Goal: Task Accomplishment & Management: Manage account settings

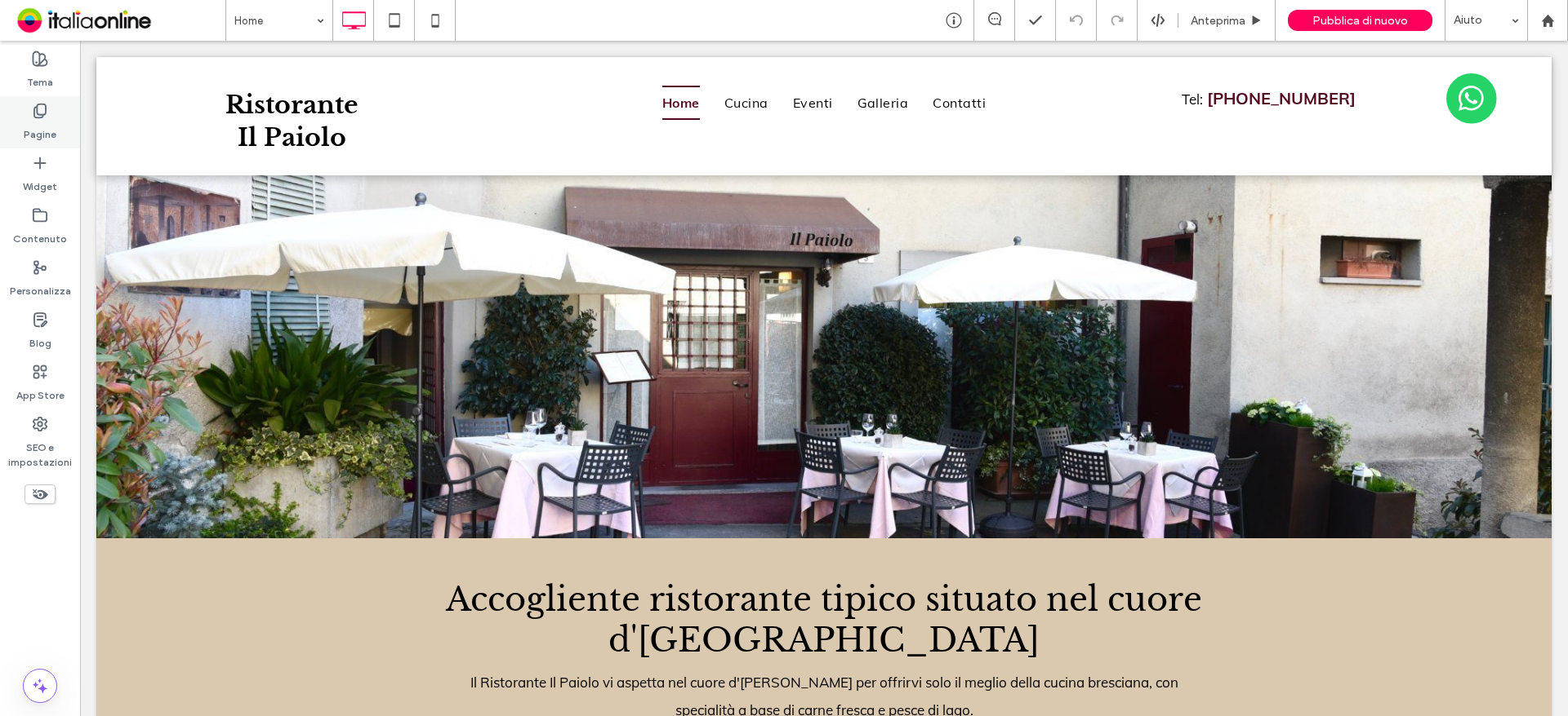
click at [31, 134] on label "Pagine" at bounding box center [39, 131] width 32 height 23
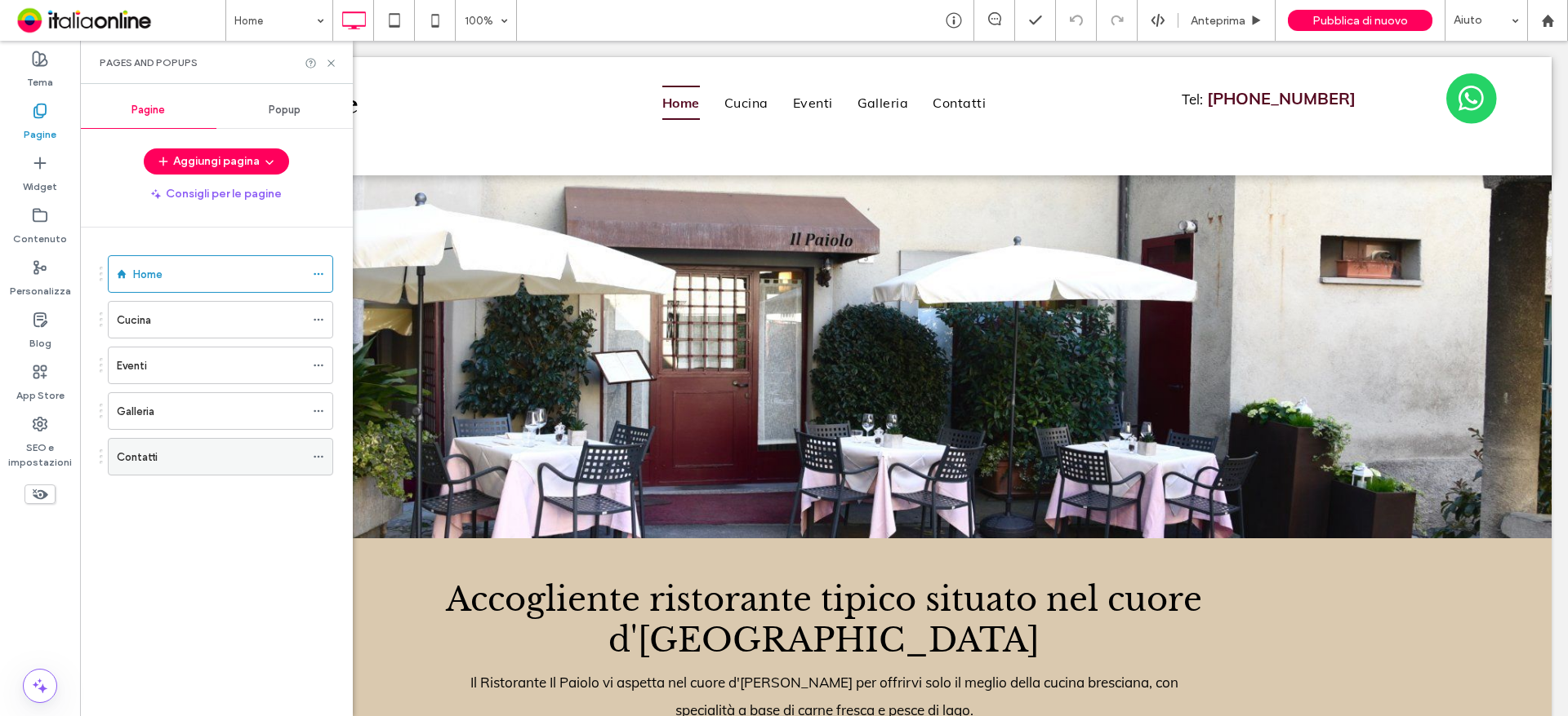
click at [235, 463] on div "Contatti" at bounding box center [210, 457] width 187 height 17
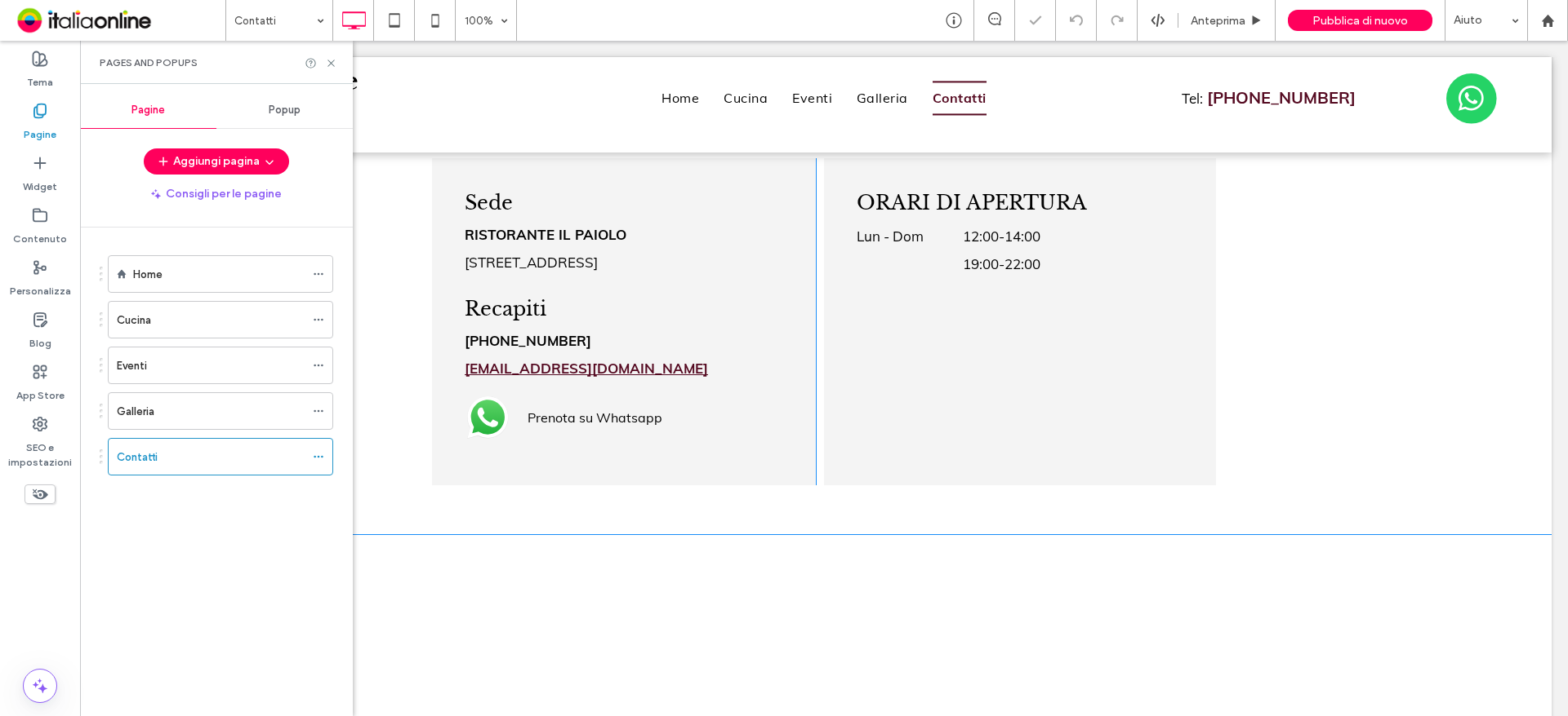
scroll to position [956, 0]
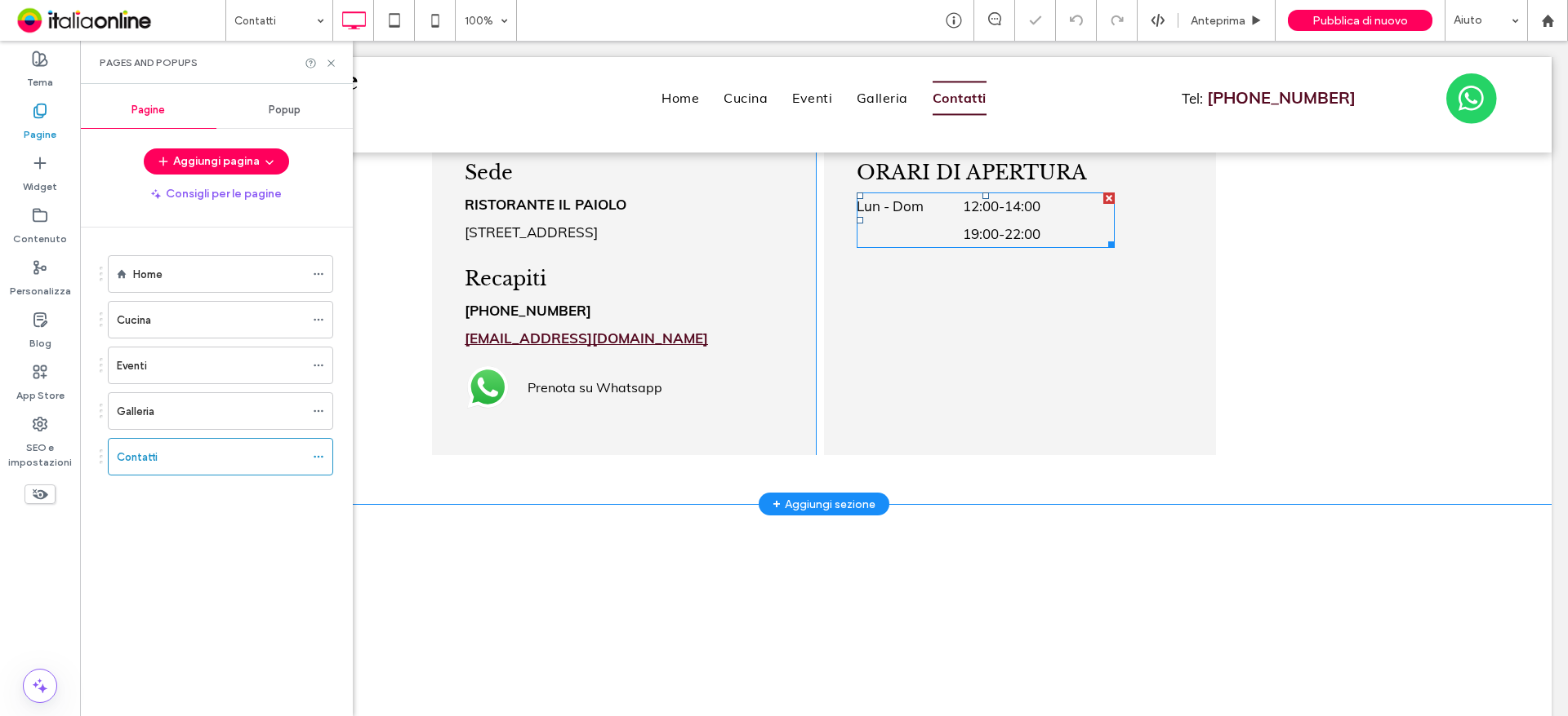
click at [993, 236] on span "19:00 - 22:00" at bounding box center [1038, 234] width 152 height 28
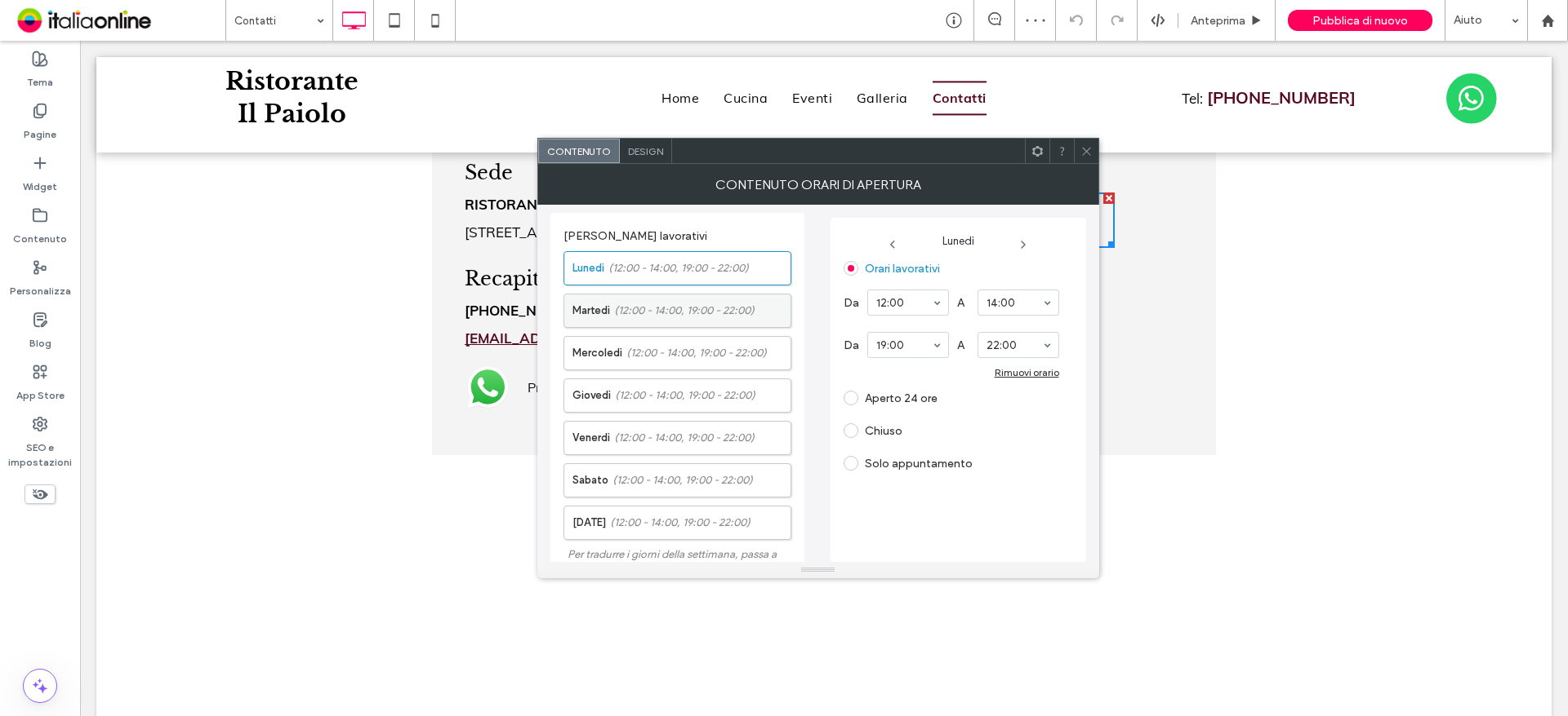
click at [706, 318] on span "(12:00 - 14:00, 19:00 - 22:00)" at bounding box center [683, 311] width 140 height 17
click at [917, 301] on input at bounding box center [904, 302] width 56 height 11
click at [1050, 369] on div "Rimuovi orario" at bounding box center [1027, 373] width 64 height 12
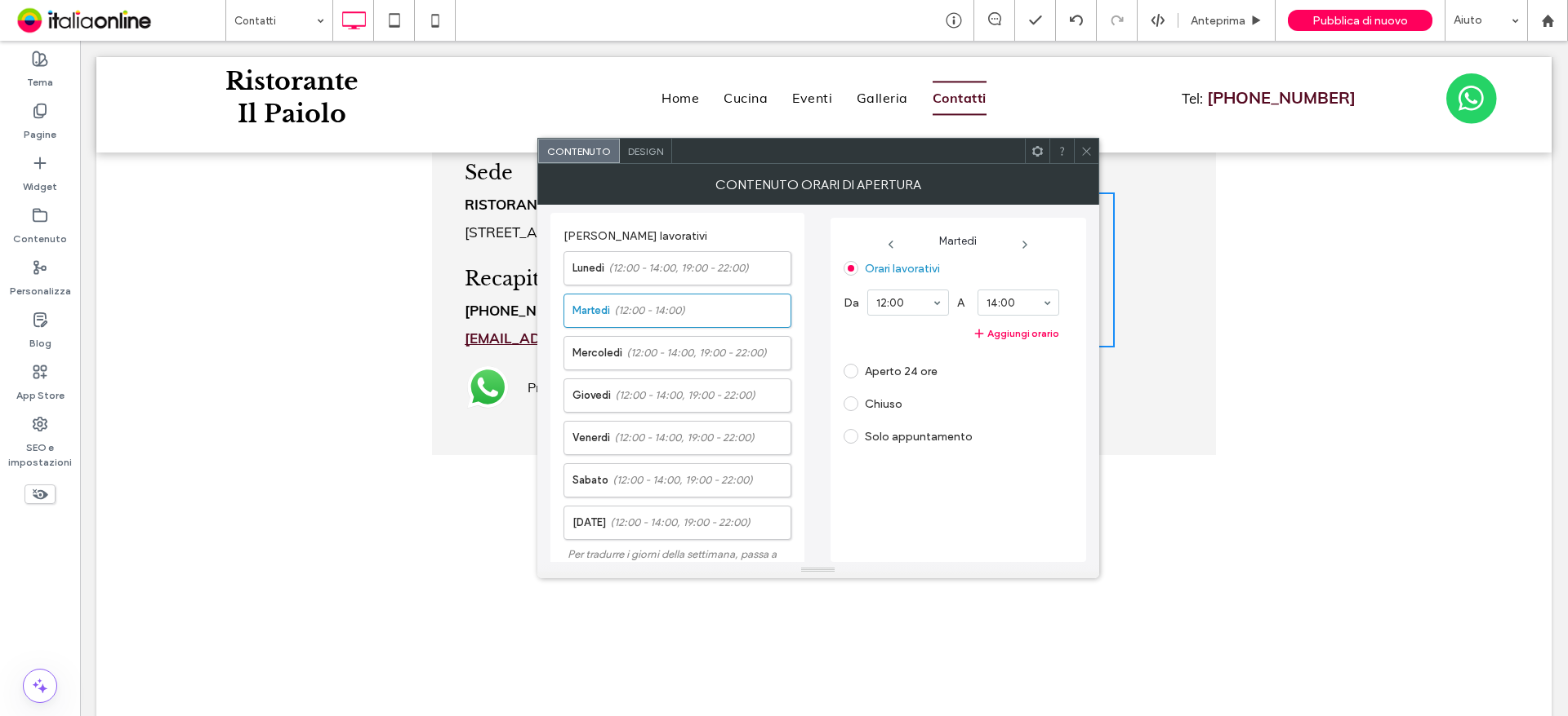
click at [871, 397] on label "Chiuso" at bounding box center [883, 404] width 37 height 14
click at [708, 263] on span "(12:00 - 14:00, 19:00 - 22:00)" at bounding box center [678, 268] width 140 height 17
click at [1005, 370] on div "Rimuovi orario" at bounding box center [1027, 373] width 64 height 12
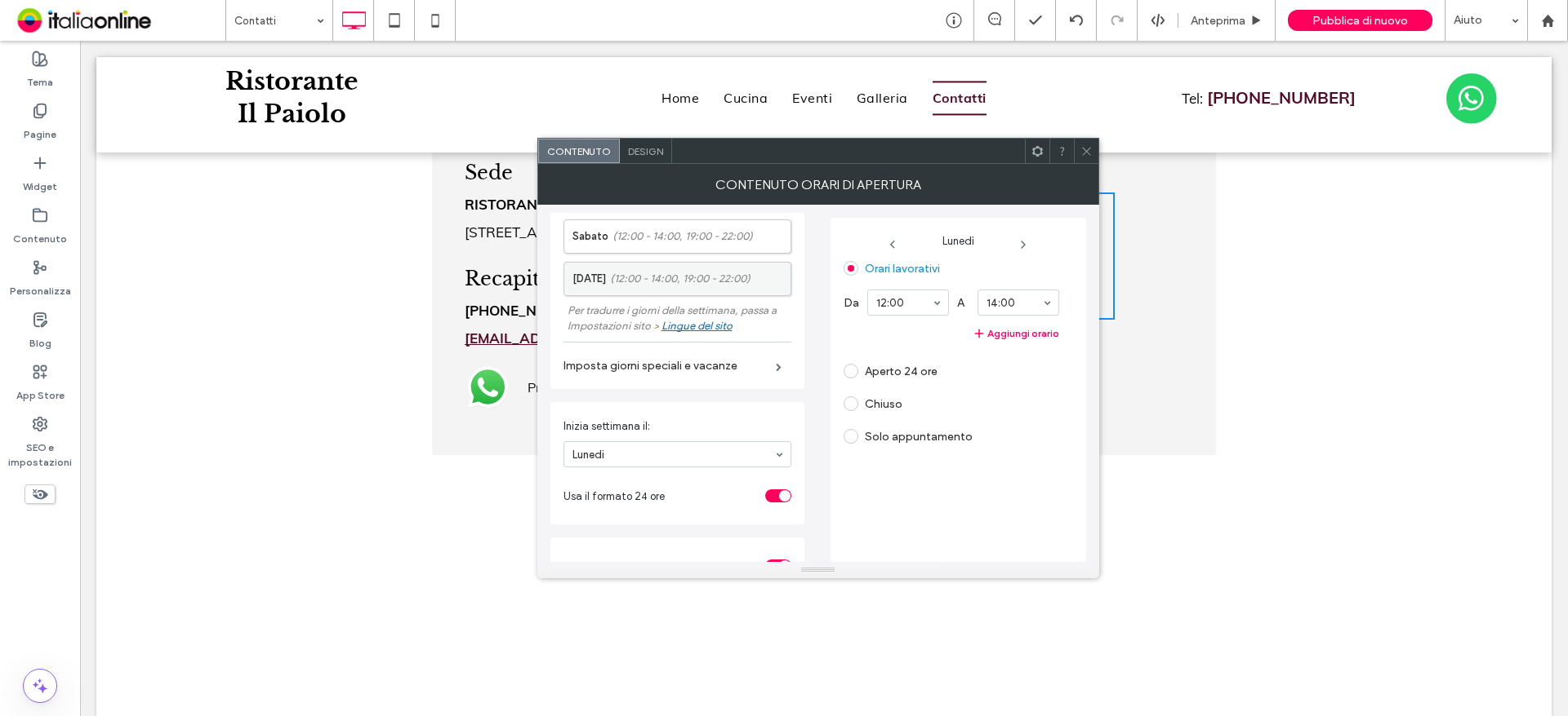
scroll to position [245, 0]
click at [1083, 150] on icon at bounding box center [1086, 152] width 12 height 12
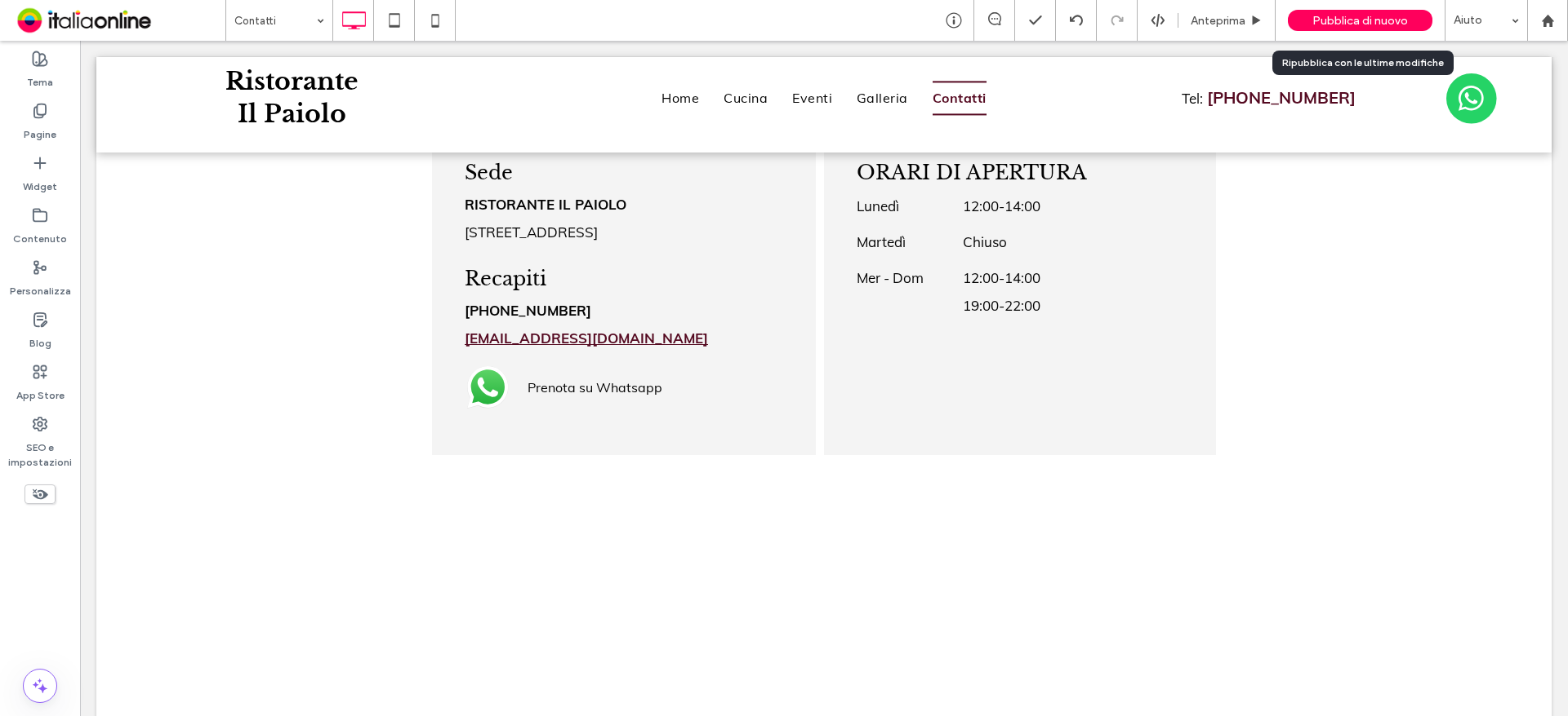
click at [1332, 14] on span "Pubblica di nuovo" at bounding box center [1360, 21] width 96 height 14
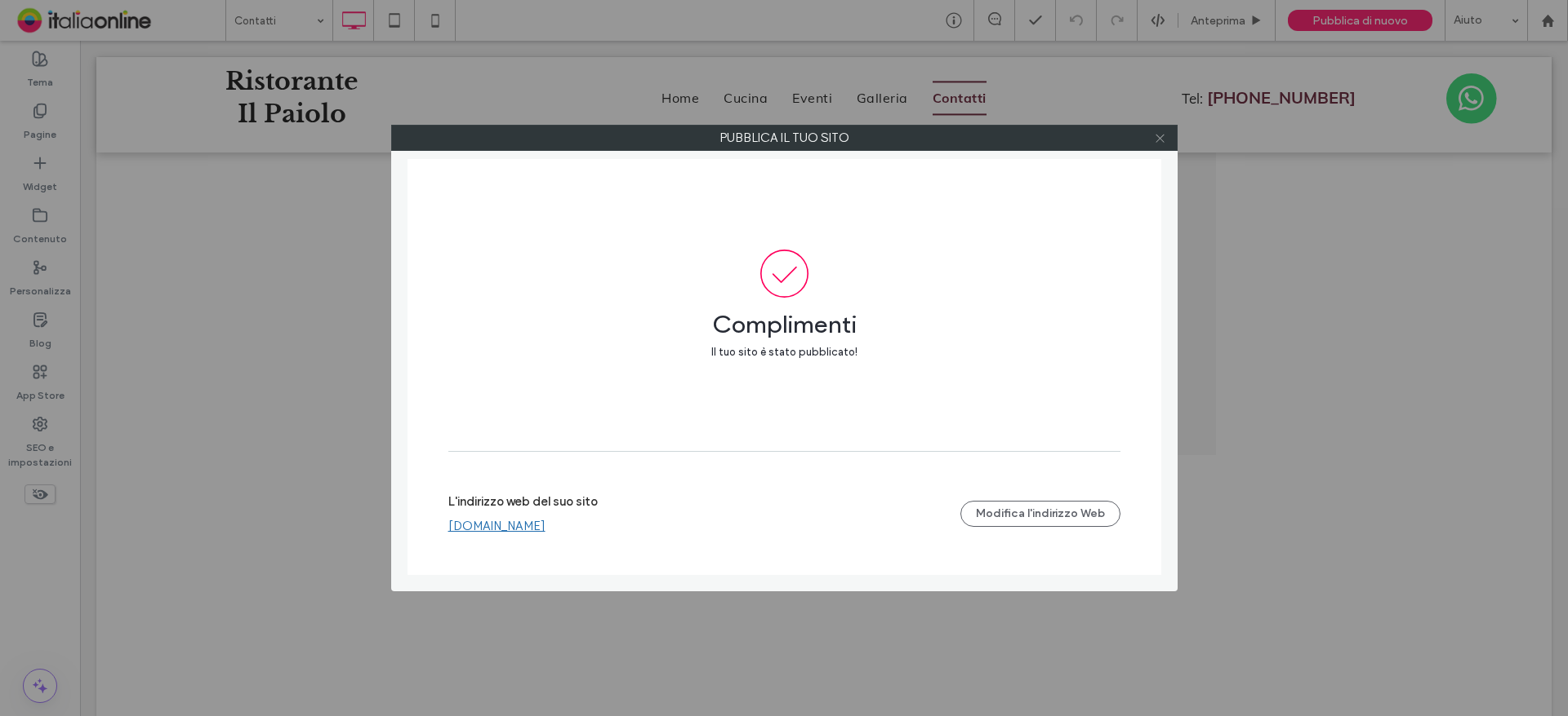
click at [1165, 139] on icon at bounding box center [1160, 138] width 12 height 12
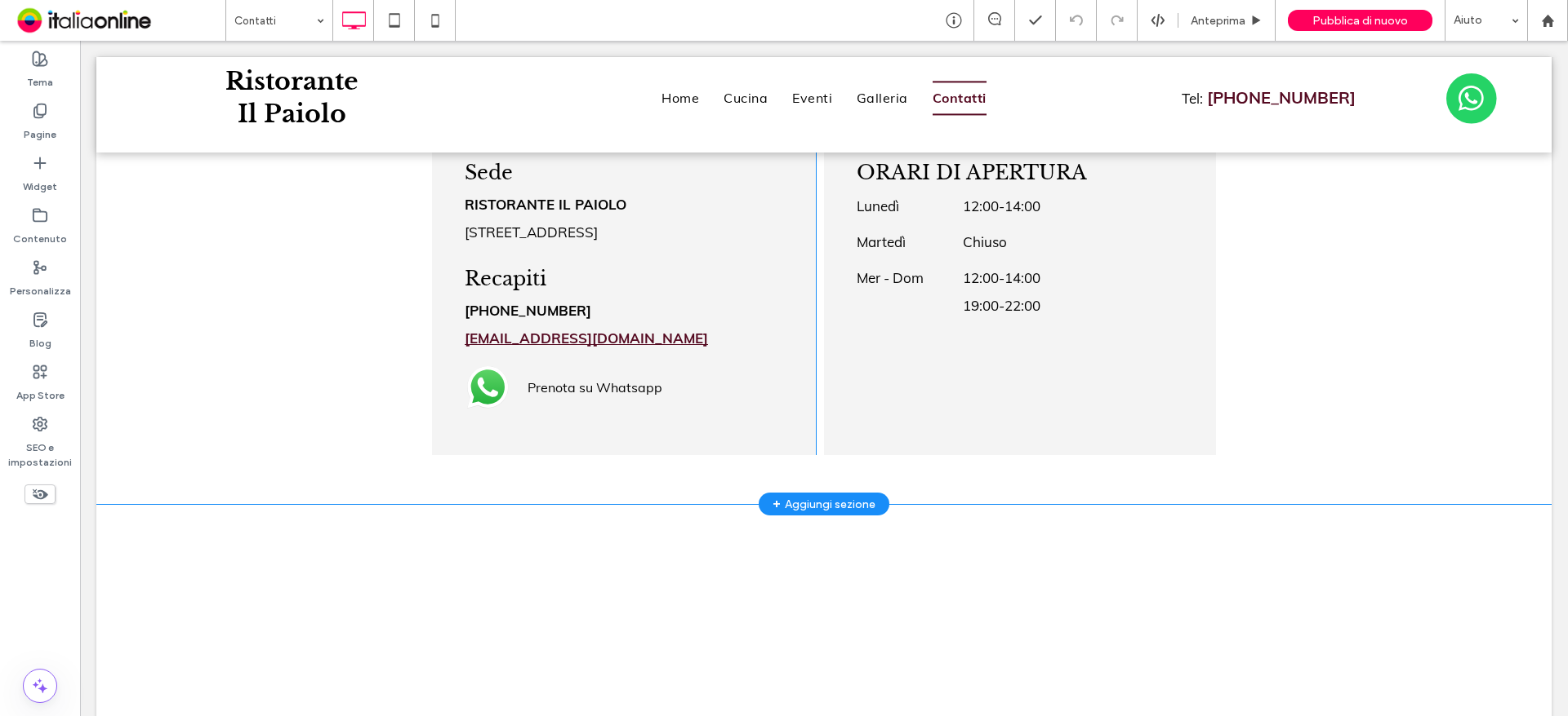
click at [1295, 370] on div "Sede RISTORANTE IL PAIOLO Piazza Mazzini, 9 - 25049 Iseo (BS) Recapiti +39 030 …" at bounding box center [824, 292] width 1455 height 425
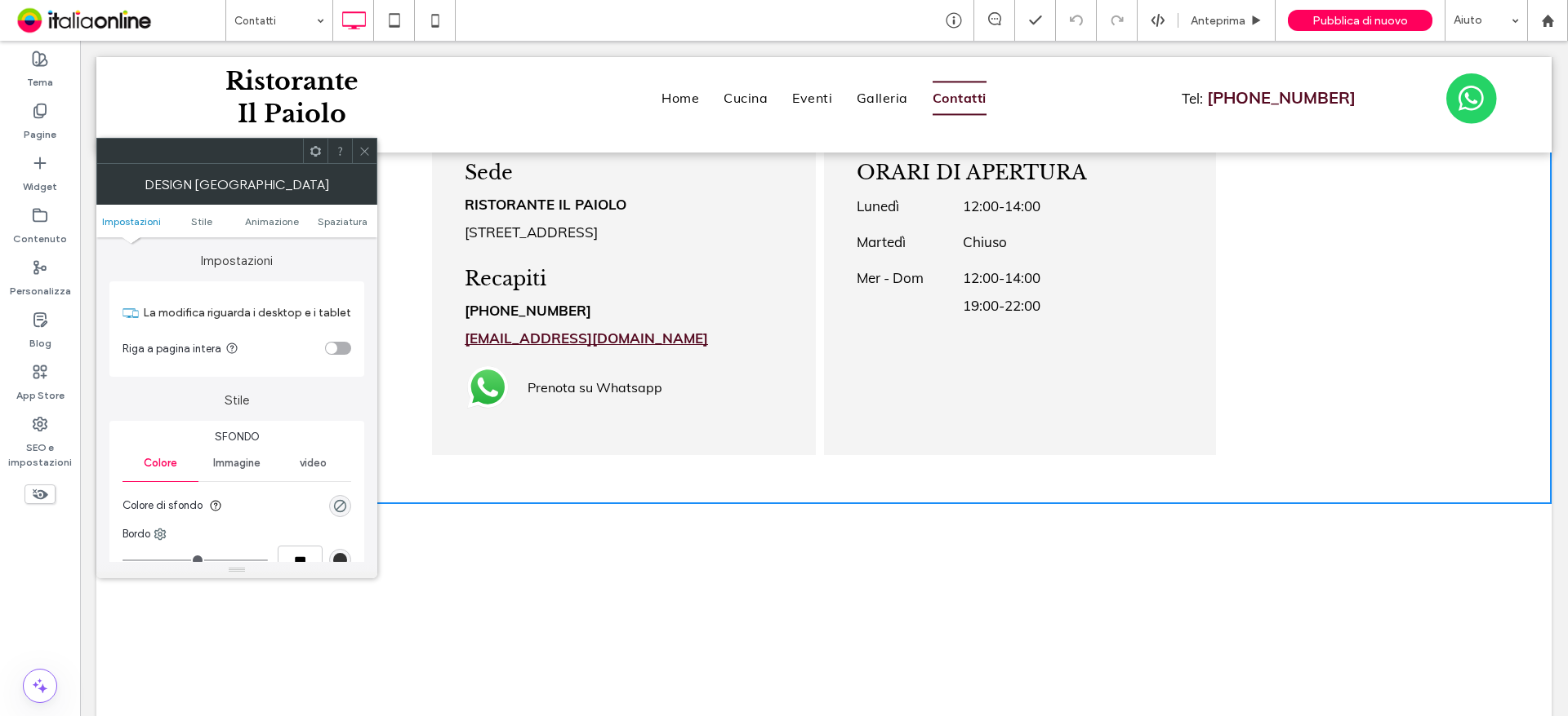
click at [1289, 416] on div "Sede RISTORANTE IL PAIOLO Piazza Mazzini, 9 - 25049 Iseo (BS) Recapiti +39 030 …" at bounding box center [824, 292] width 1455 height 425
click at [989, 280] on time "12:00" at bounding box center [980, 278] width 36 height 17
click at [975, 213] on time "12:00" at bounding box center [980, 206] width 36 height 17
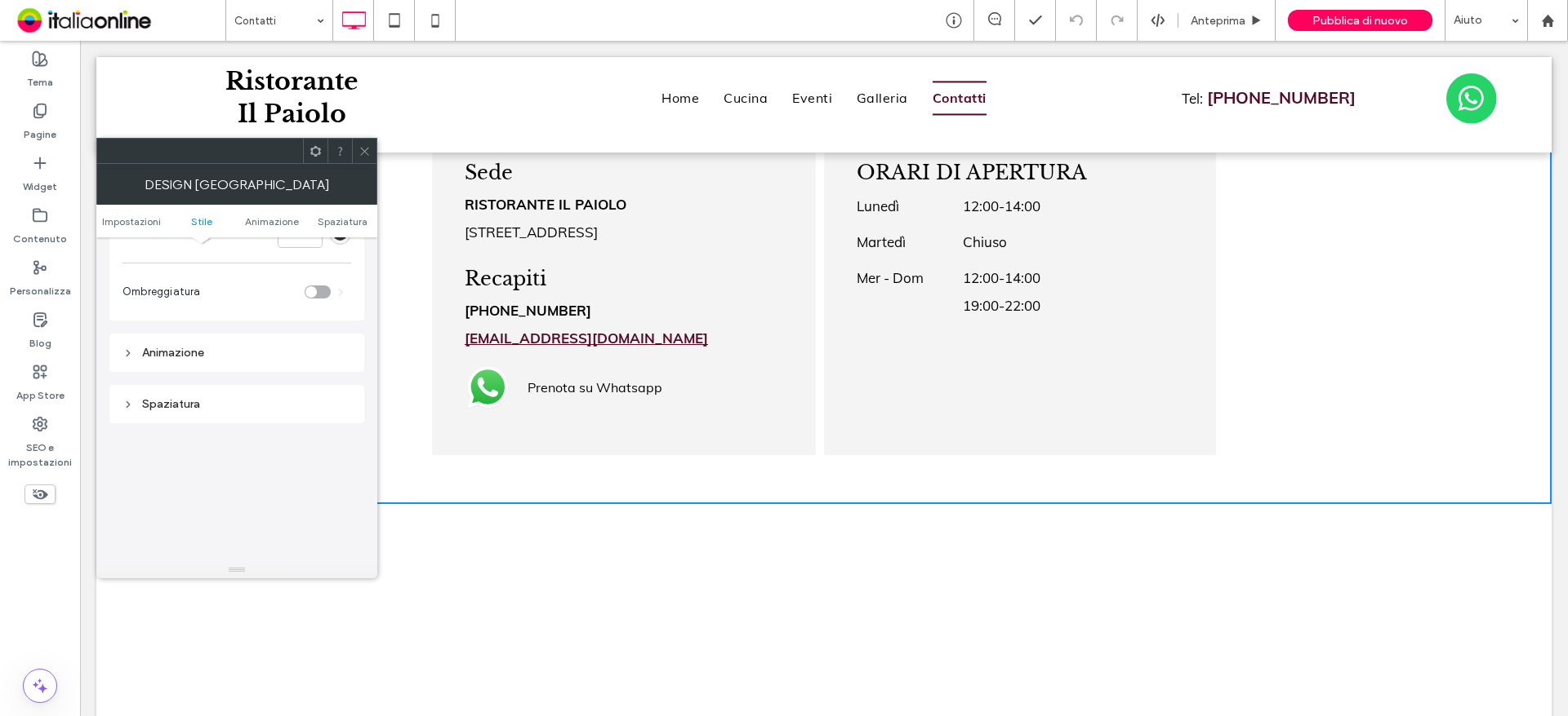
scroll to position [461, 0]
click at [369, 148] on icon at bounding box center [364, 152] width 12 height 12
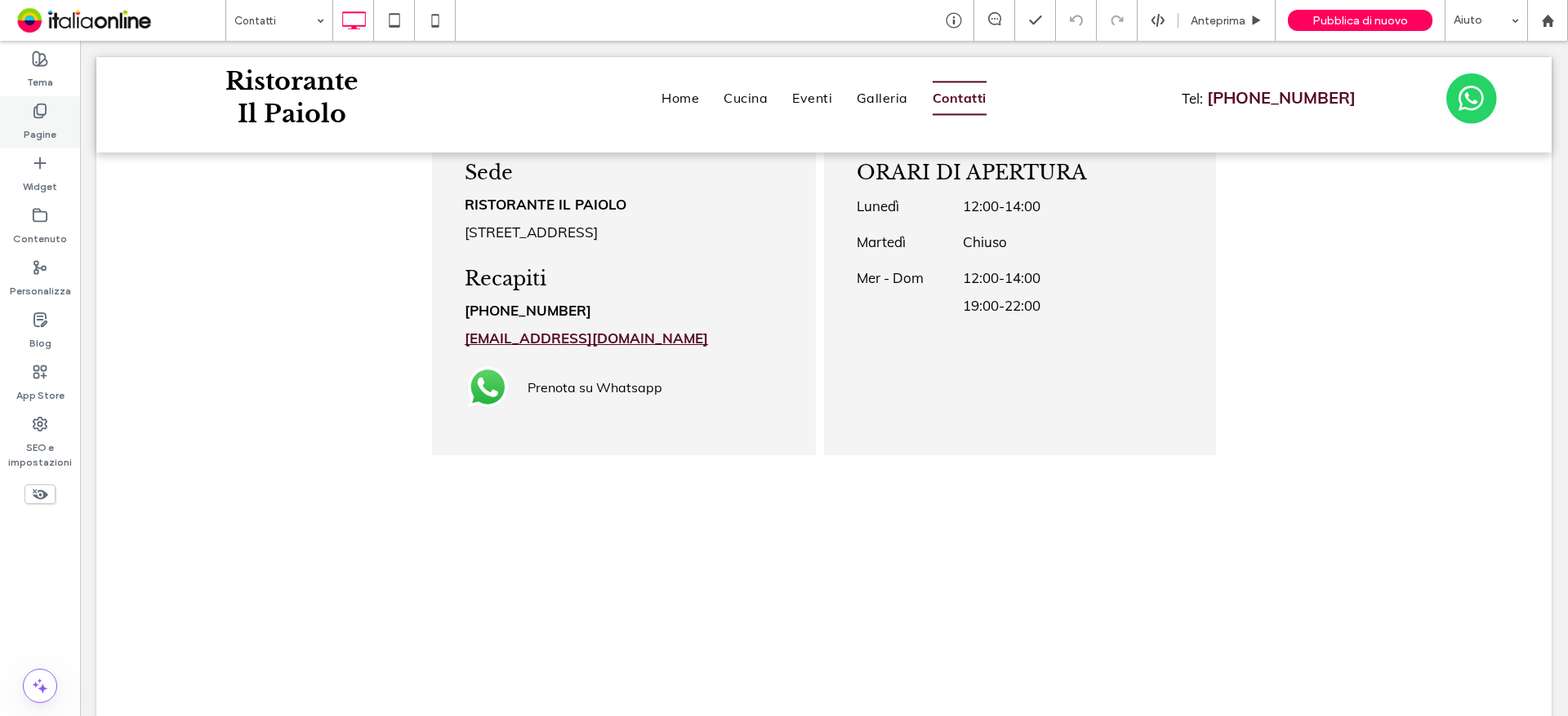
click at [38, 110] on icon at bounding box center [40, 111] width 17 height 17
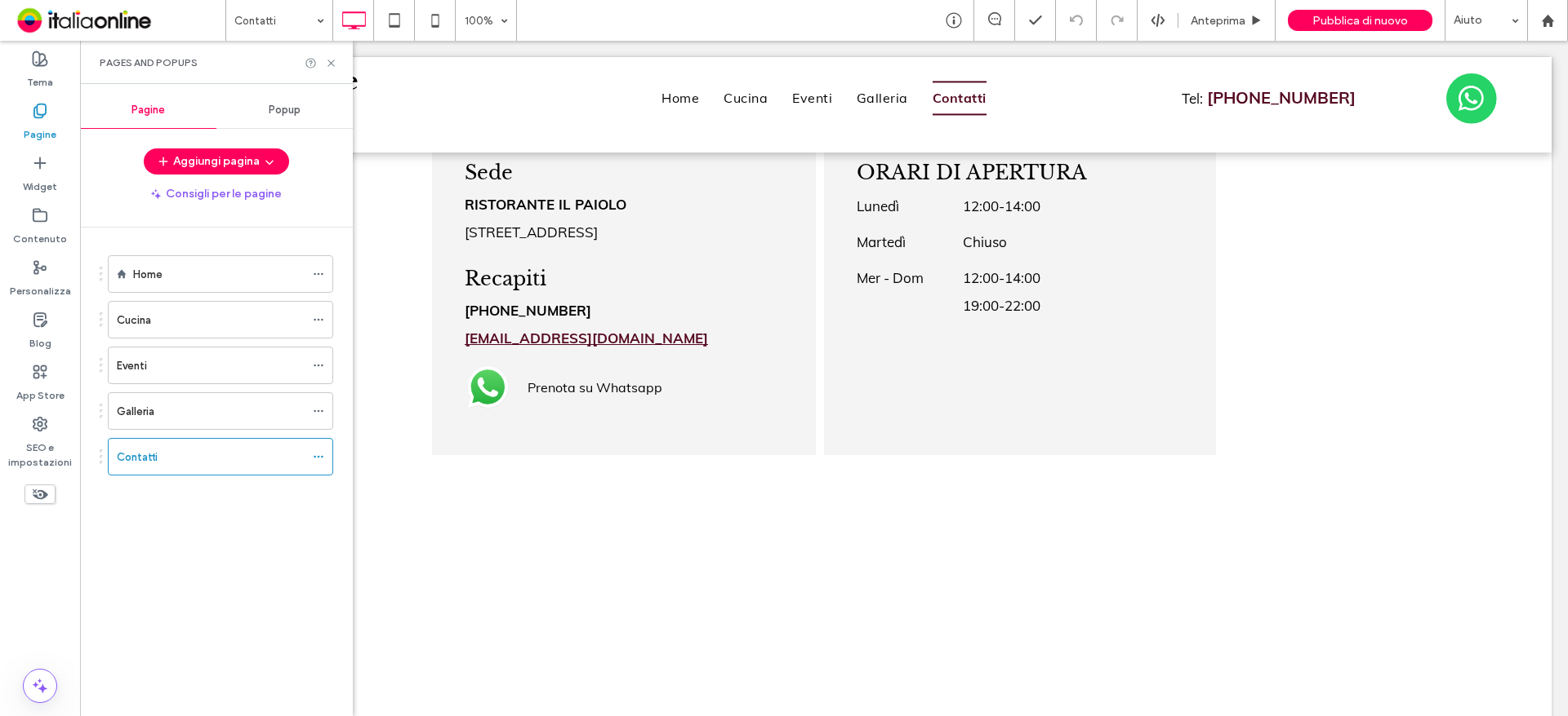
click at [178, 461] on div "Contatti" at bounding box center [210, 457] width 187 height 17
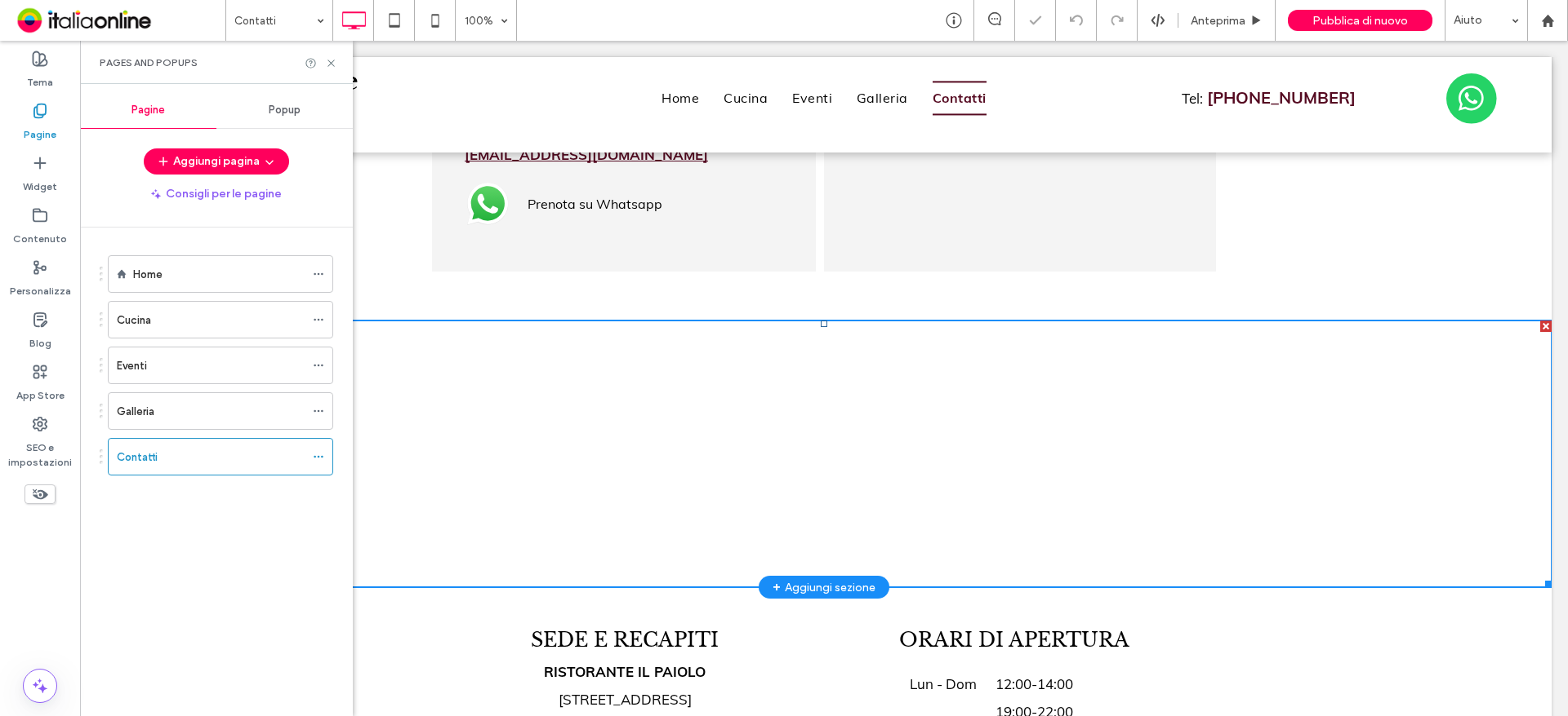
scroll to position [1385, 0]
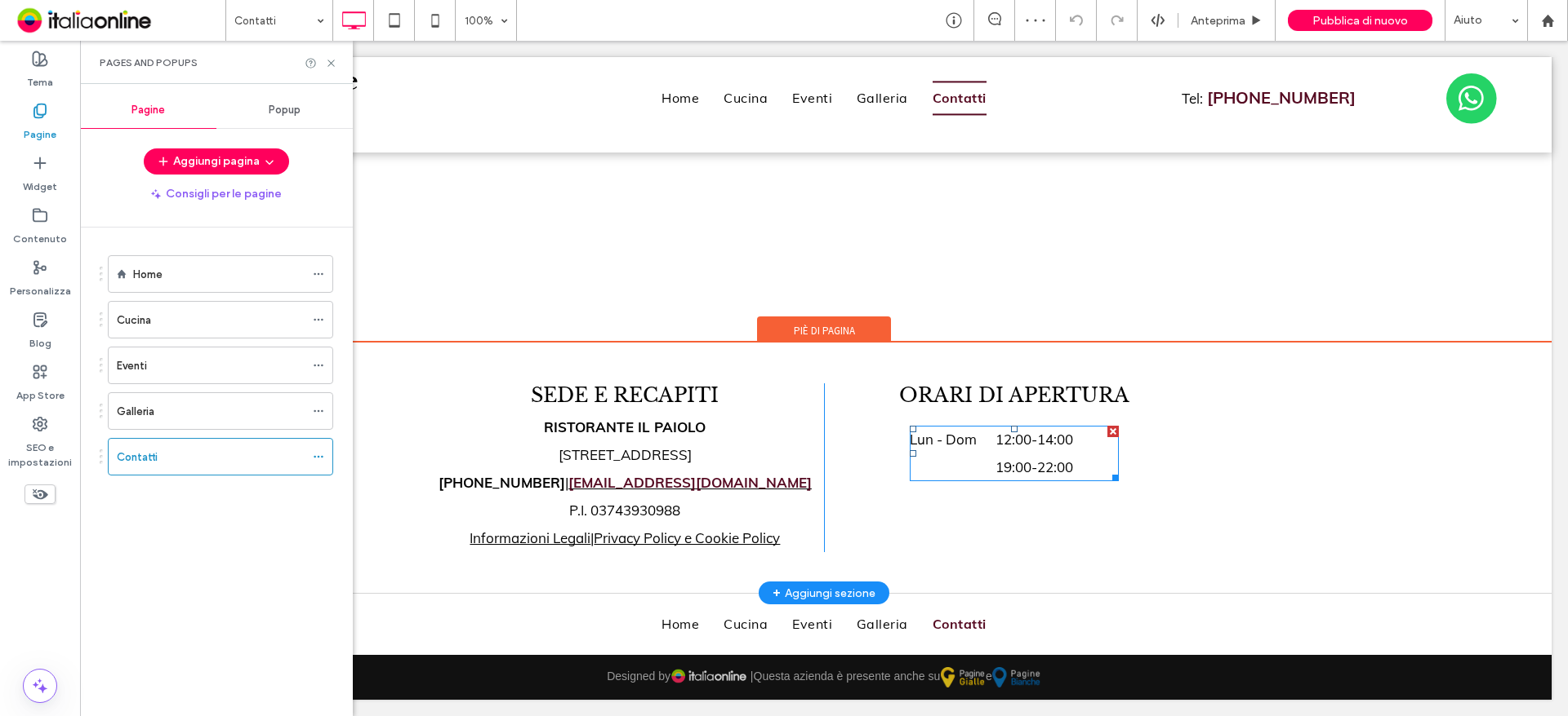
click at [1030, 464] on span "19:00 - 22:00" at bounding box center [1056, 468] width 123 height 28
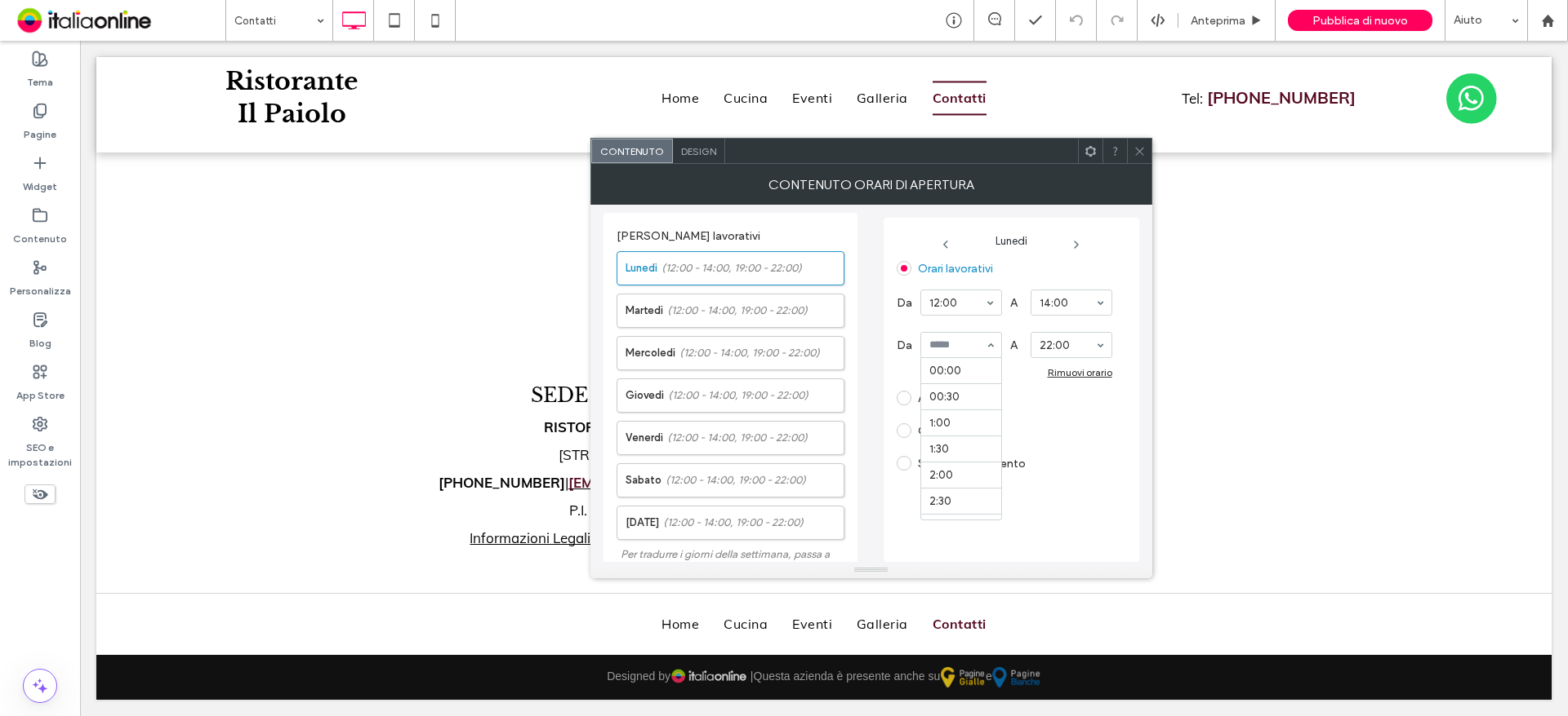
scroll to position [992, 0]
click at [1069, 411] on div "Aperto 24 ore" at bounding box center [1004, 398] width 215 height 26
click at [1077, 368] on div "Rimuovi orario" at bounding box center [1080, 373] width 64 height 12
click at [752, 291] on div "Lunedì (12:00 - 14:00) Martedì (12:00 - 14:00, 19:00 - 22:00) Mercoledì (12:00 …" at bounding box center [730, 391] width 227 height 297
click at [759, 311] on span "(12:00 - 14:00, 19:00 - 22:00)" at bounding box center [736, 311] width 140 height 17
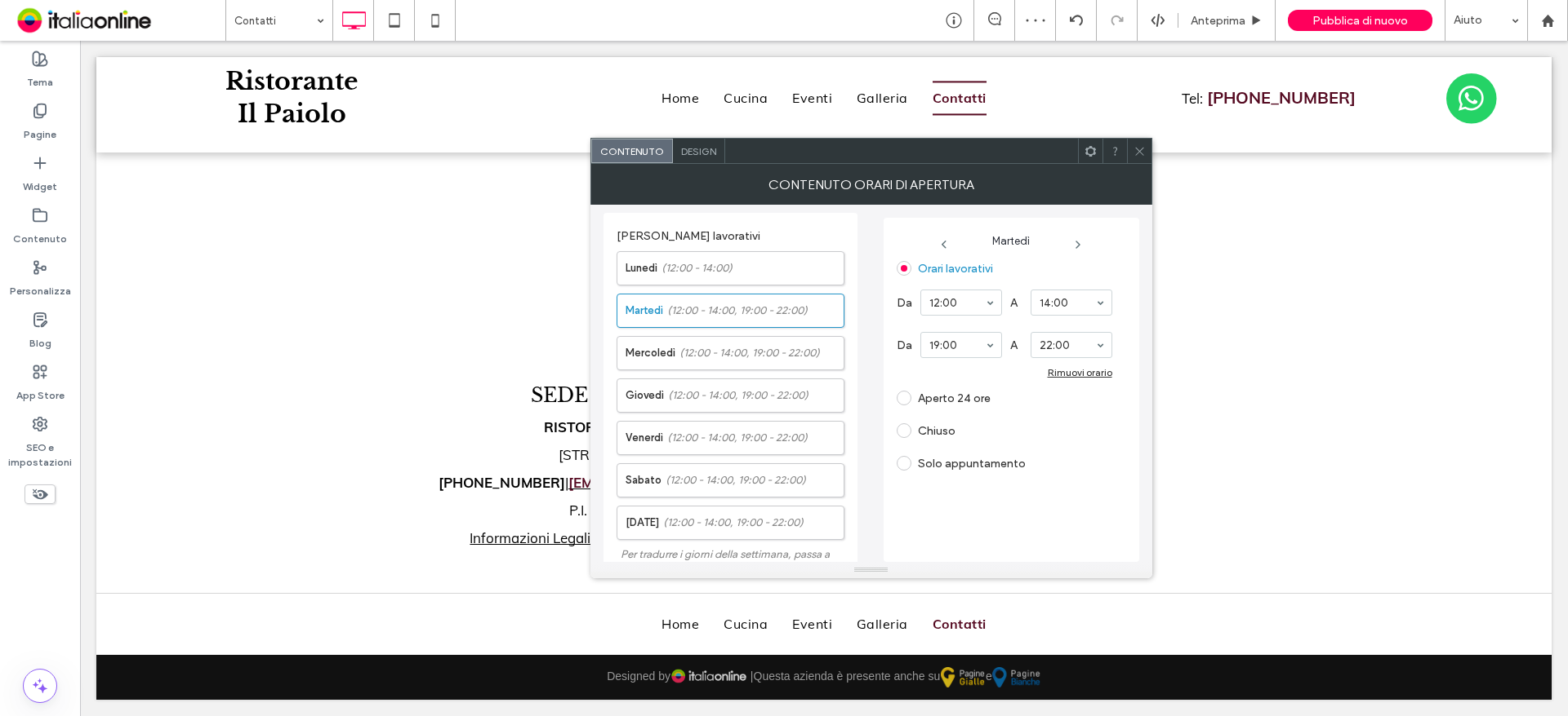
click at [941, 429] on label "Chiuso" at bounding box center [936, 431] width 37 height 14
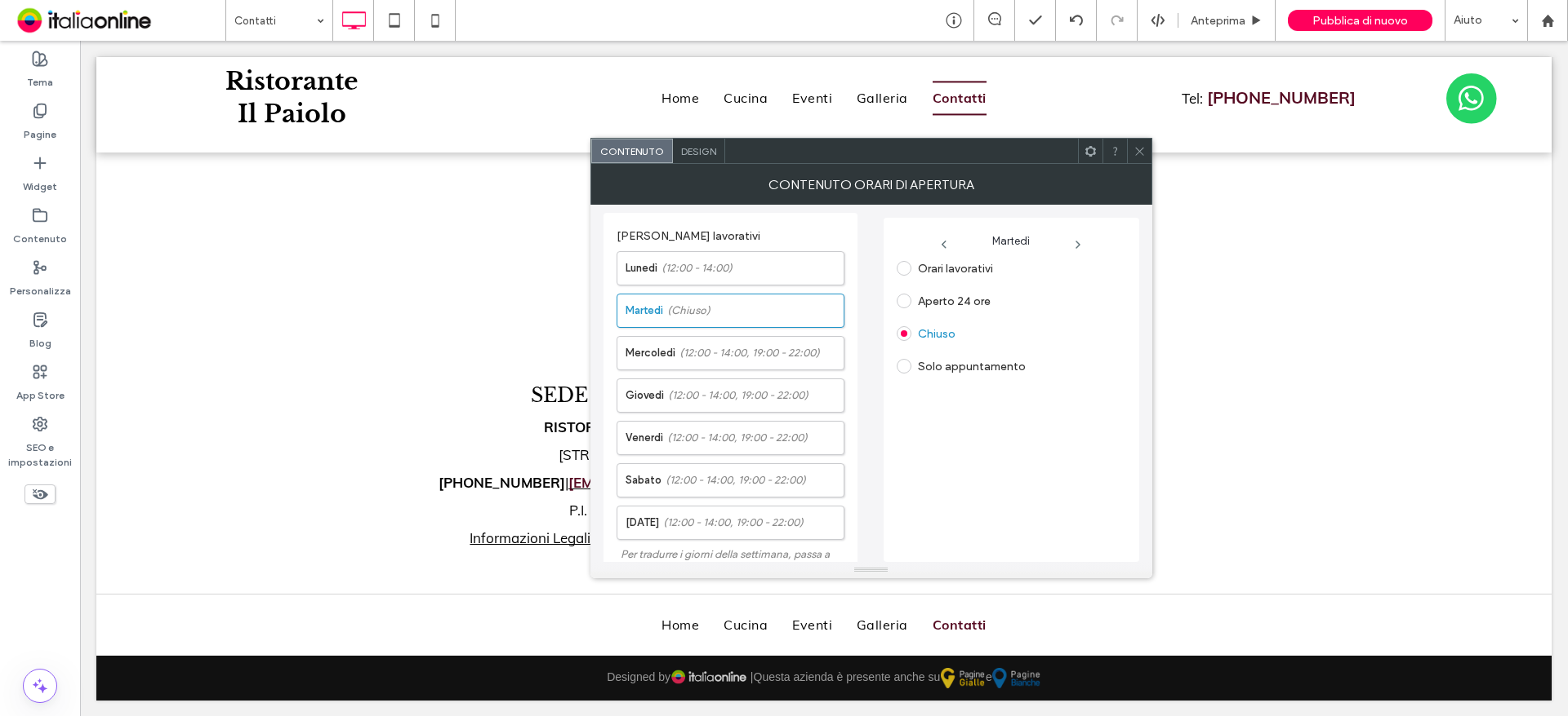
click at [1049, 432] on div "Orari lavorativi Aperto 24 ore Chiuso Solo appuntamento" at bounding box center [1011, 404] width 229 height 299
click at [1112, 528] on div "Orari lavorativi Aperto 24 ore Chiuso Solo appuntamento" at bounding box center [1011, 404] width 229 height 299
click at [1092, 503] on div "Orari lavorativi Aperto 24 ore Chiuso Solo appuntamento" at bounding box center [1011, 404] width 229 height 299
click at [1035, 29] on div at bounding box center [1035, 20] width 41 height 41
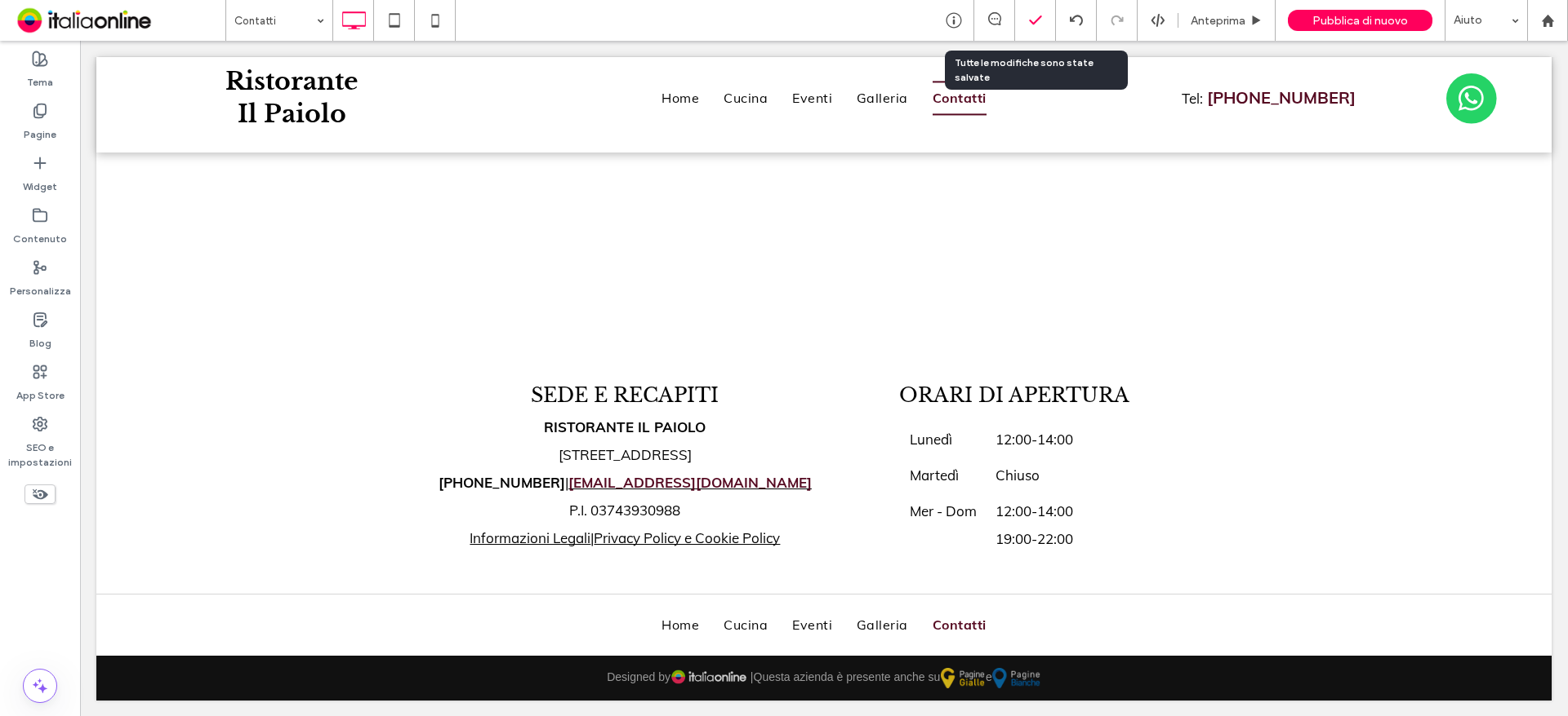
click at [1035, 24] on icon at bounding box center [1035, 20] width 17 height 17
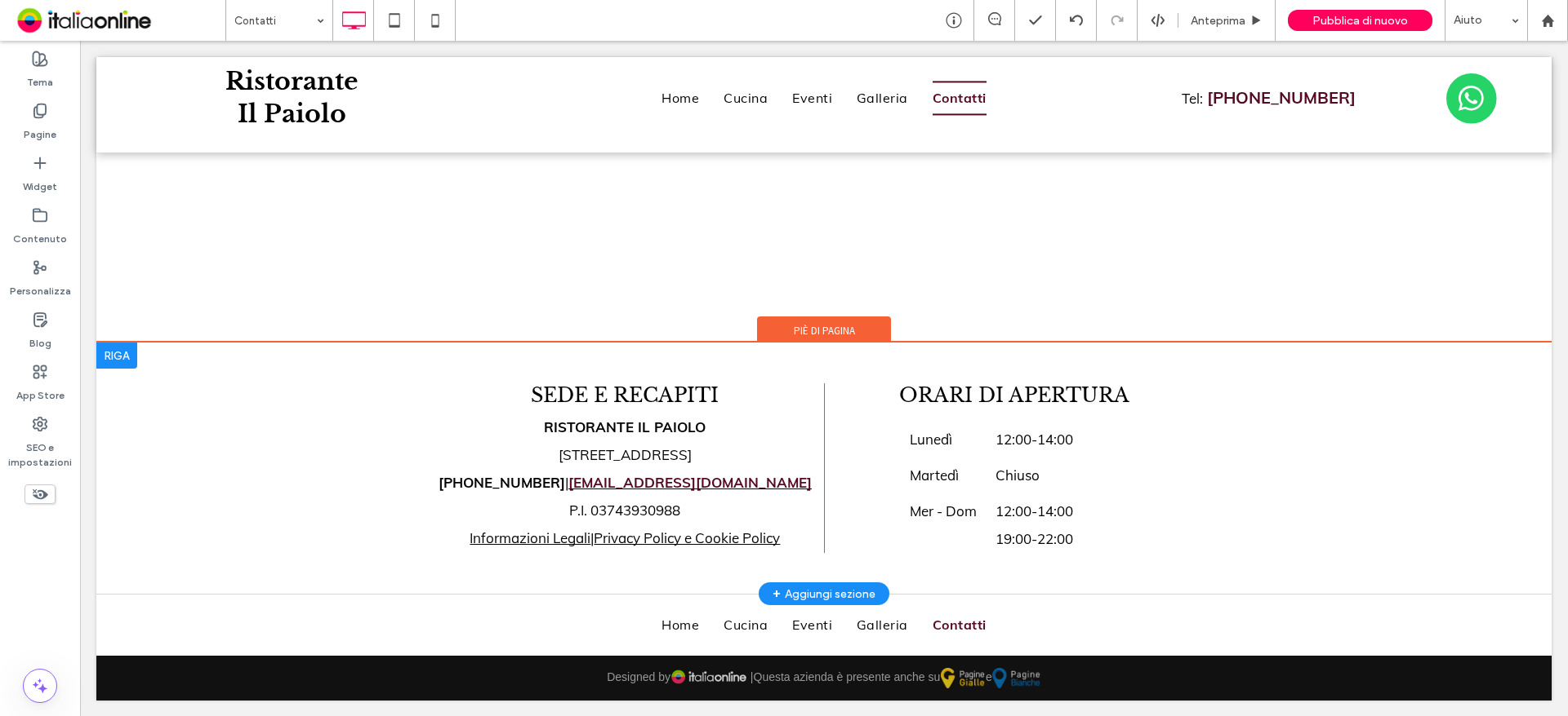
click at [1313, 548] on div "SEDE E RECAPITI RISTORANTE IL PAIOLO Piazza Mazzini, 9 25049 - Iseo (BS) +39 03…" at bounding box center [824, 468] width 1455 height 252
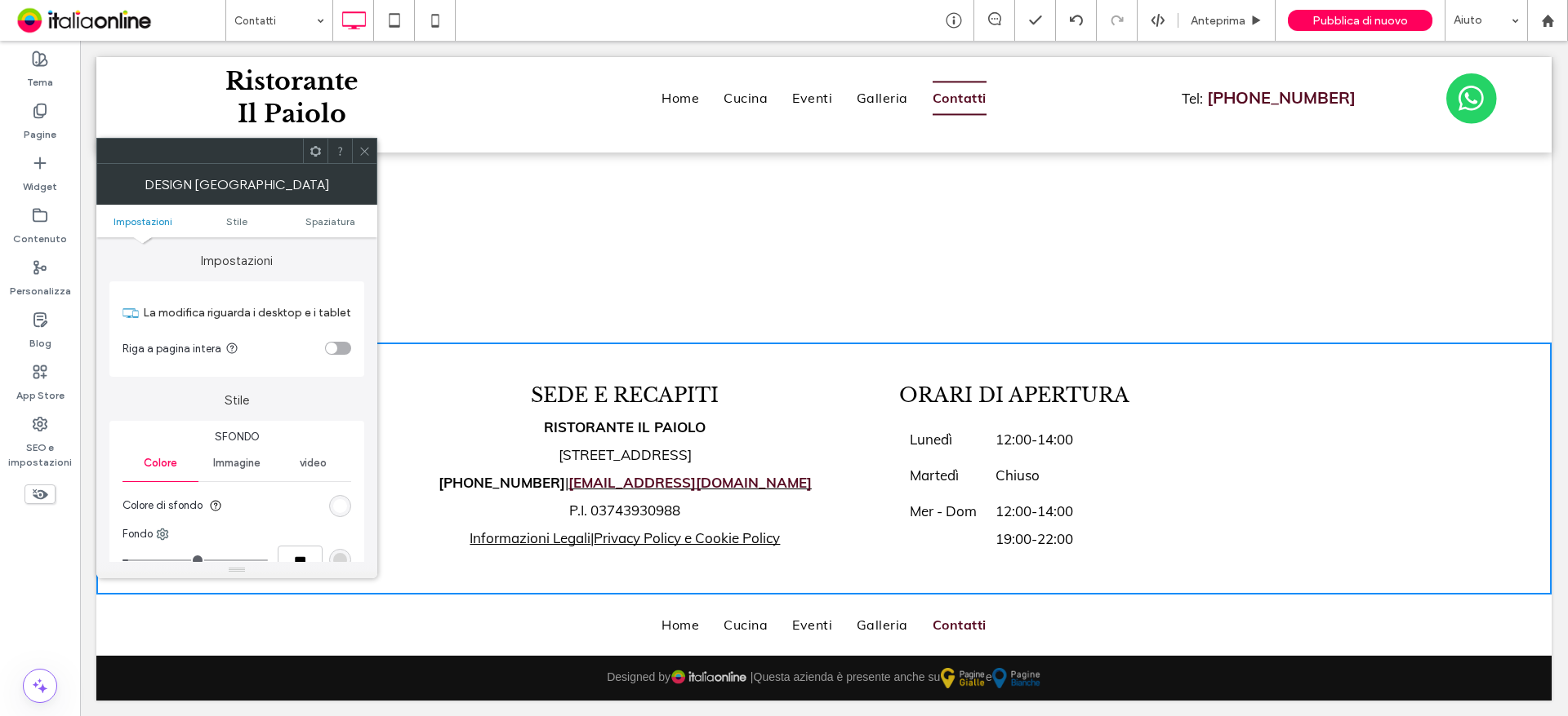
click at [1320, 621] on div "Home Cucina Eventi Galleria Contatti Click To Paste + Aggiungi sezione" at bounding box center [824, 625] width 1455 height 61
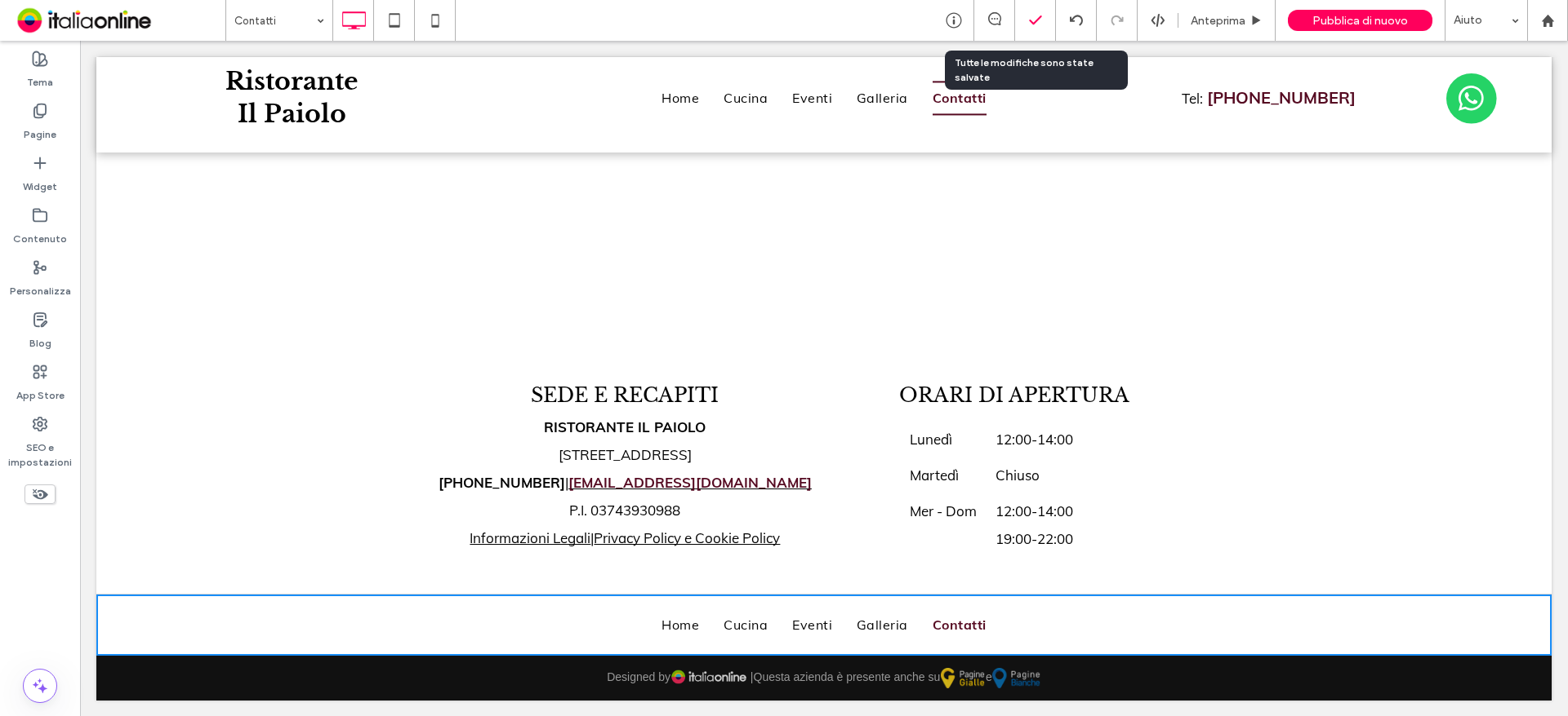
click at [1043, 19] on icon at bounding box center [1035, 20] width 17 height 17
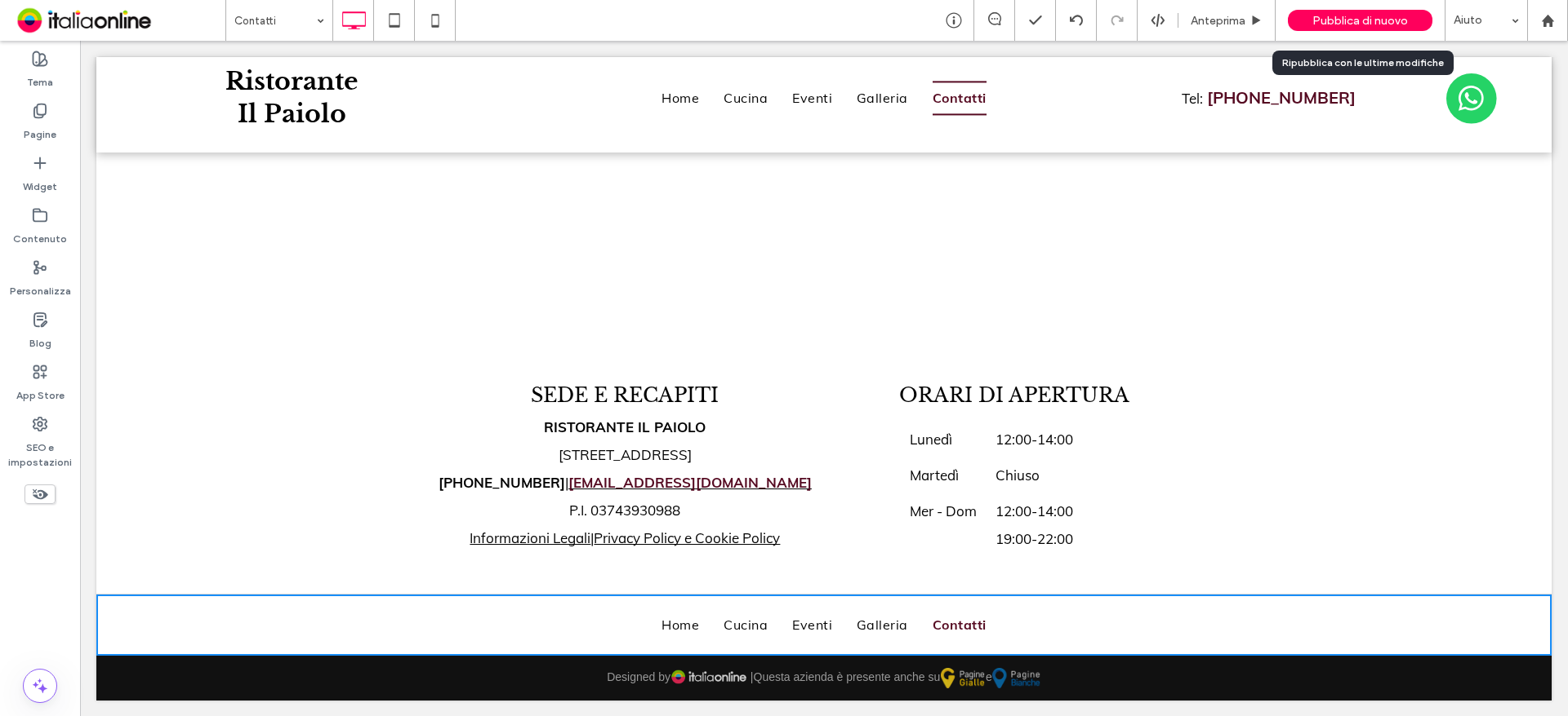
click at [1313, 17] on div "Pubblica di nuovo" at bounding box center [1360, 20] width 145 height 21
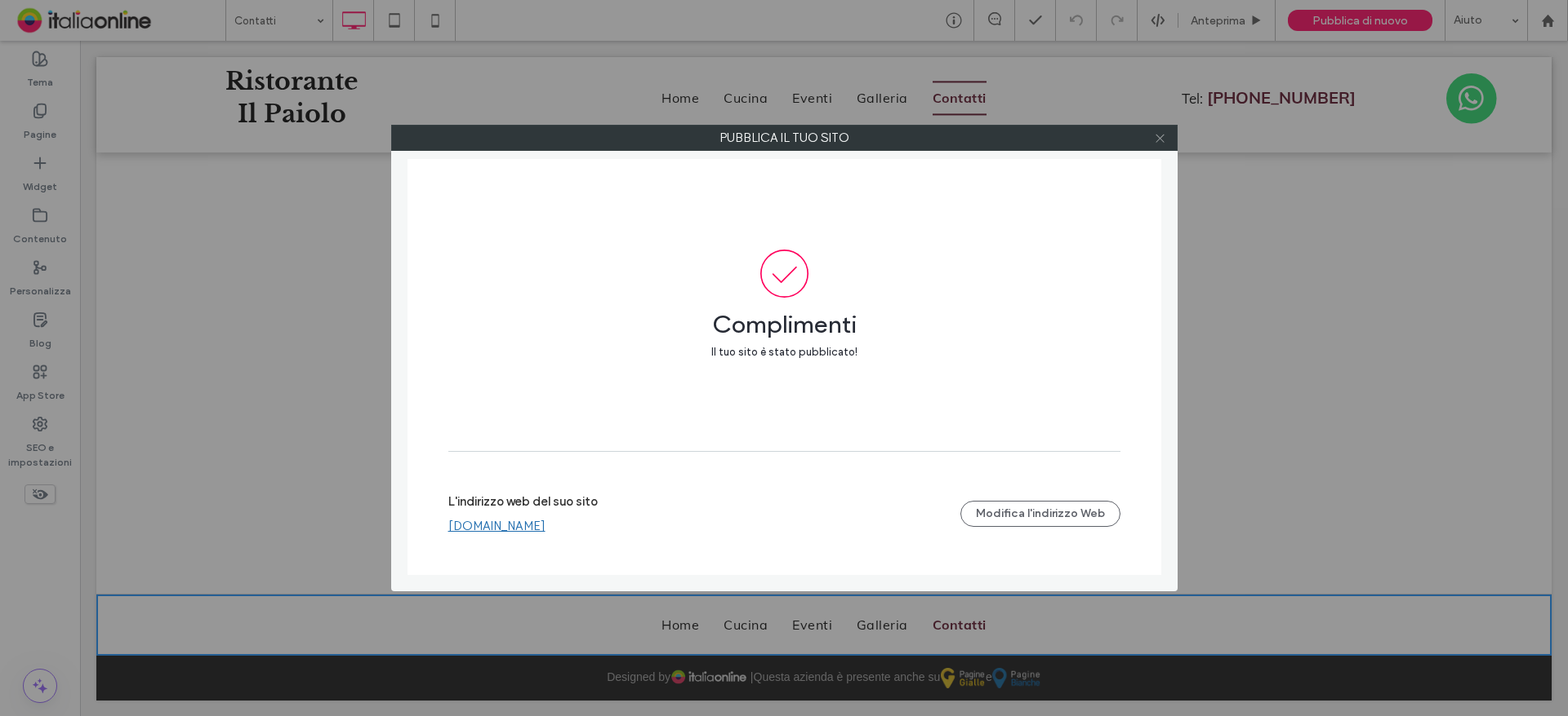
click at [1158, 144] on icon at bounding box center [1160, 138] width 12 height 12
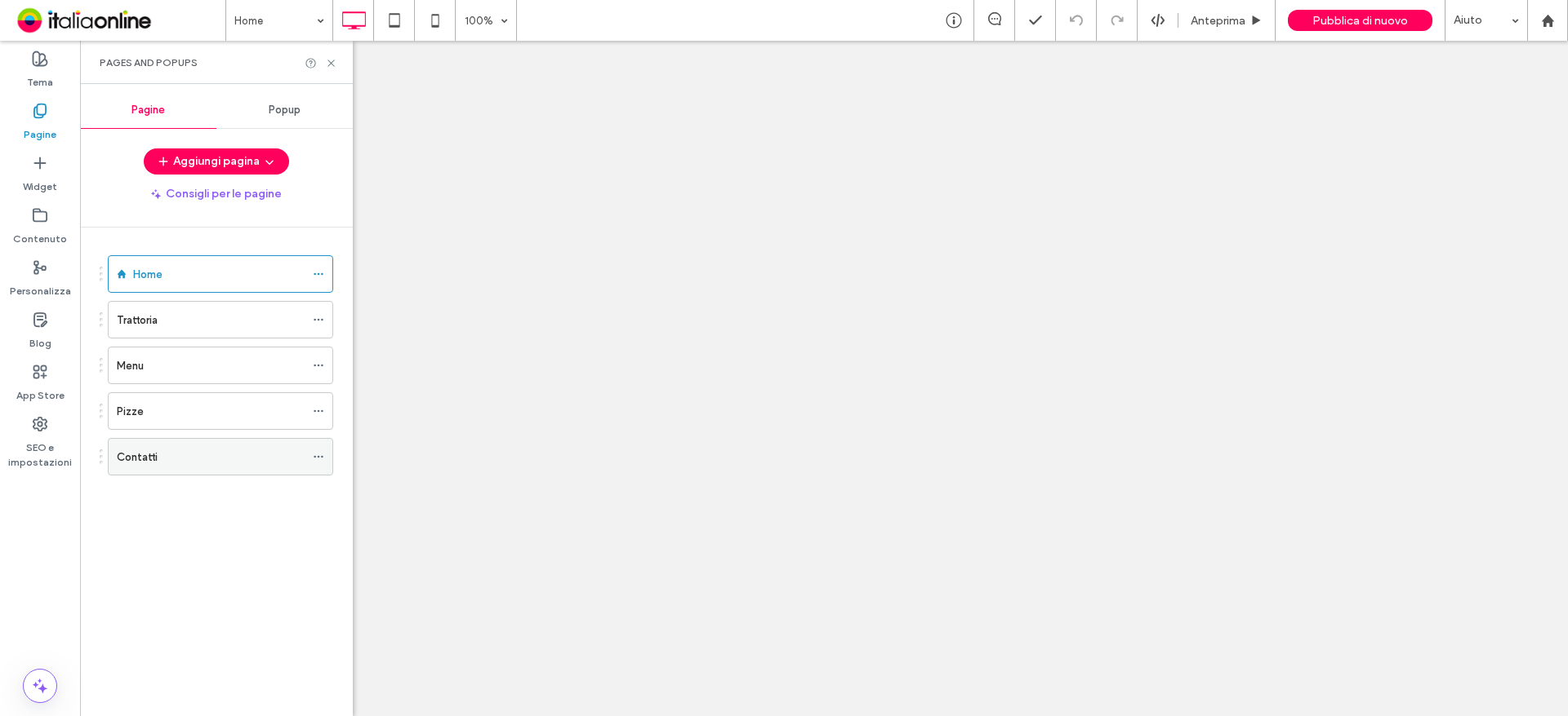
drag, startPoint x: 0, startPoint y: 0, endPoint x: 267, endPoint y: 459, distance: 531.0
click at [267, 459] on div "Contatti" at bounding box center [210, 457] width 187 height 17
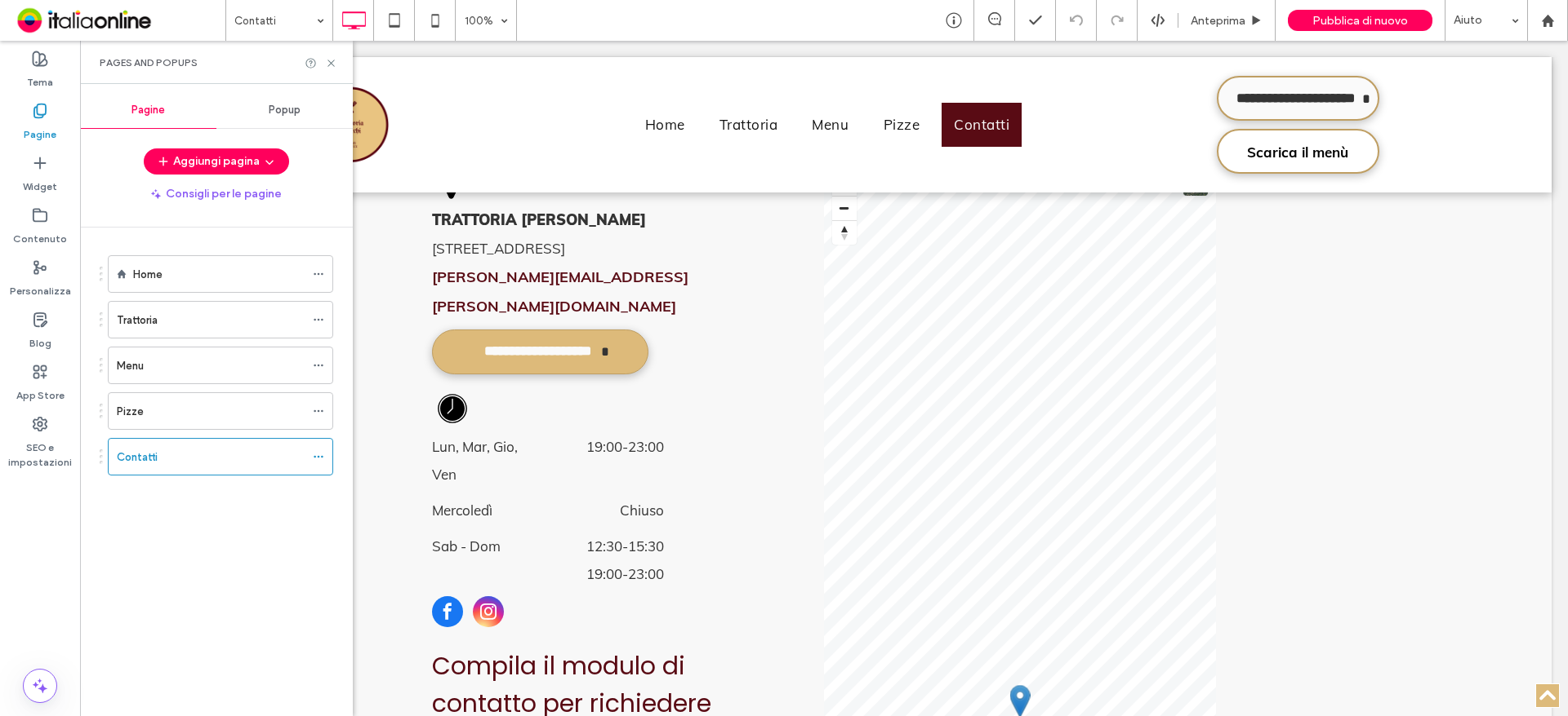
scroll to position [327, 0]
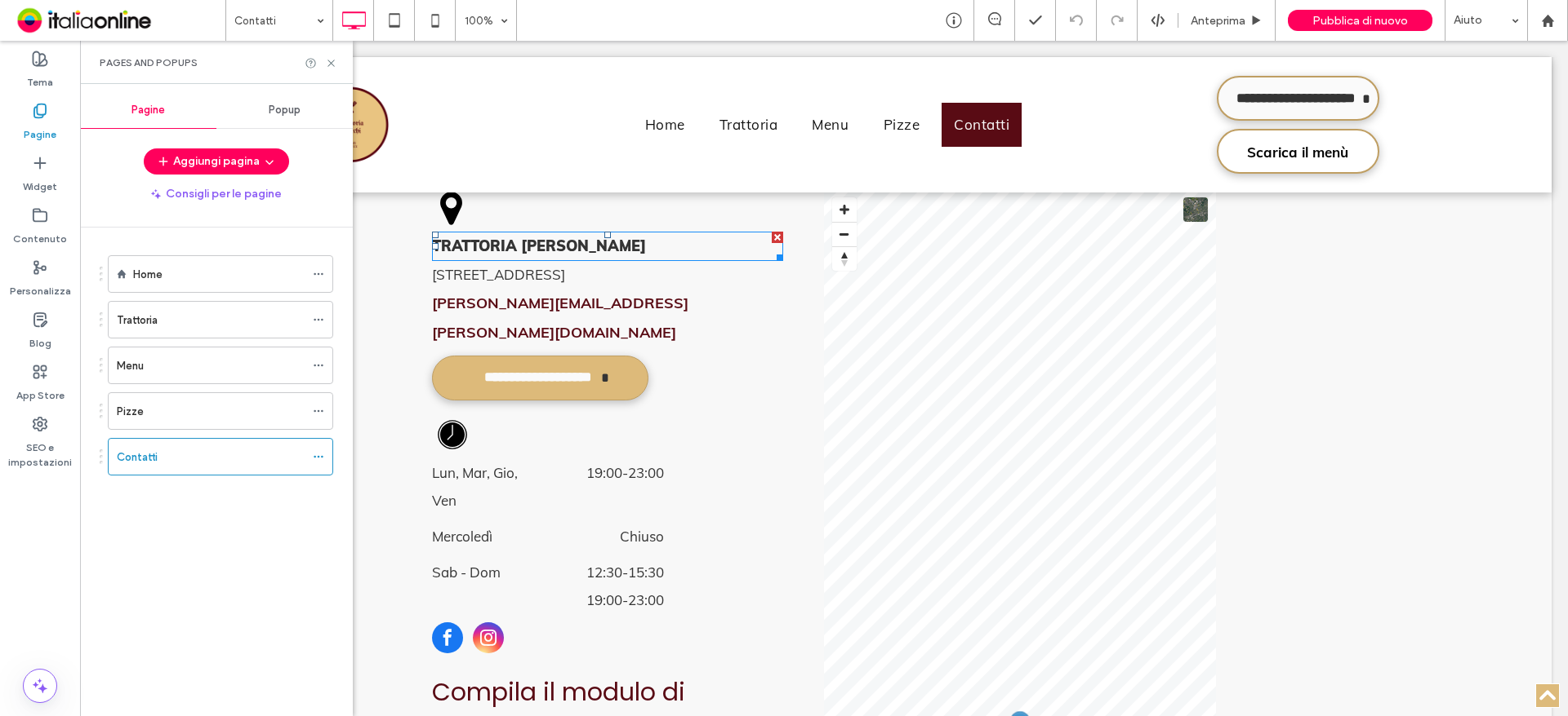
click at [634, 243] on p "TRATTORIA [PERSON_NAME]" at bounding box center [608, 247] width 351 height 30
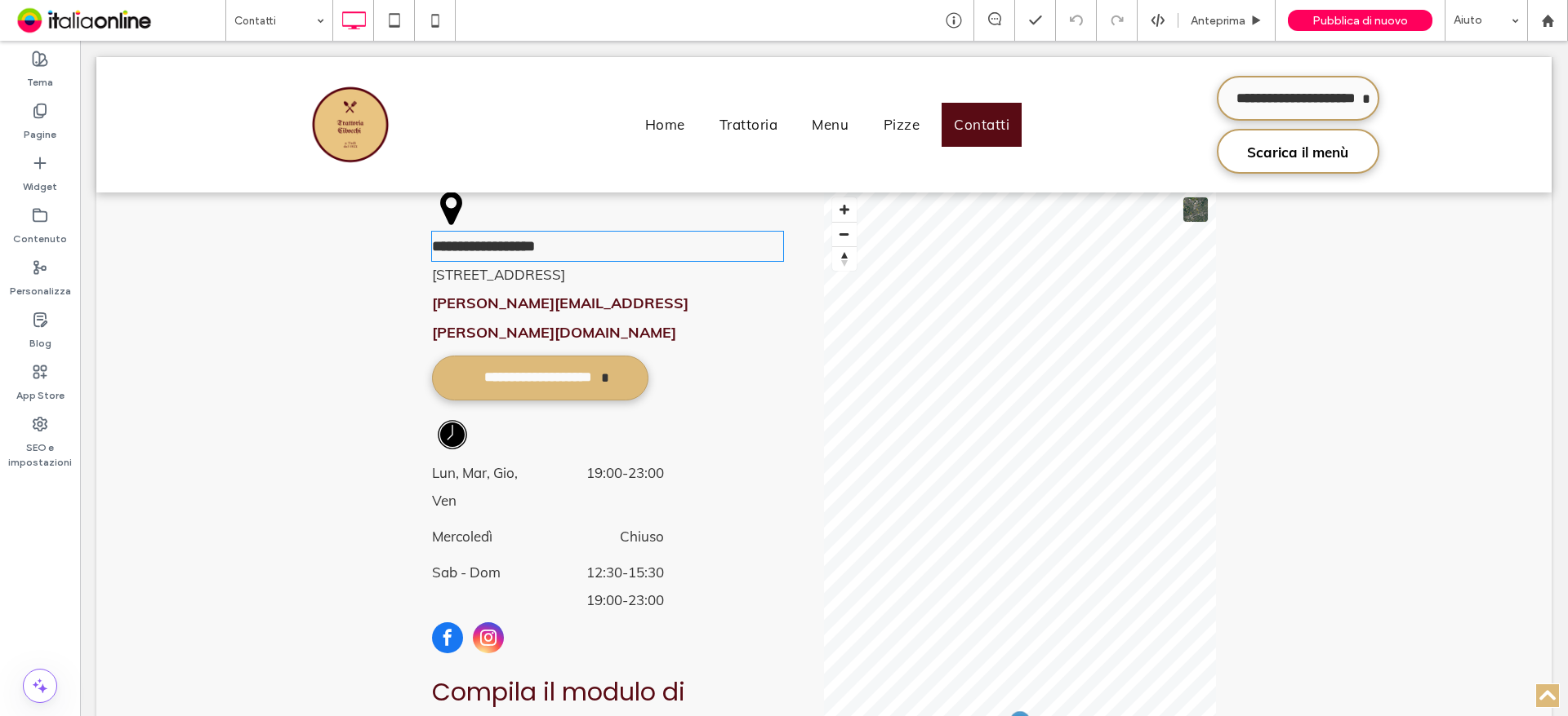
type input "****"
type input "**"
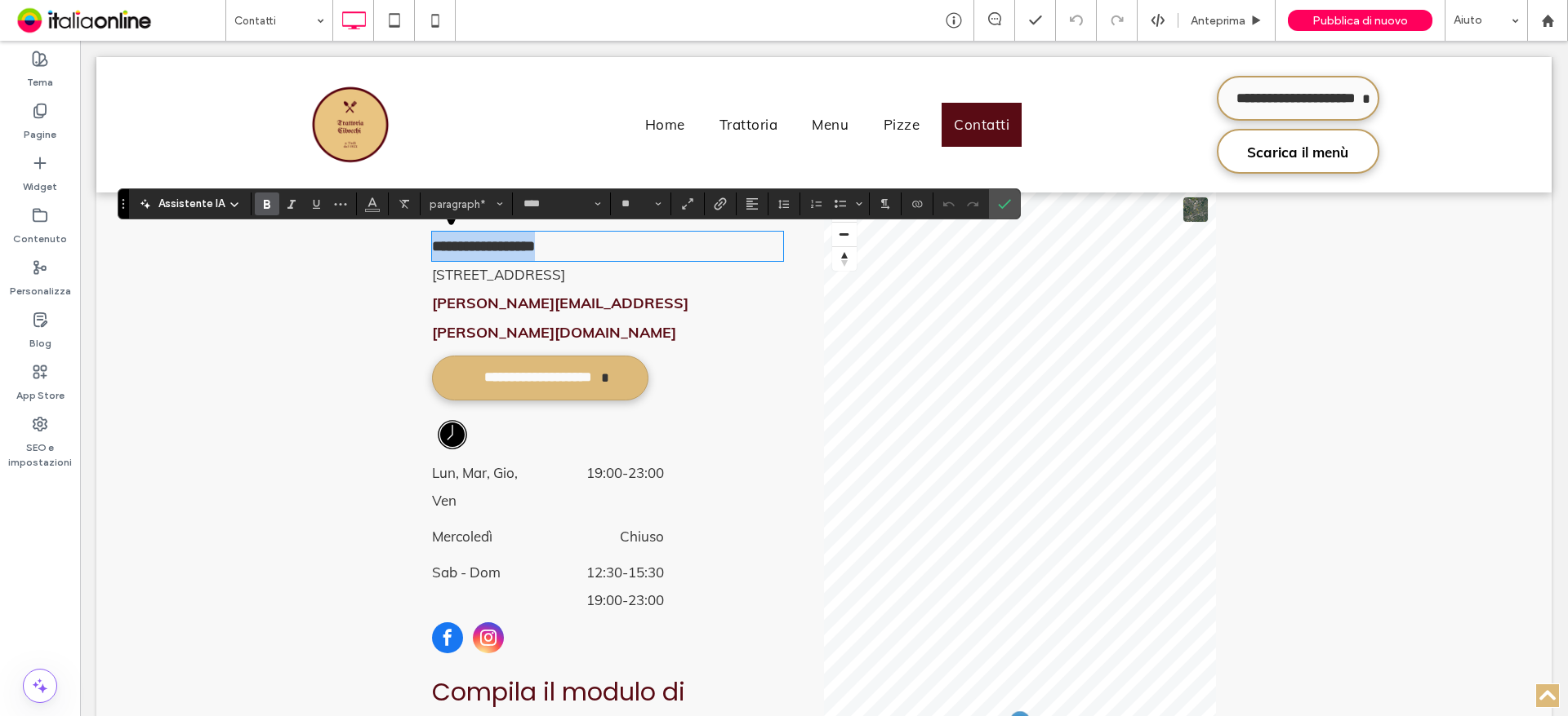
click at [606, 243] on p "**********" at bounding box center [608, 247] width 351 height 30
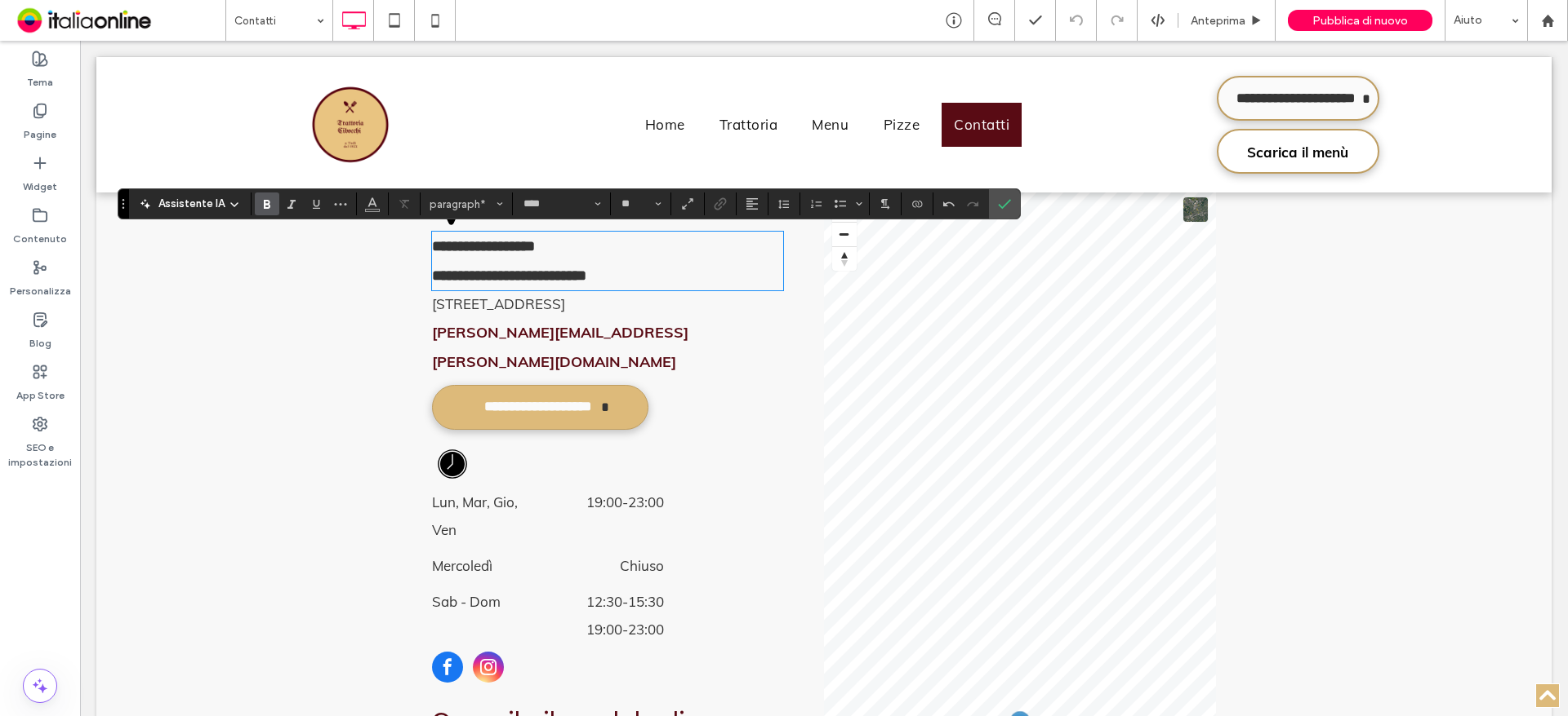
click at [548, 278] on strong "**********" at bounding box center [509, 275] width 154 height 15
click at [316, 214] on span "Sottolineato" at bounding box center [313, 204] width 7 height 23
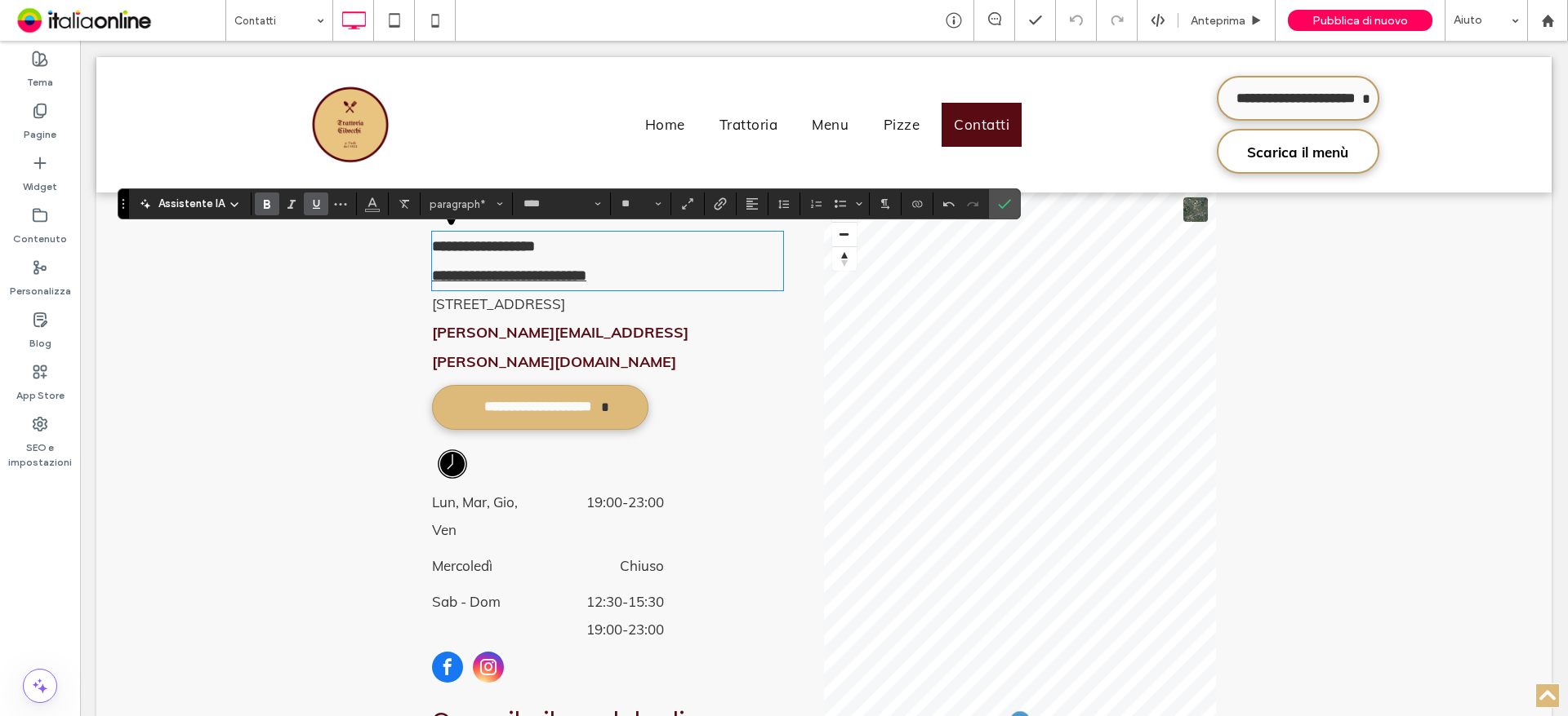
click at [1005, 208] on icon "Conferma" at bounding box center [1004, 204] width 13 height 13
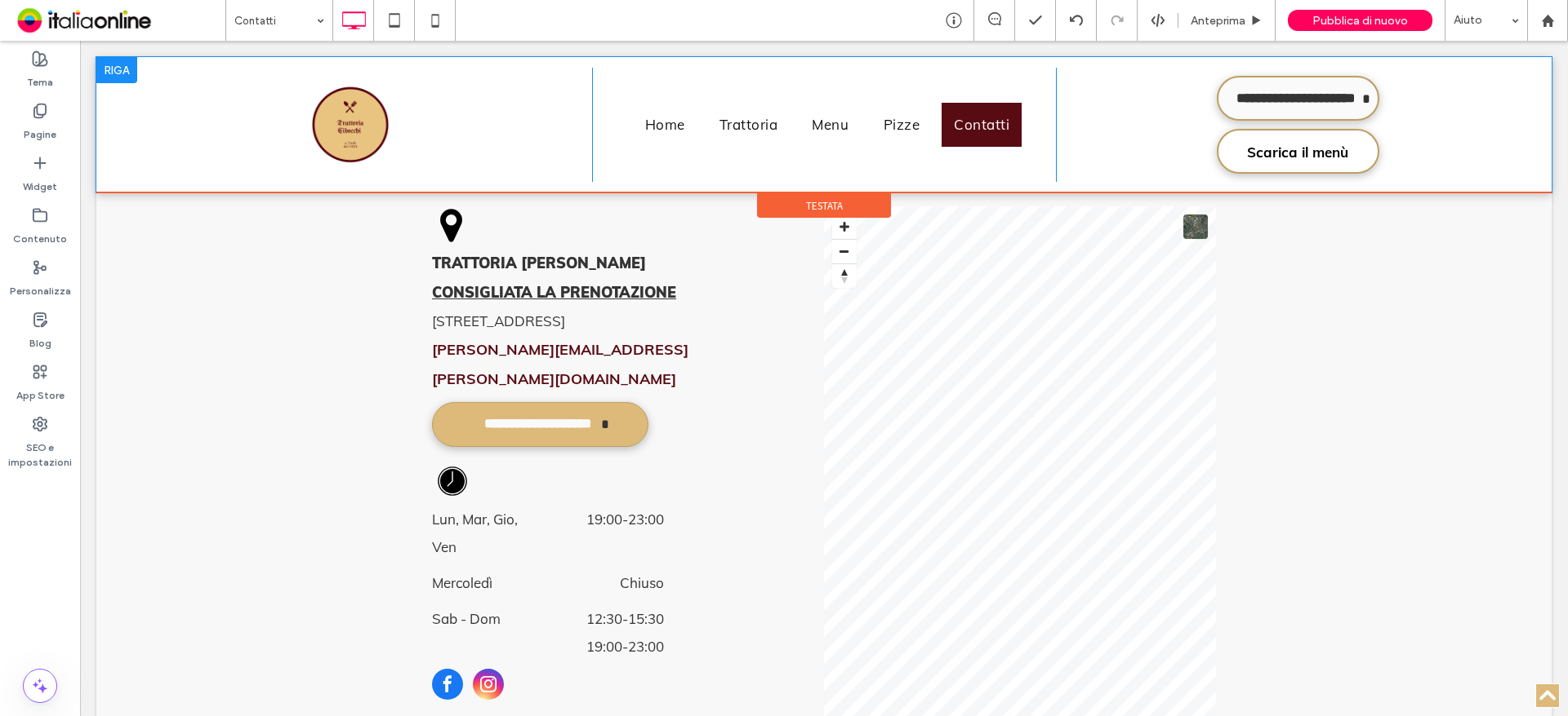
scroll to position [163, 0]
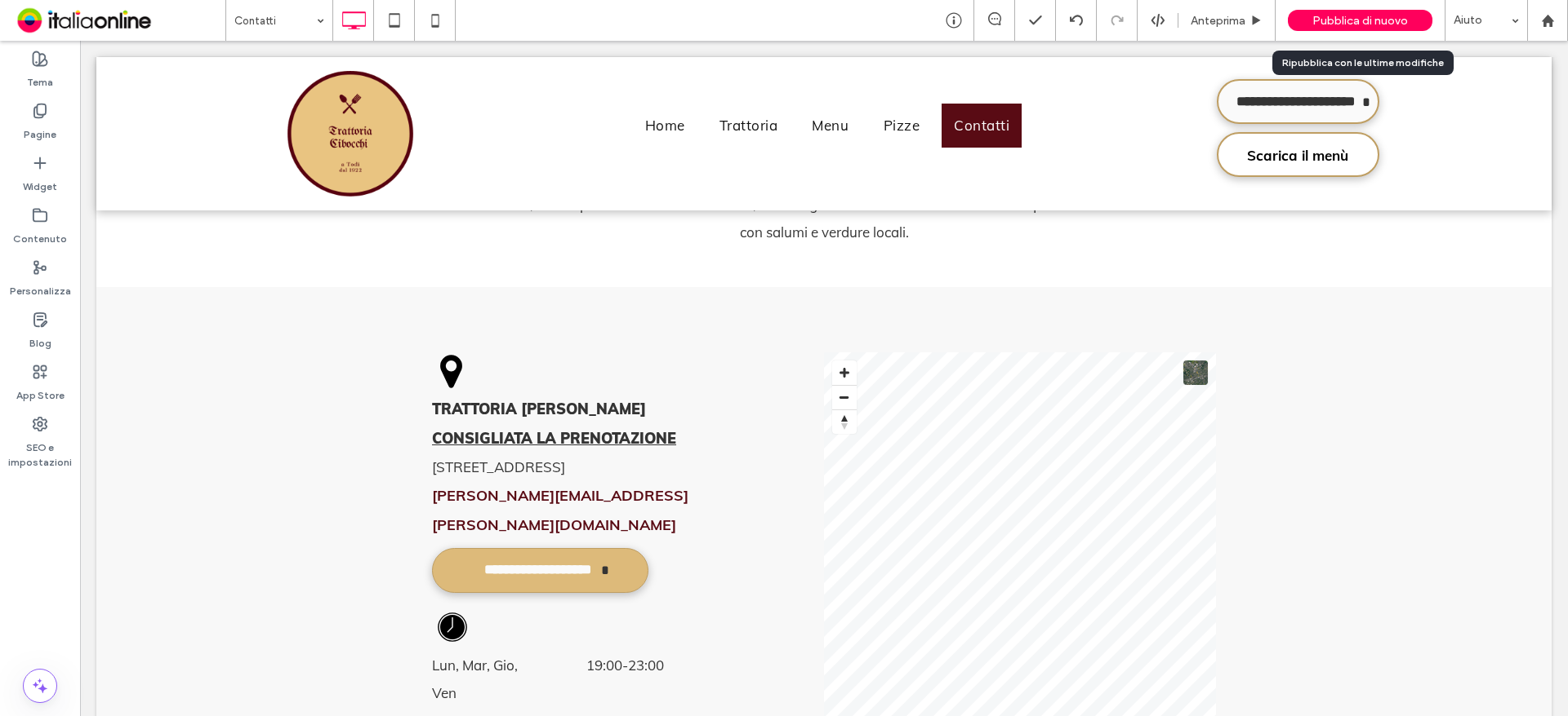
click at [1377, 10] on div "Pubblica di nuovo" at bounding box center [1360, 20] width 145 height 21
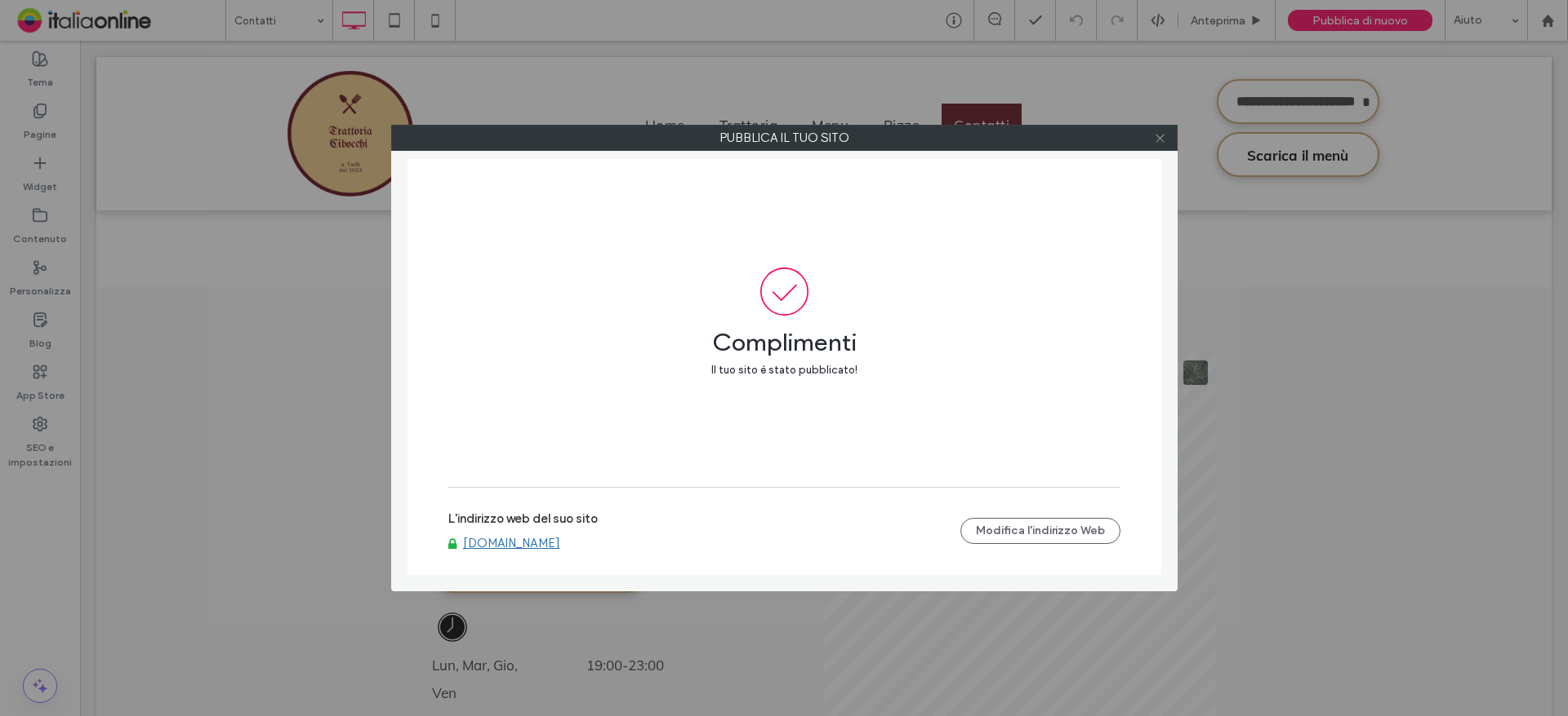
click at [1160, 136] on icon at bounding box center [1160, 138] width 12 height 12
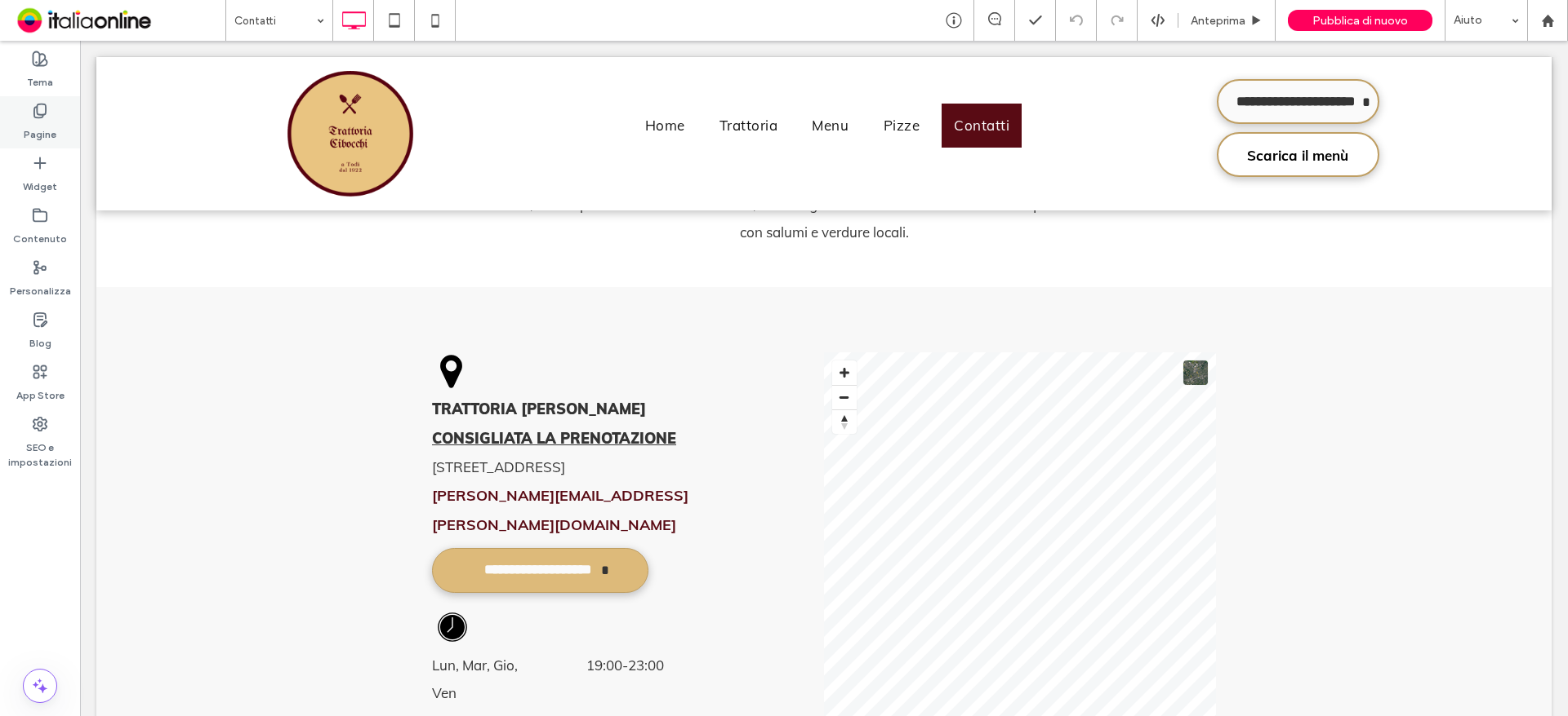
click at [44, 131] on label "Pagine" at bounding box center [39, 131] width 32 height 23
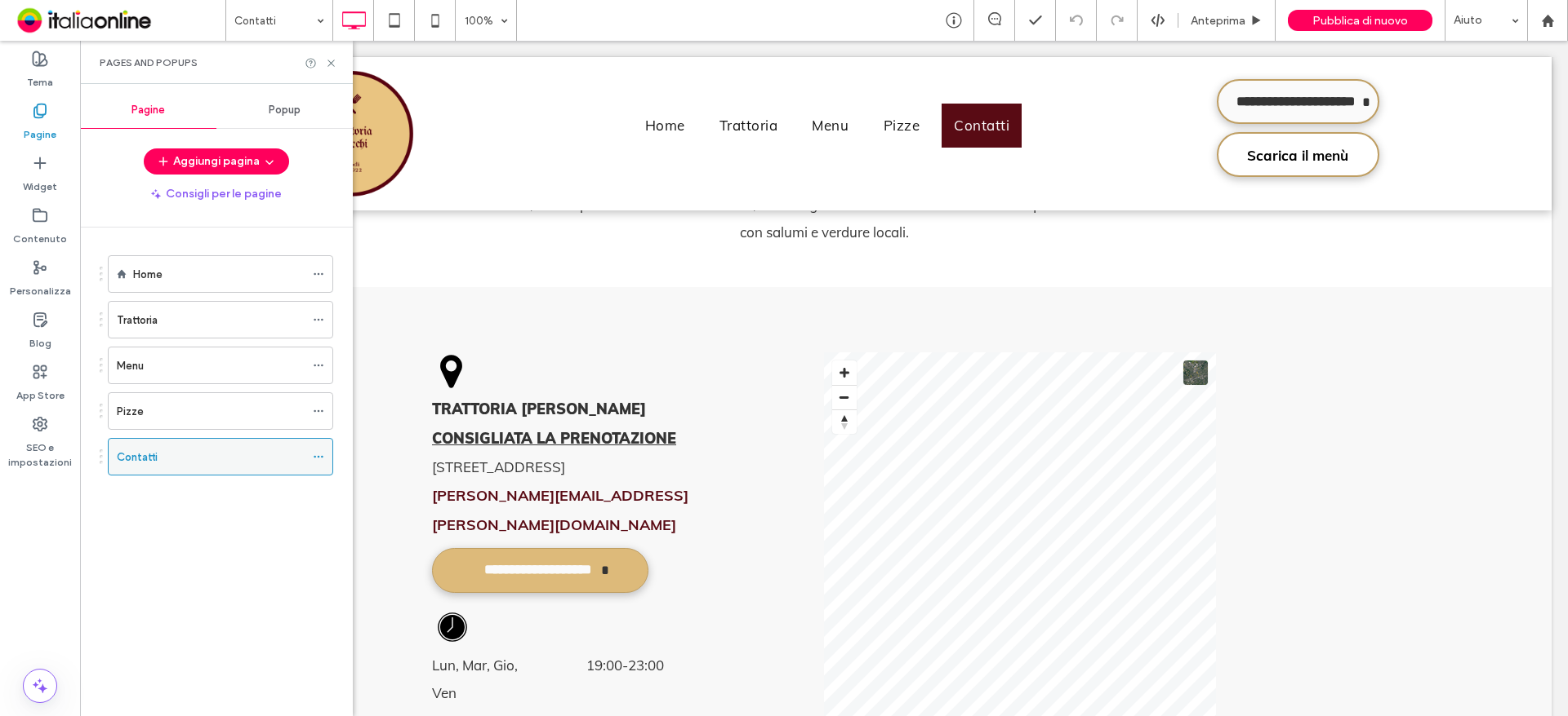
click at [186, 470] on div "Contatti" at bounding box center [210, 456] width 187 height 36
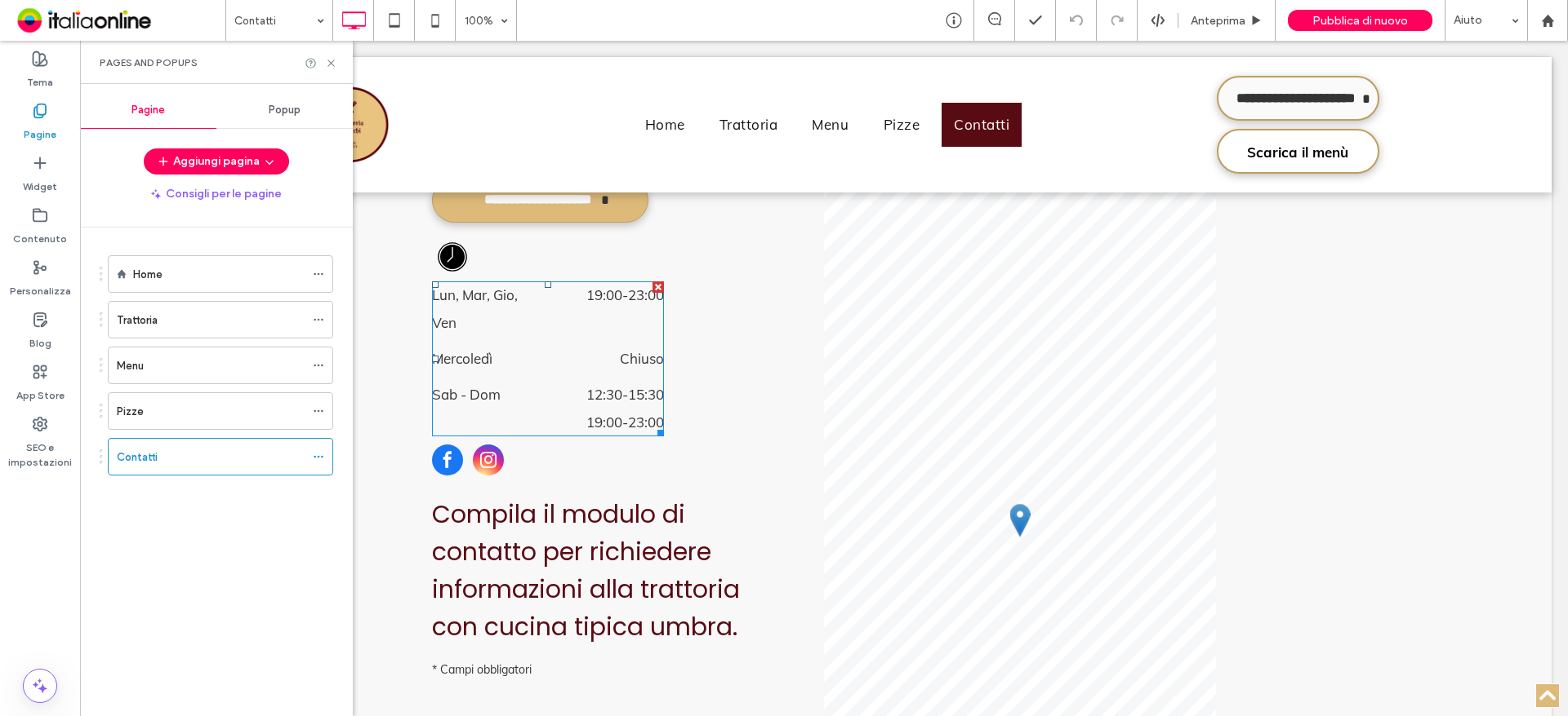
scroll to position [370, 0]
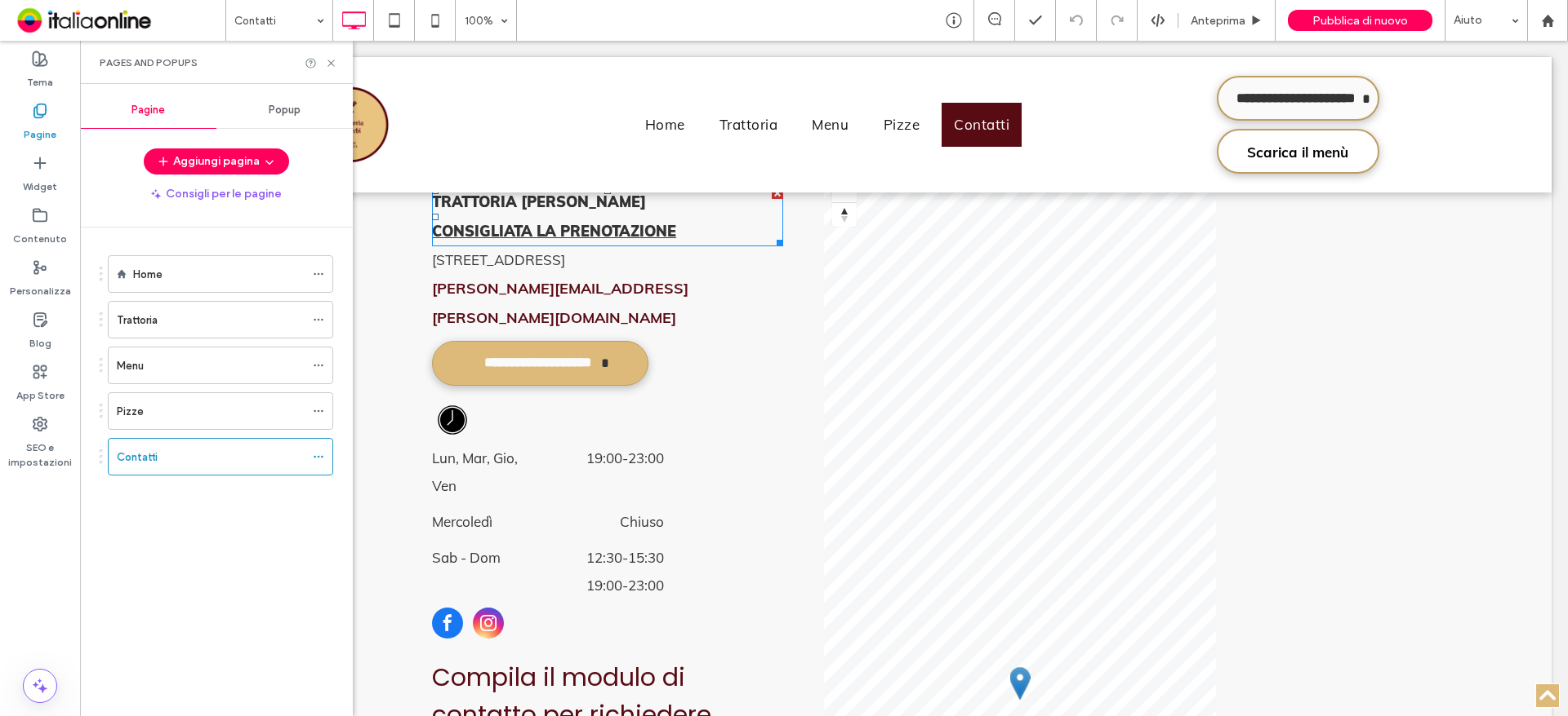
click at [585, 224] on strong "CONSIGLIATA LA PRENOTAZIONE" at bounding box center [554, 232] width 244 height 19
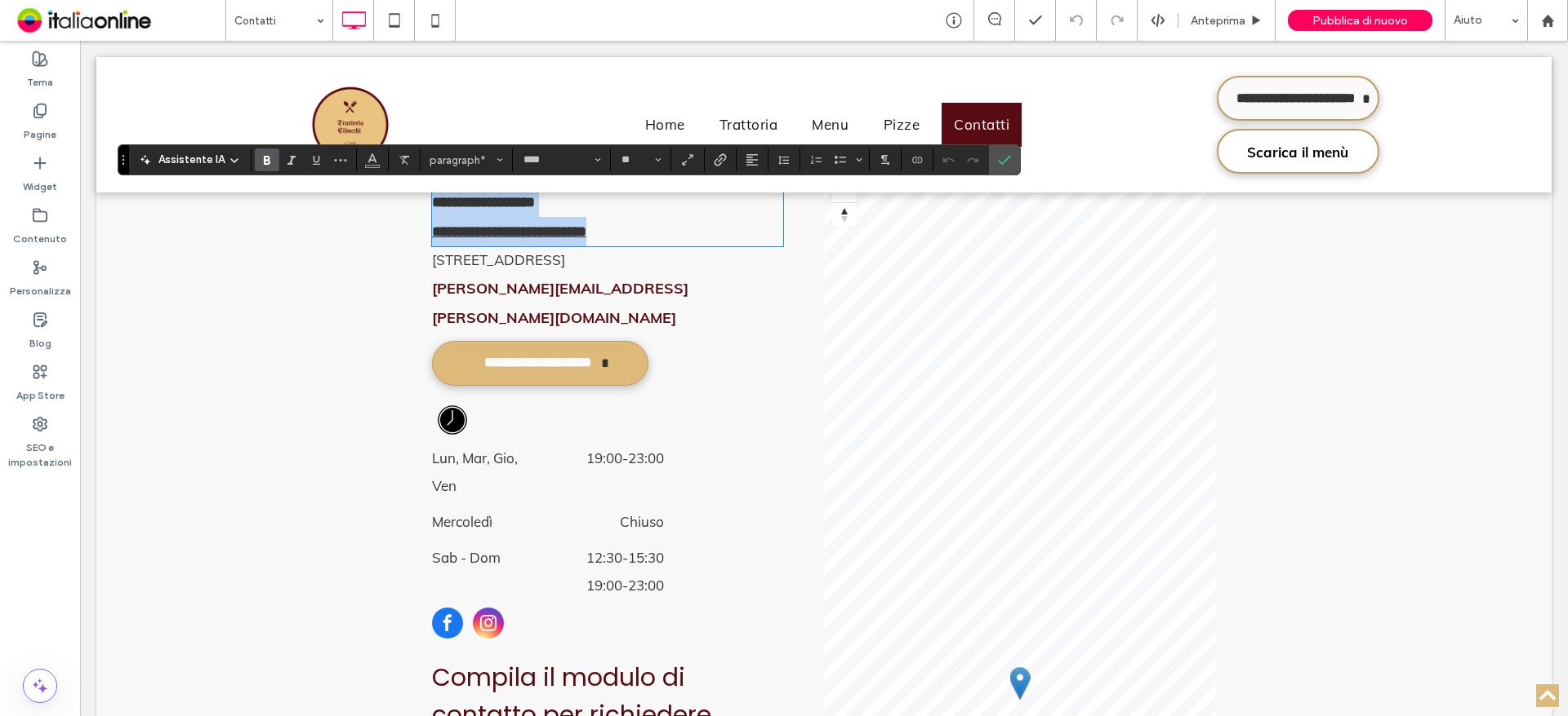
click at [587, 239] on strong "**********" at bounding box center [509, 232] width 154 height 15
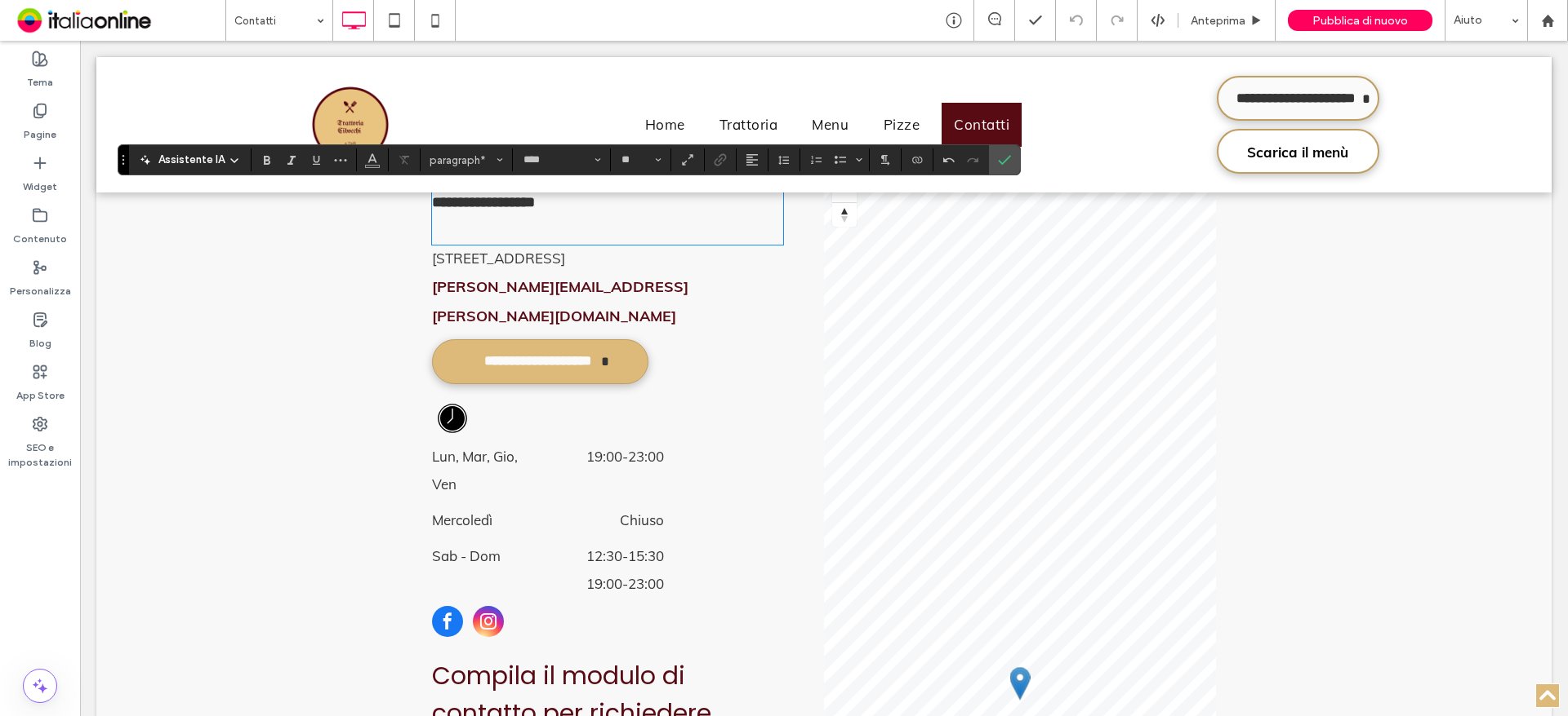
type input "**"
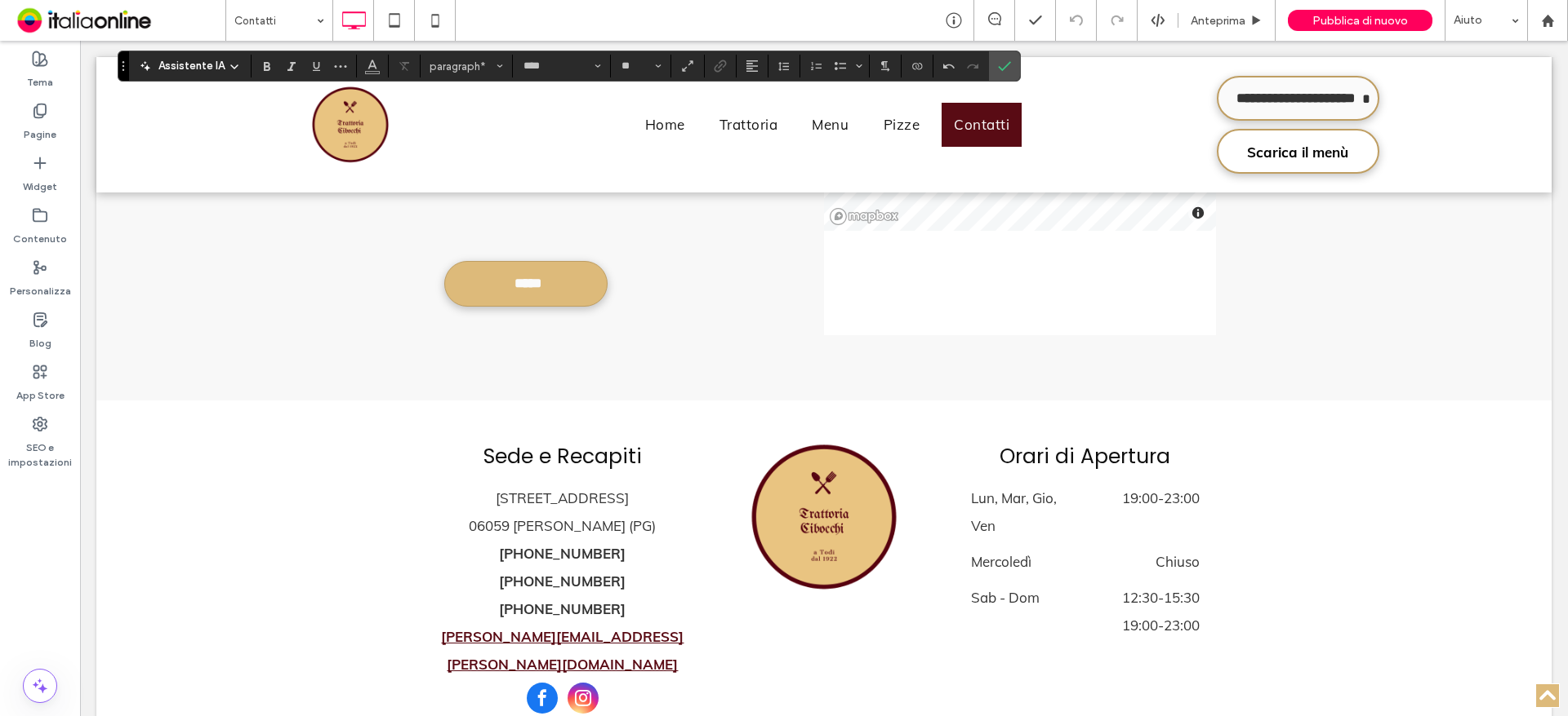
scroll to position [1431, 0]
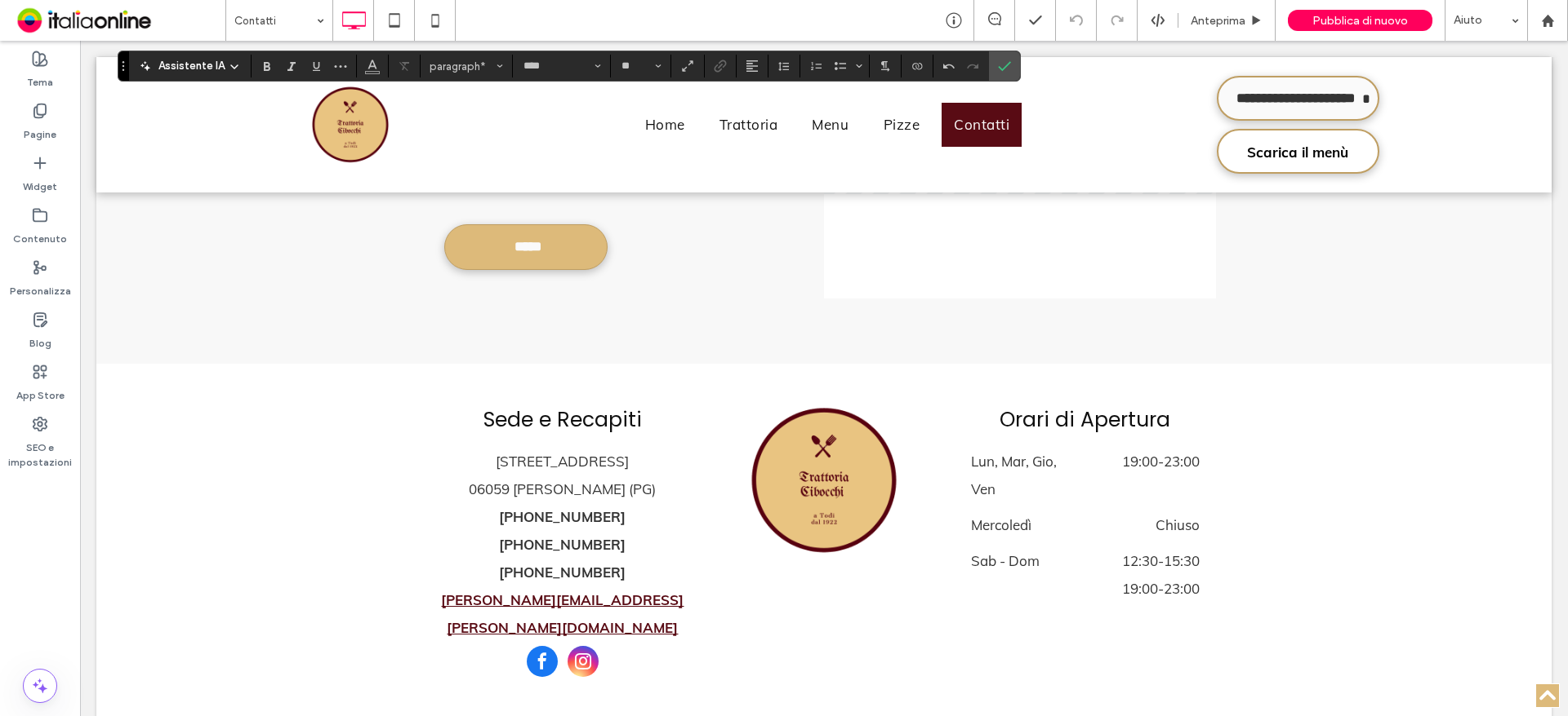
click at [1112, 406] on span "Orari di Apertura" at bounding box center [1085, 420] width 171 height 29
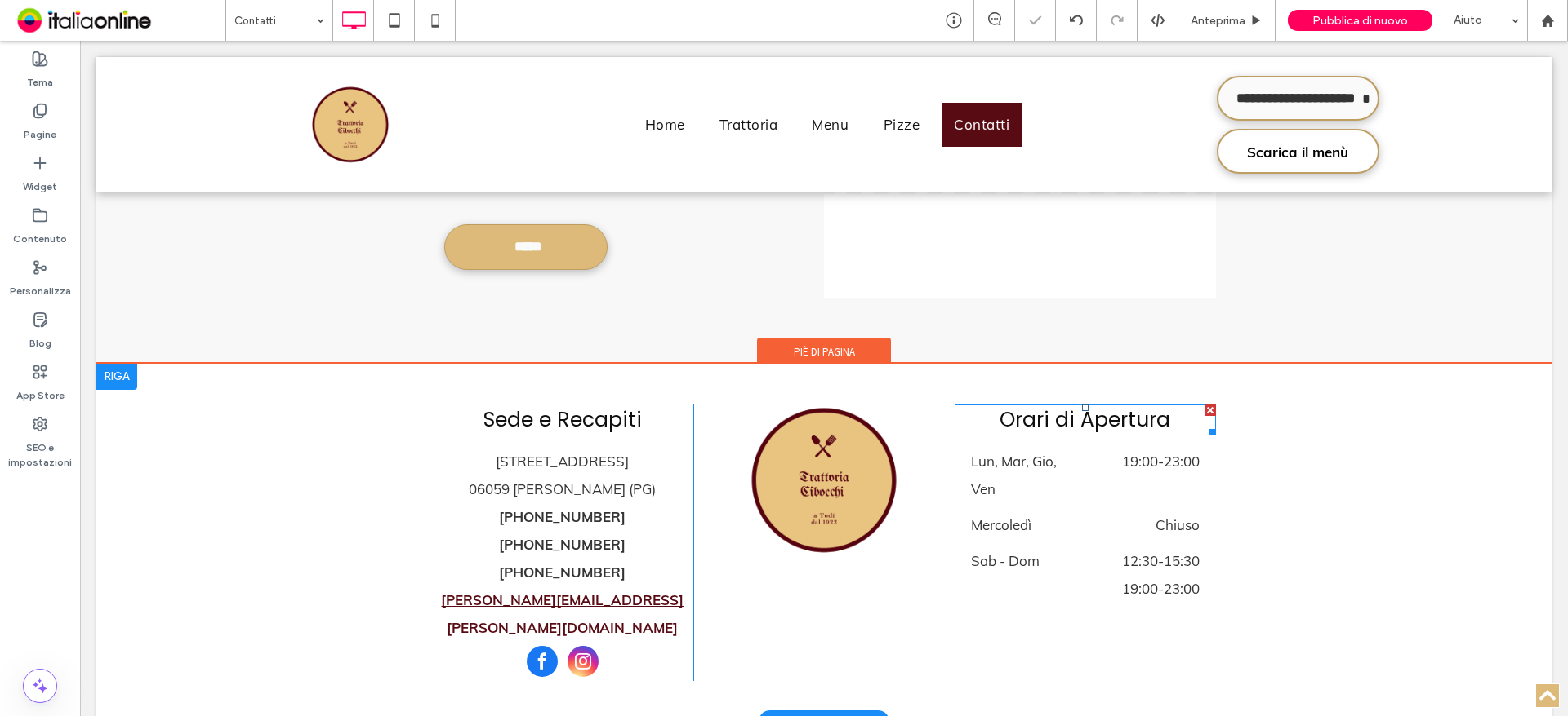
click at [1177, 405] on h3 "Orari di Apertura" at bounding box center [1085, 421] width 261 height 31
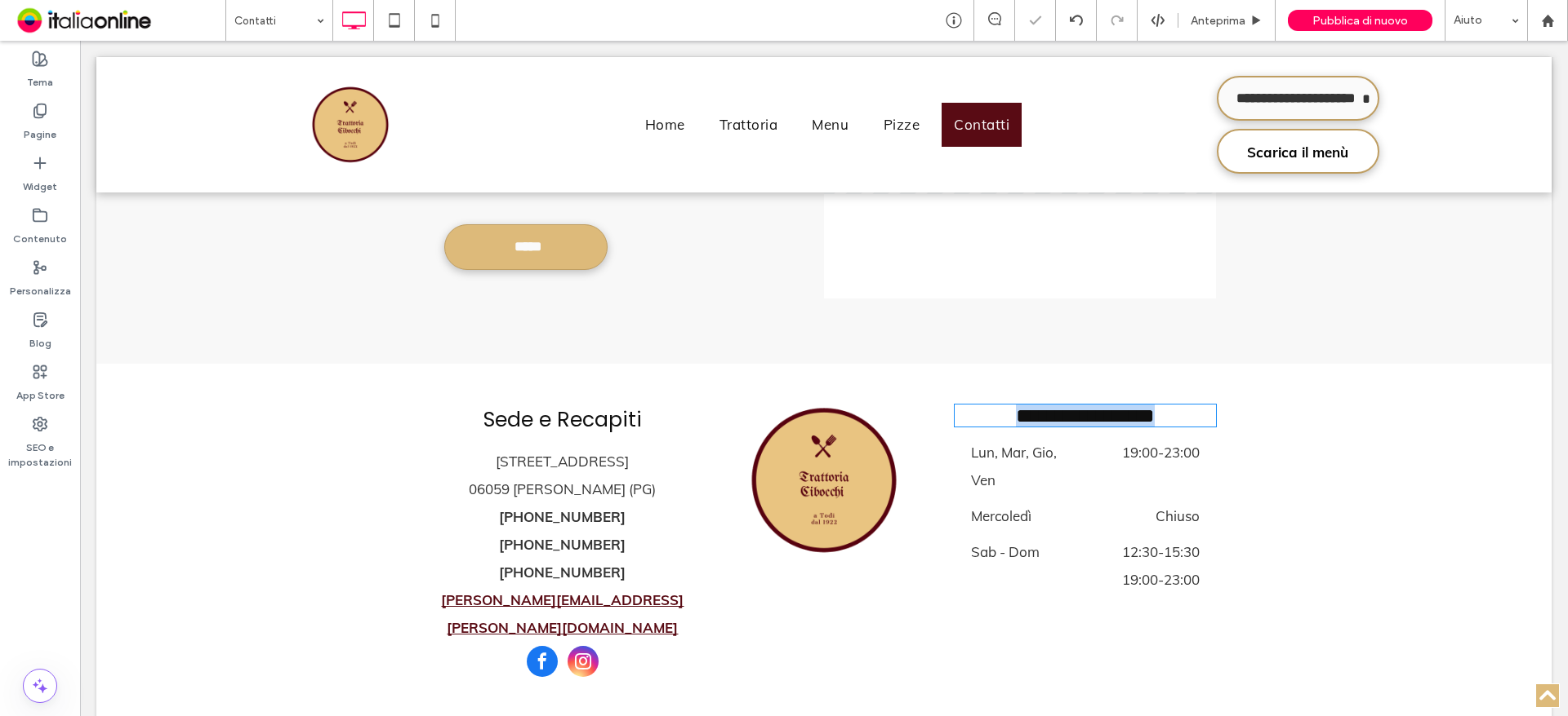
click at [1177, 405] on h3 "**********" at bounding box center [1085, 415] width 261 height 22
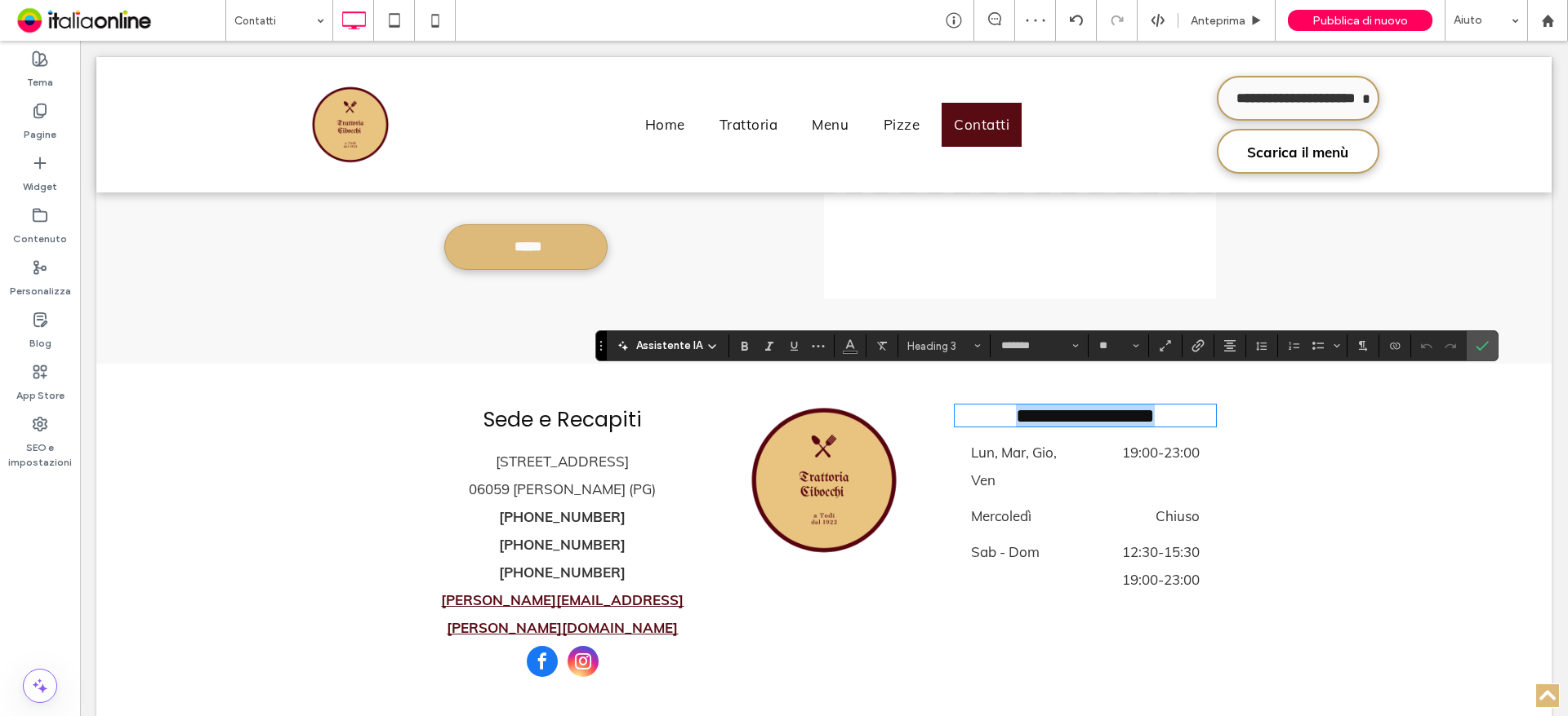
click at [1178, 405] on h3 "**********" at bounding box center [1085, 415] width 261 height 22
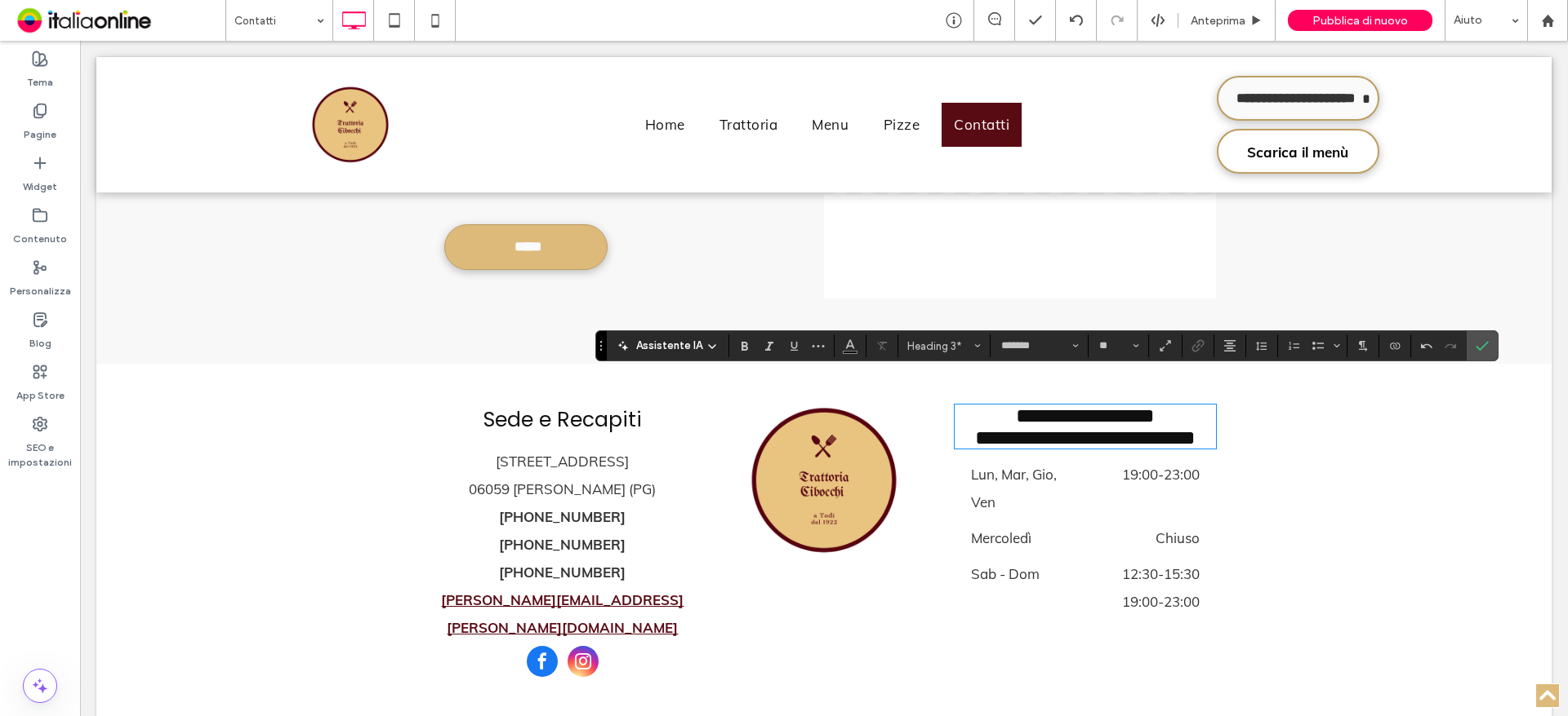
click at [1270, 425] on div "**********" at bounding box center [824, 543] width 1455 height 358
click at [1096, 437] on span "**********" at bounding box center [1084, 437] width 221 height 20
click at [1095, 437] on span "**********" at bounding box center [1084, 437] width 221 height 20
click at [1344, 462] on div "**********" at bounding box center [824, 543] width 1455 height 358
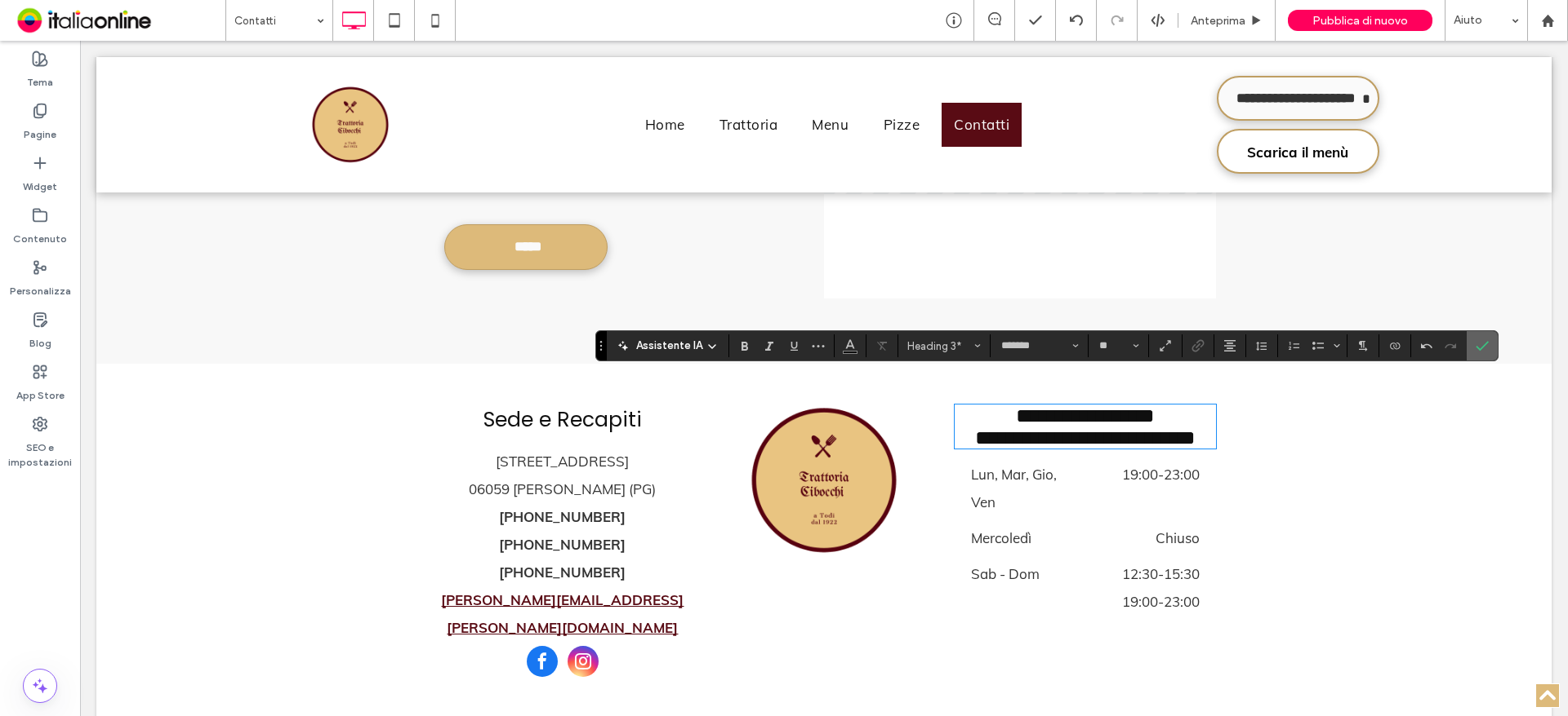
click at [1490, 349] on label "Conferma" at bounding box center [1482, 346] width 24 height 30
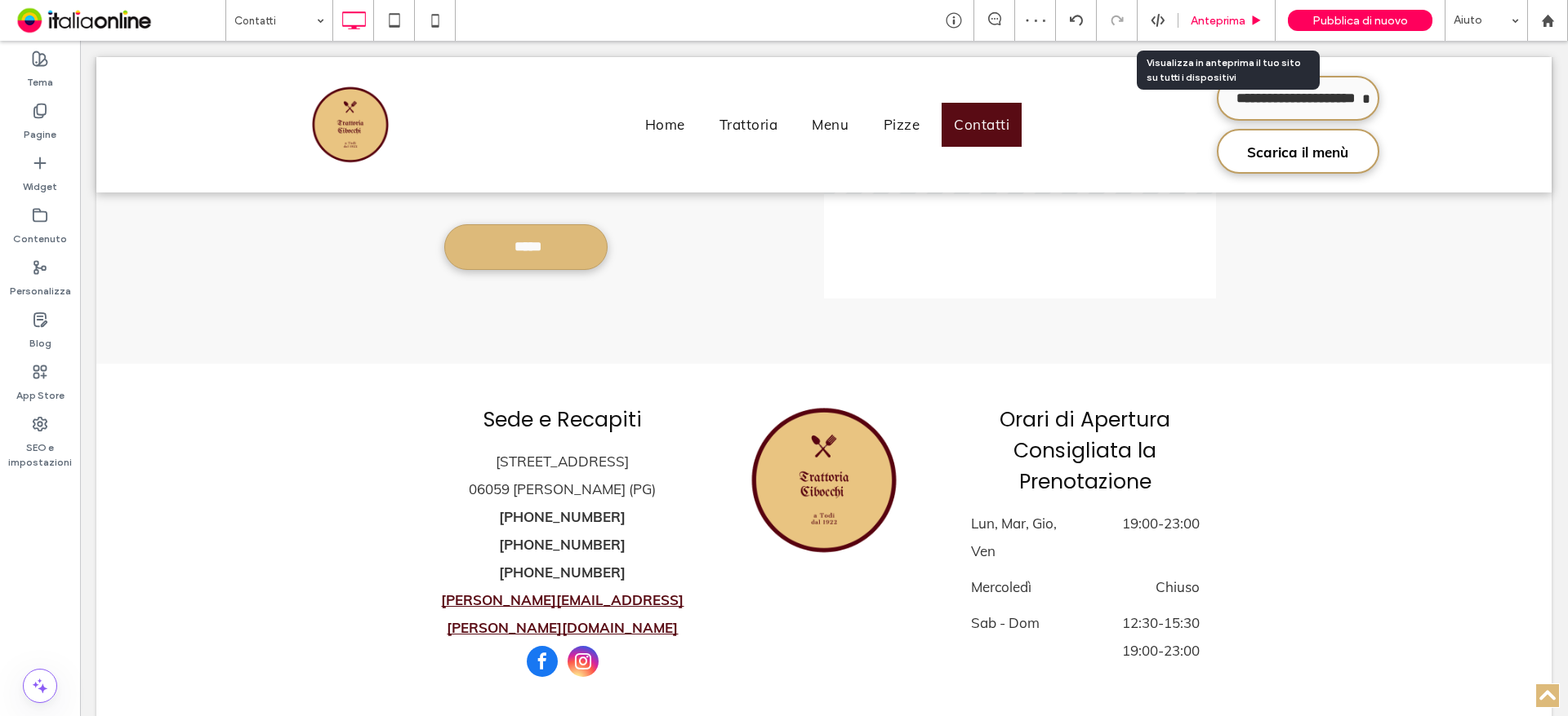
click at [1212, 15] on span "Anteprima" at bounding box center [1218, 21] width 55 height 14
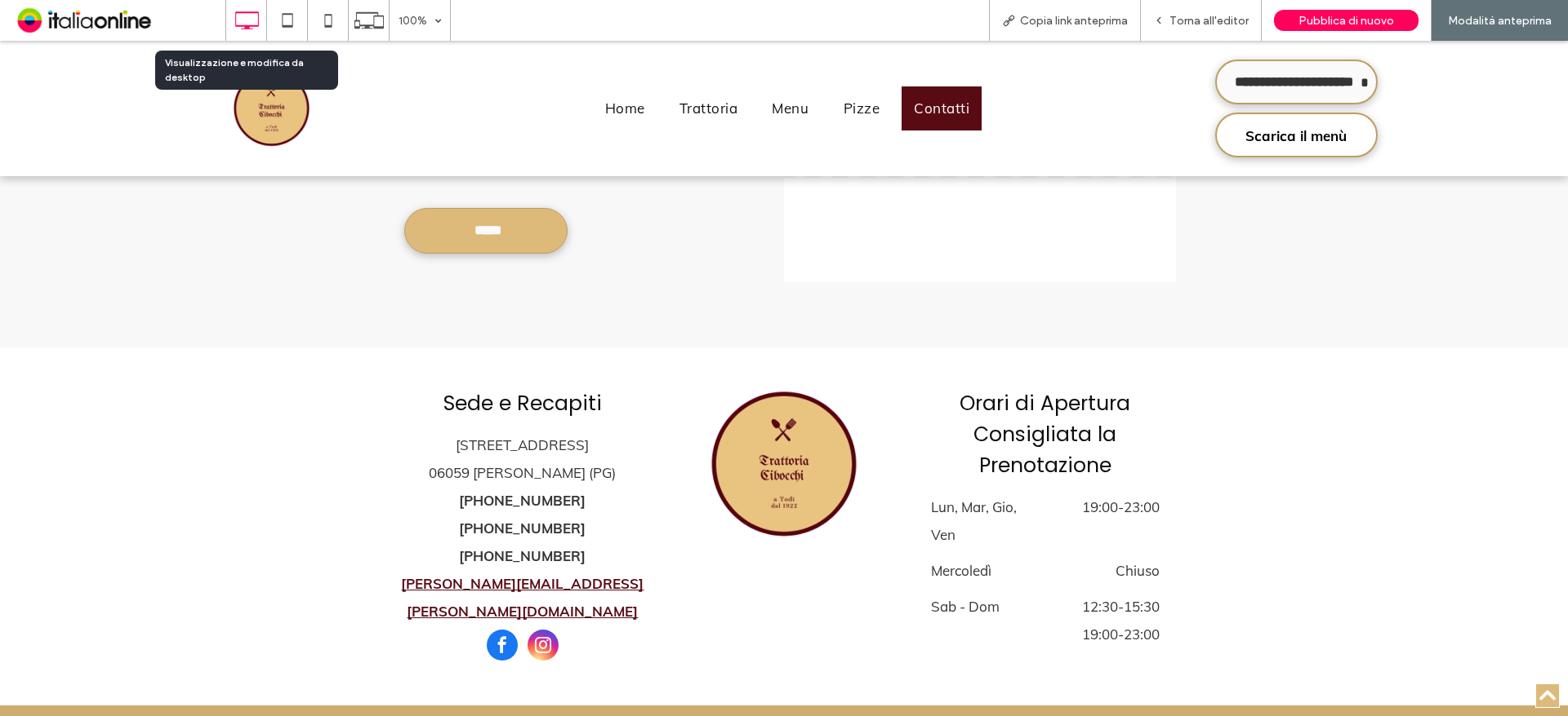
click at [248, 27] on use at bounding box center [247, 20] width 24 height 18
click at [287, 19] on icon at bounding box center [287, 20] width 32 height 32
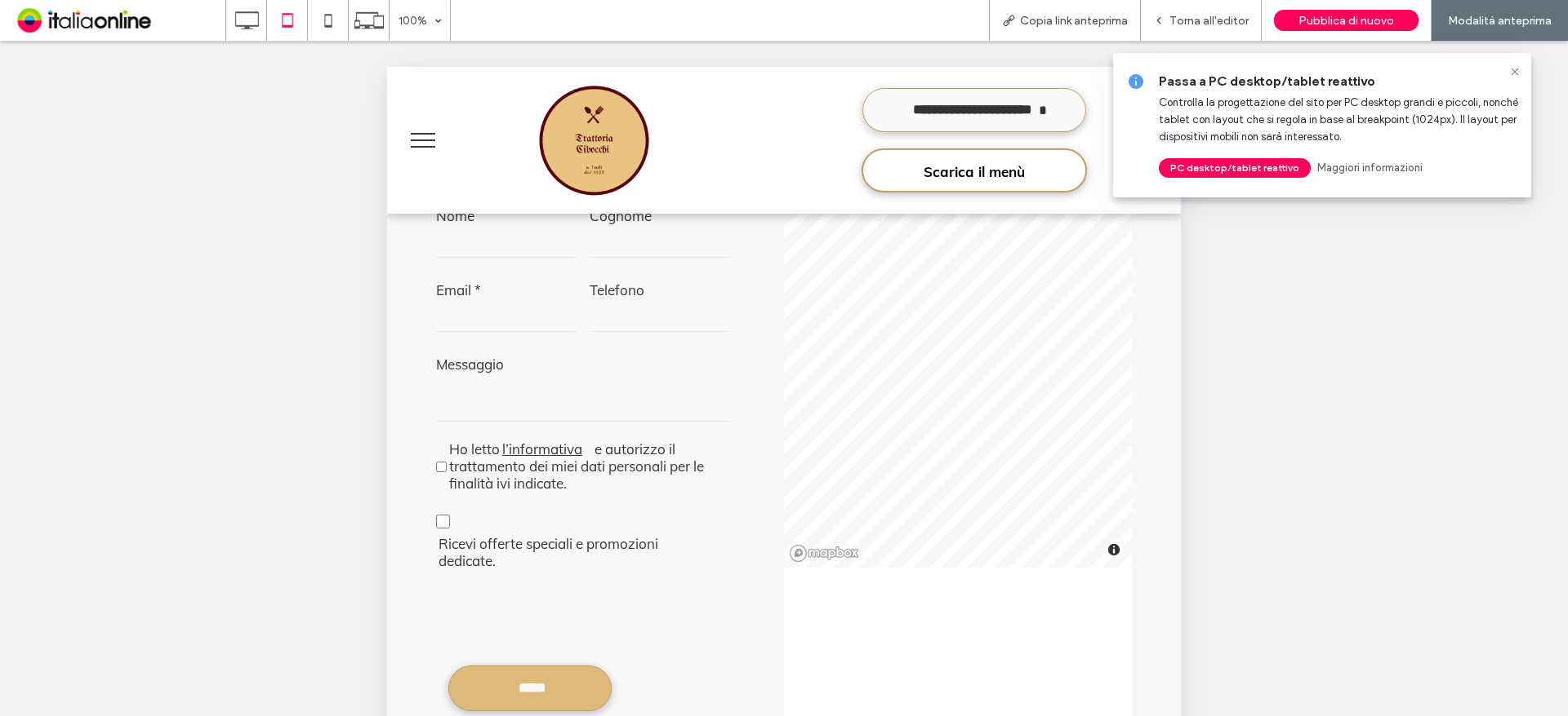
scroll to position [1172, 0]
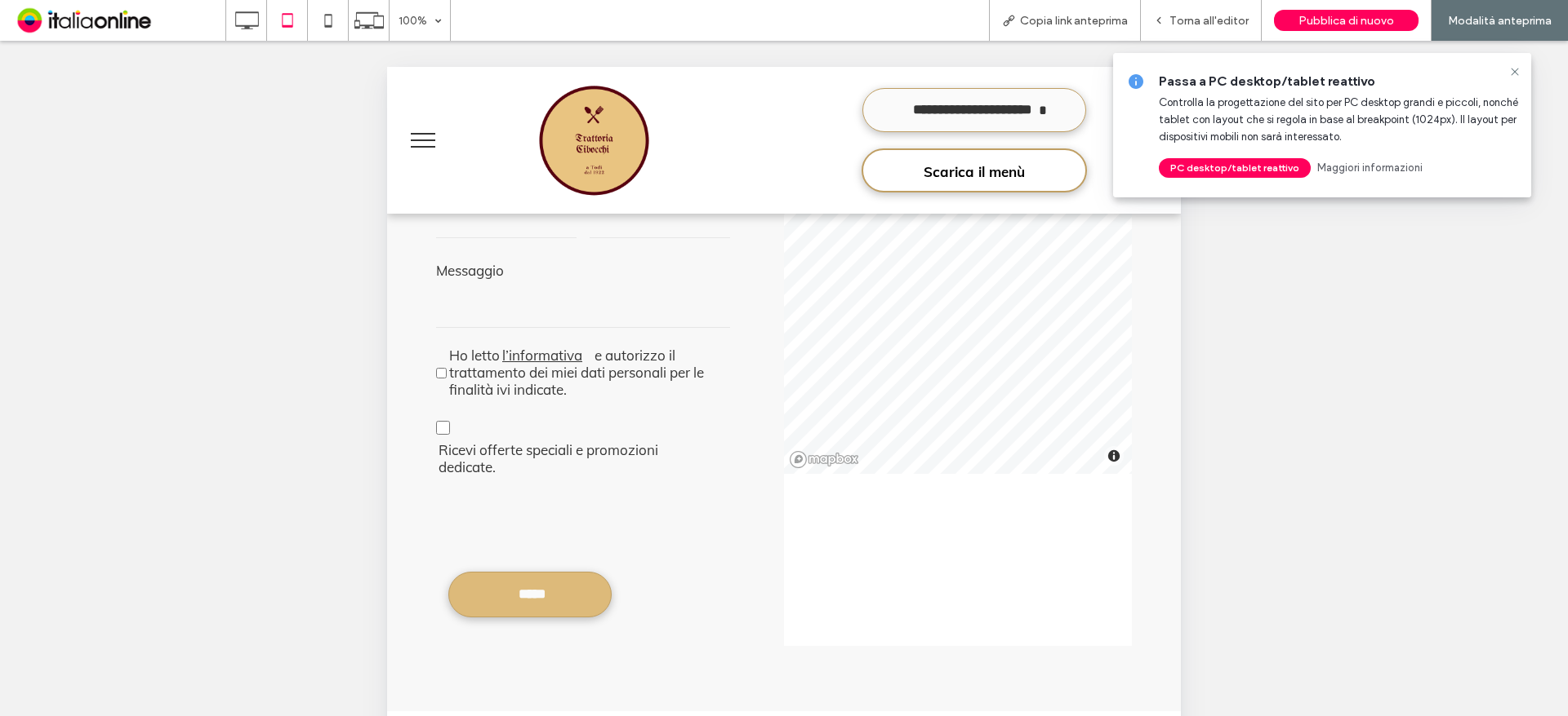
click at [1516, 68] on icon at bounding box center [1514, 71] width 13 height 13
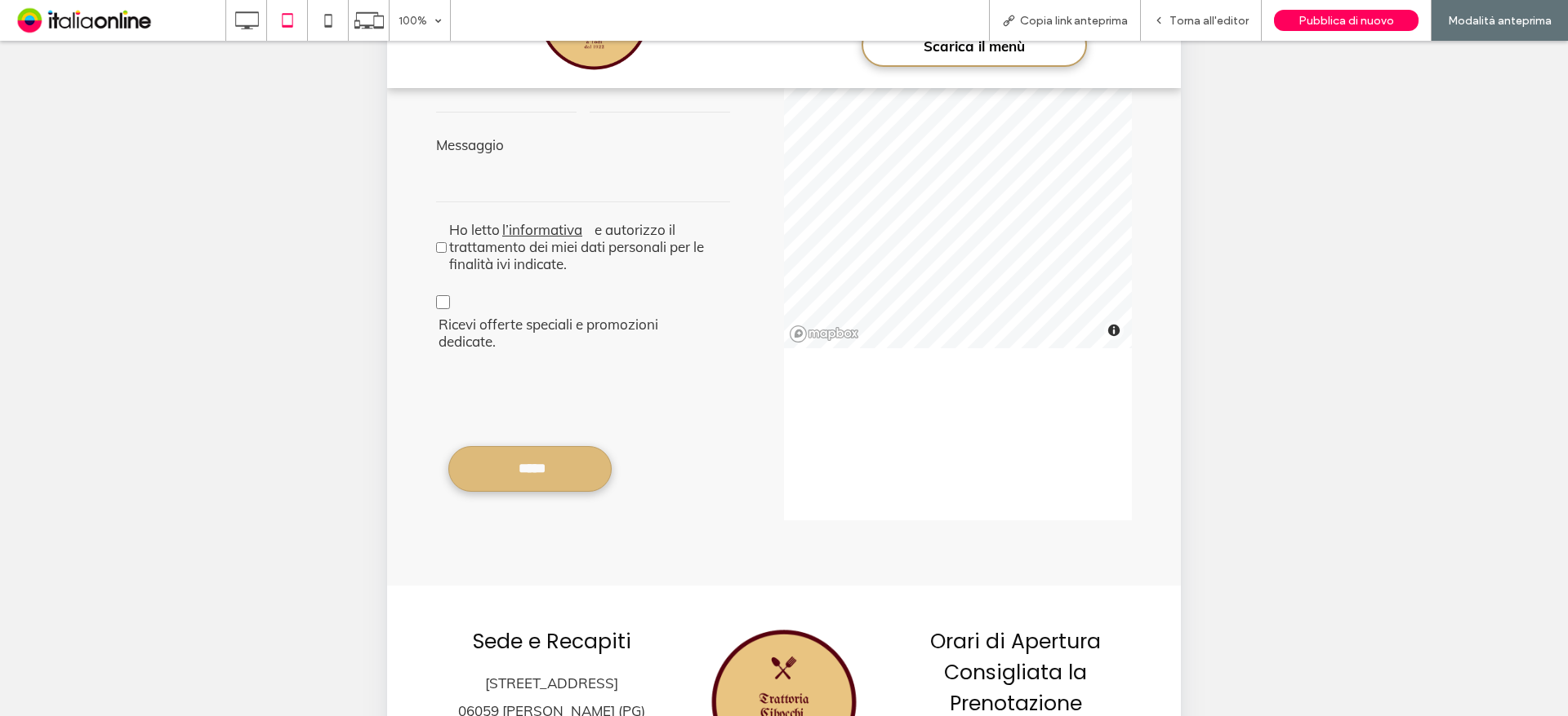
scroll to position [0, 0]
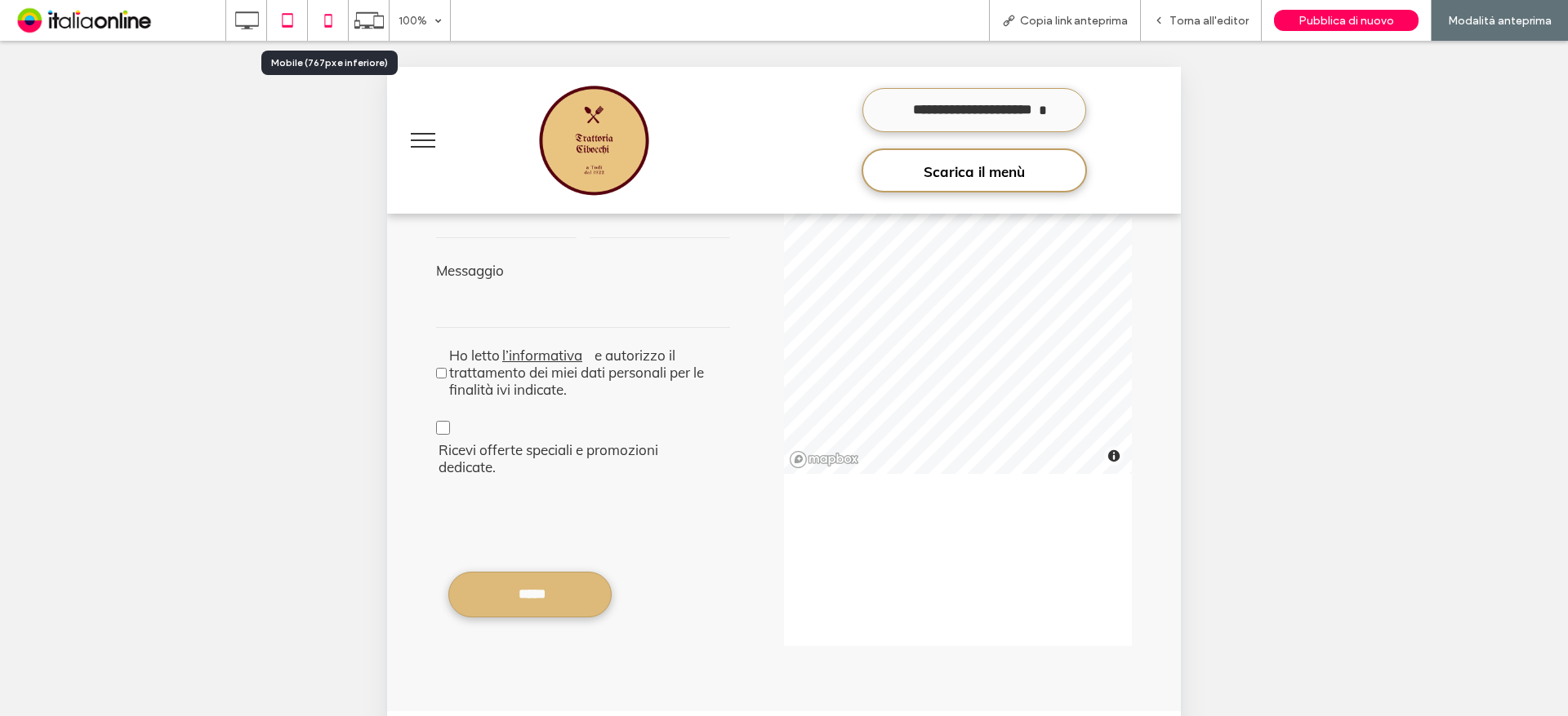
click at [326, 16] on icon at bounding box center [328, 20] width 32 height 32
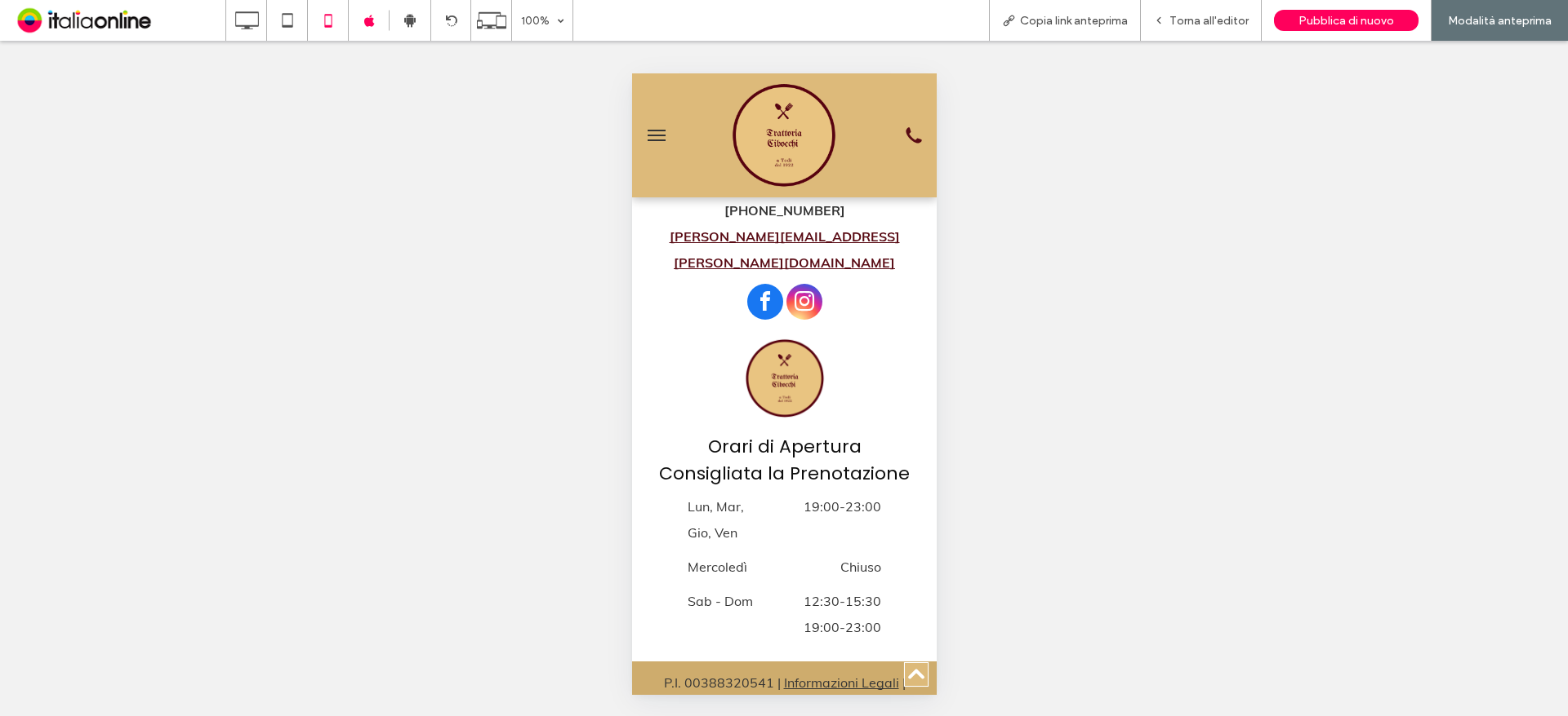
scroll to position [2159, 0]
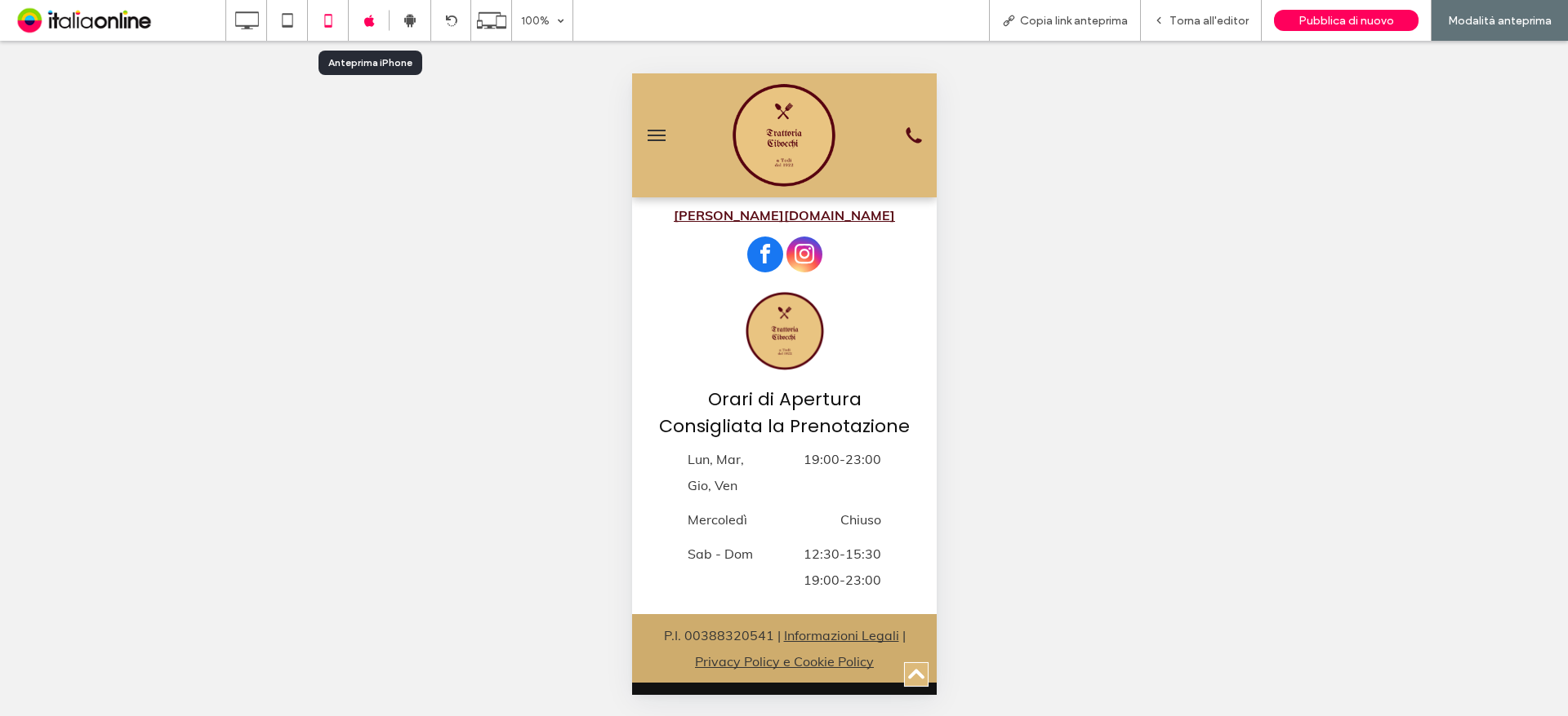
click at [372, 17] on icon at bounding box center [370, 21] width 12 height 12
click at [377, 22] on div at bounding box center [369, 21] width 41 height 12
click at [361, 20] on div at bounding box center [369, 21] width 41 height 12
click at [322, 17] on icon at bounding box center [328, 20] width 32 height 32
click at [417, 18] on icon at bounding box center [410, 20] width 15 height 15
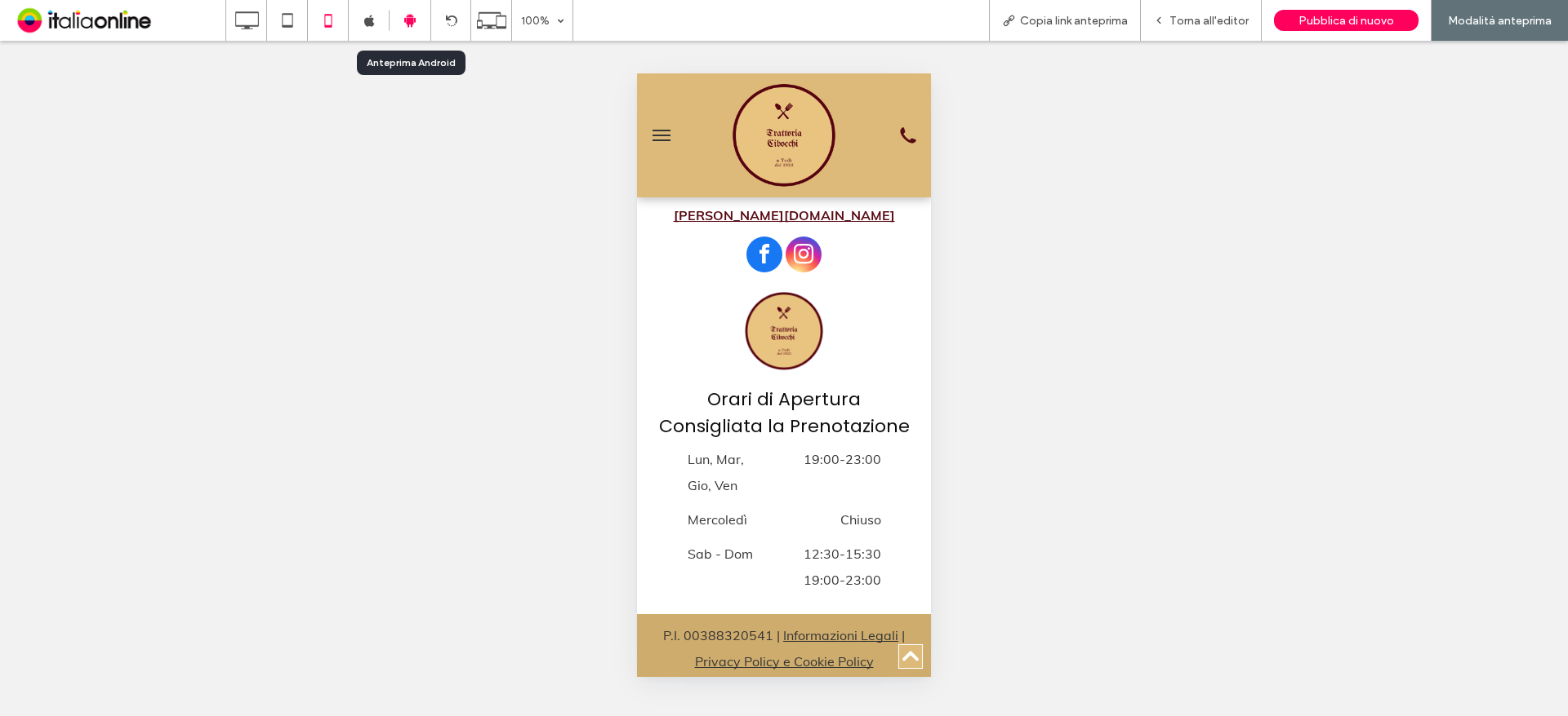
scroll to position [2190, 0]
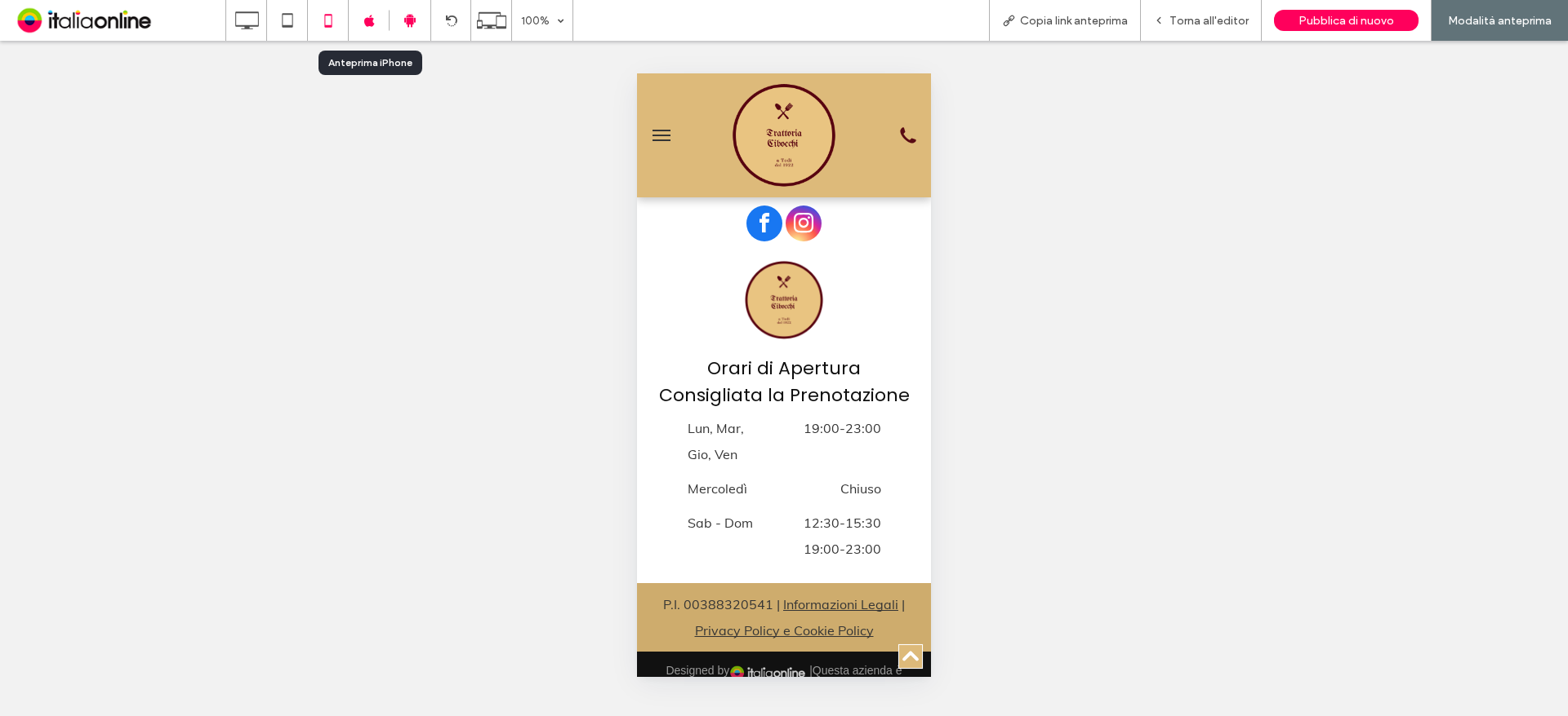
click at [373, 28] on div at bounding box center [369, 20] width 41 height 41
click at [1215, 18] on span "Torna all'editor" at bounding box center [1208, 21] width 79 height 14
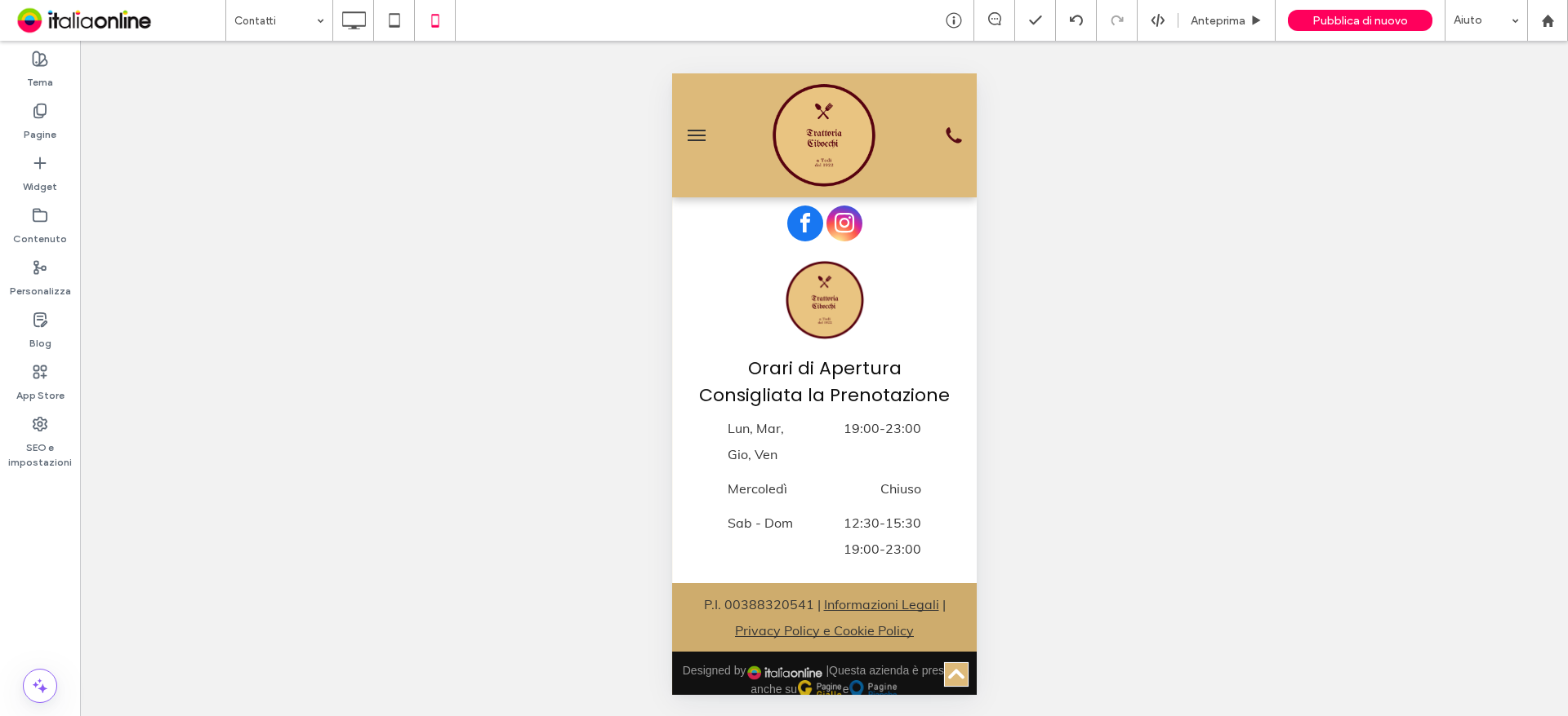
scroll to position [2159, 0]
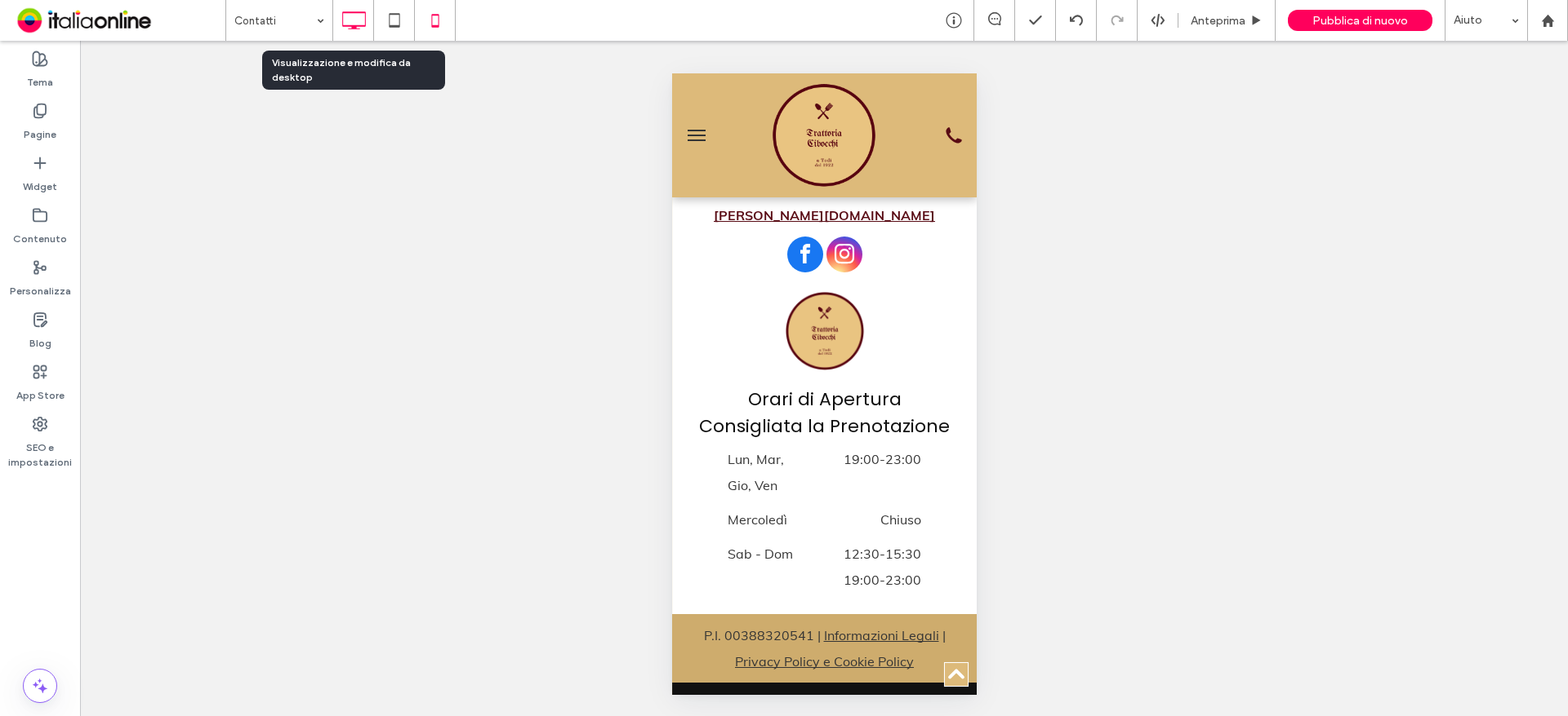
click at [361, 27] on icon at bounding box center [353, 20] width 32 height 32
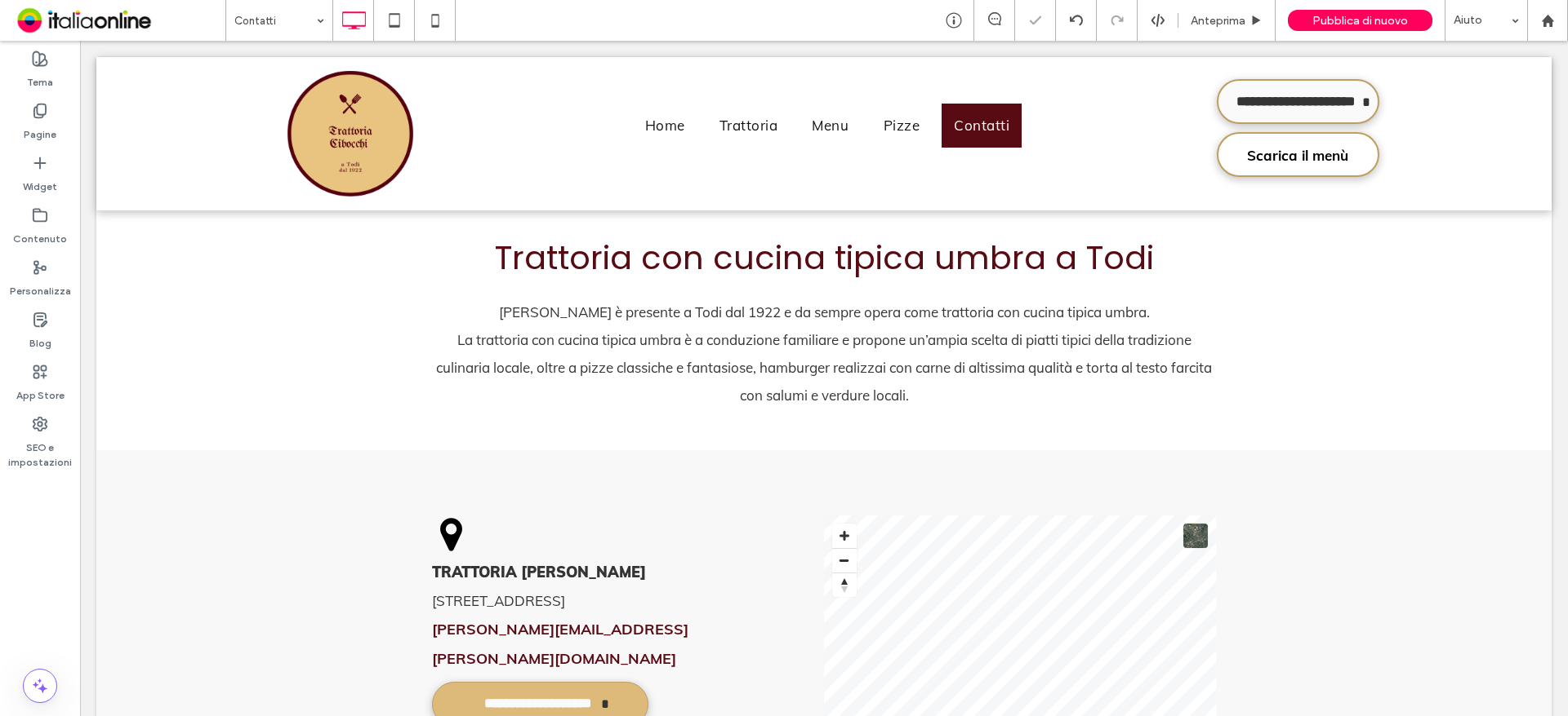
scroll to position [0, 0]
click at [1372, 8] on div "Pubblica di nuovo" at bounding box center [1360, 20] width 145 height 41
click at [1375, 14] on span "Pubblica di nuovo" at bounding box center [1360, 21] width 96 height 14
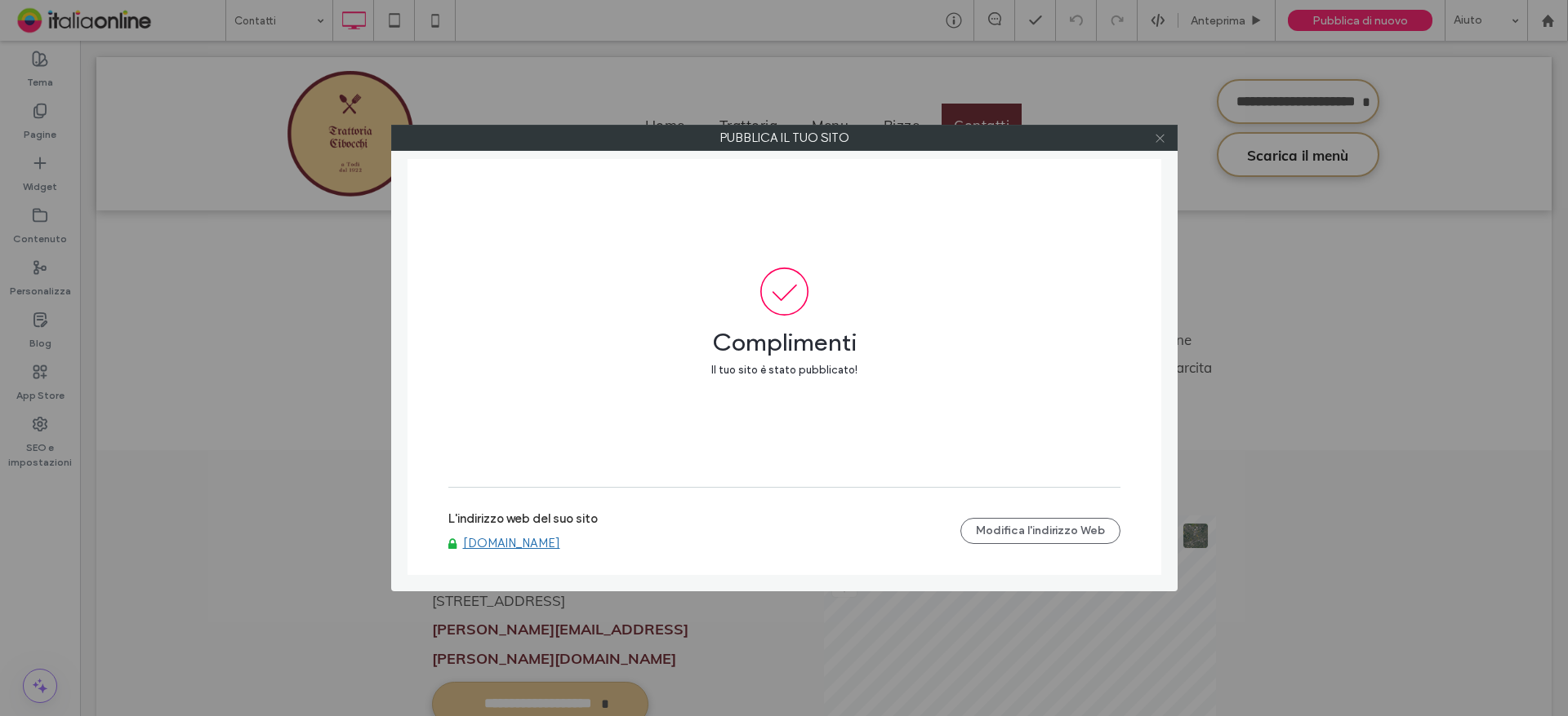
click at [1156, 143] on icon at bounding box center [1160, 138] width 12 height 12
